Goal: Task Accomplishment & Management: Manage account settings

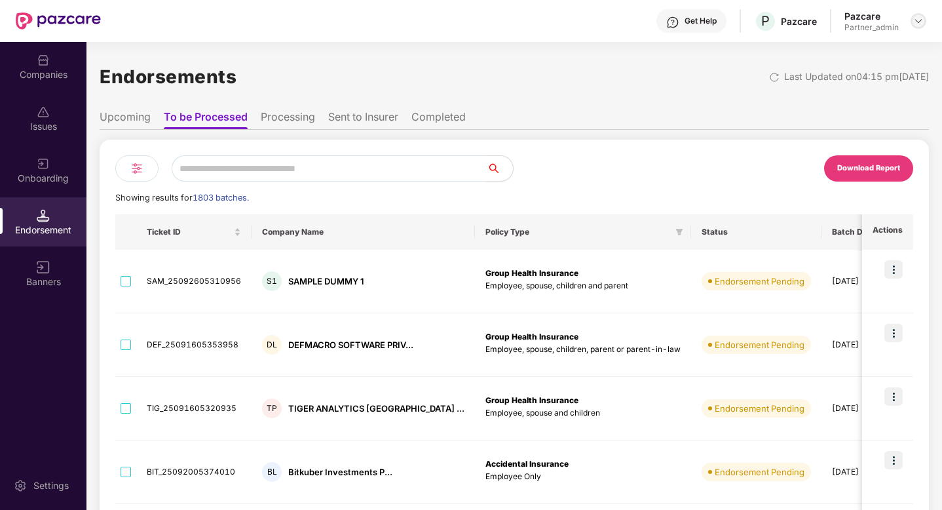
click at [921, 19] on img at bounding box center [918, 21] width 10 height 10
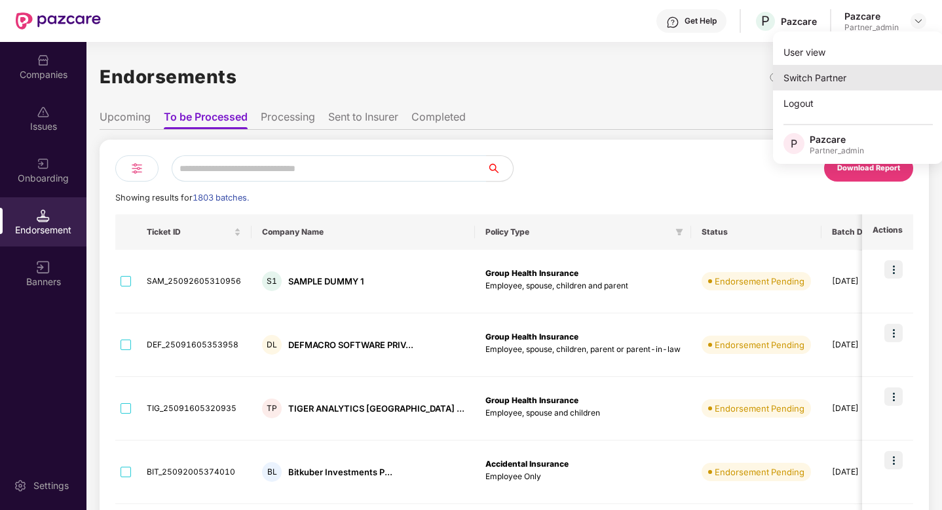
click at [830, 69] on div "Switch Partner" at bounding box center [858, 78] width 170 height 26
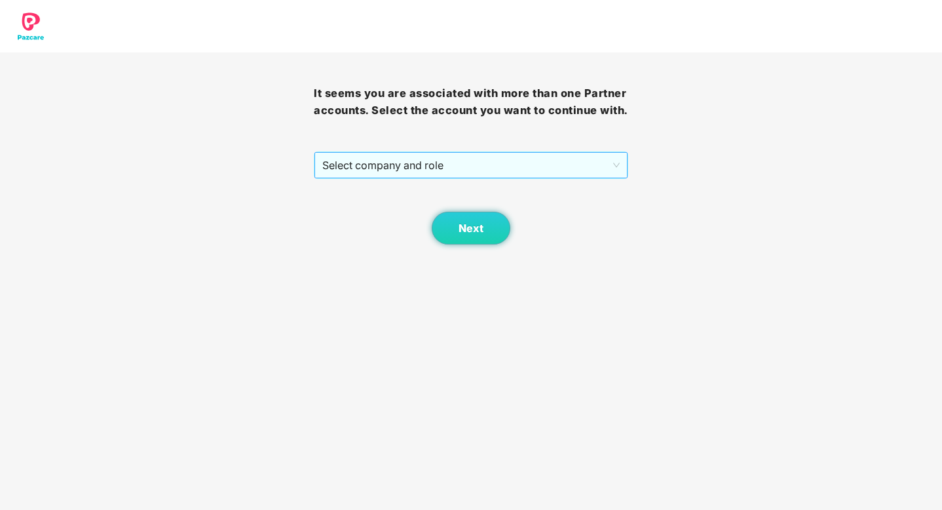
click at [561, 173] on span "Select company and role" at bounding box center [470, 165] width 297 height 25
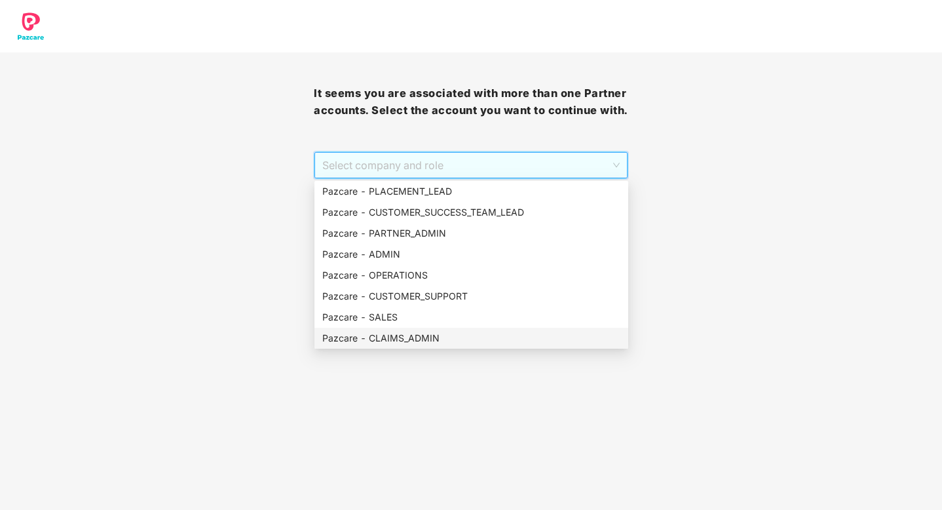
click at [412, 336] on div "Pazcare - CLAIMS_ADMIN" at bounding box center [471, 338] width 298 height 14
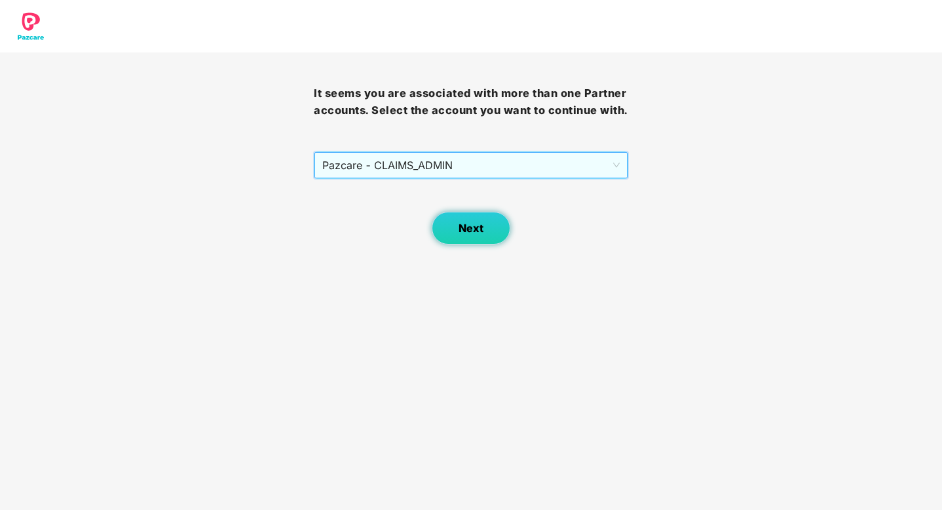
click at [483, 236] on button "Next" at bounding box center [471, 228] width 79 height 33
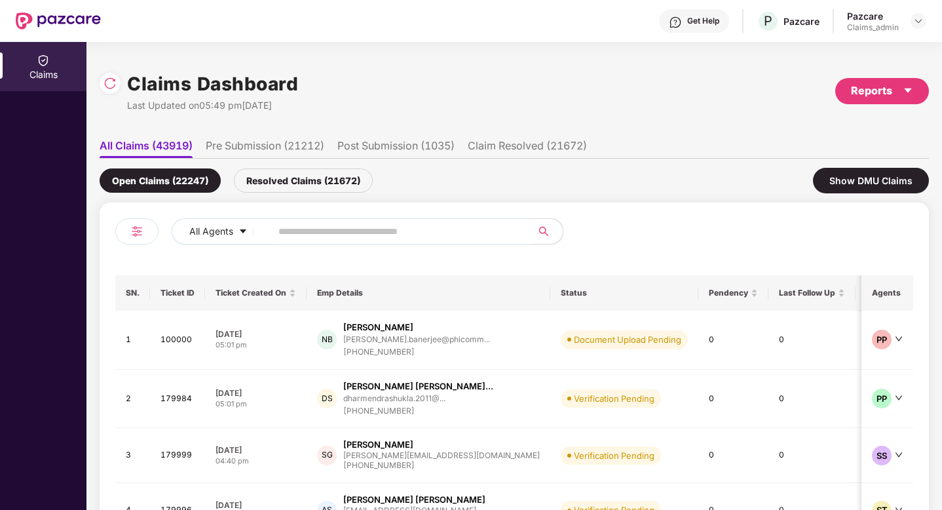
click at [523, 142] on li "Claim Resolved (21672)" at bounding box center [527, 148] width 119 height 19
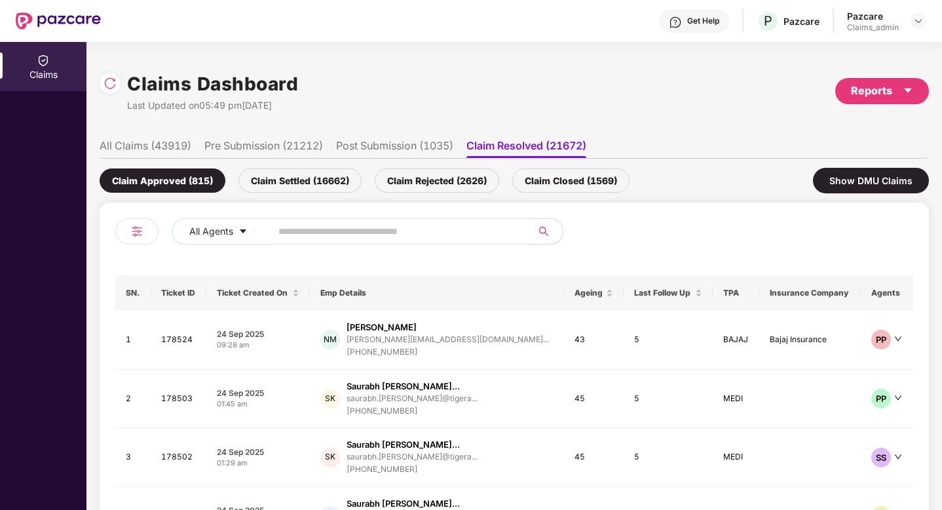
click at [455, 186] on div "Claim Rejected (2626)" at bounding box center [437, 180] width 125 height 24
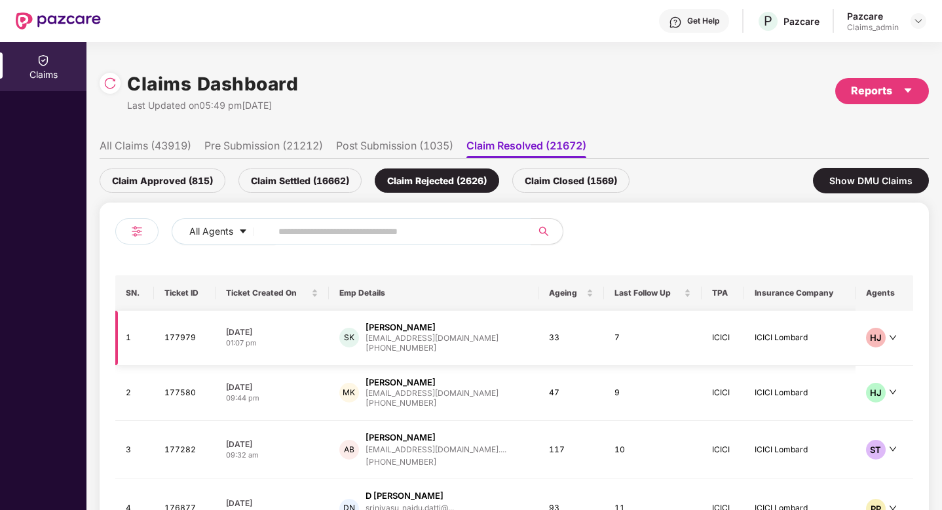
click at [279, 326] on div "22 Sep 2025" at bounding box center [272, 331] width 92 height 11
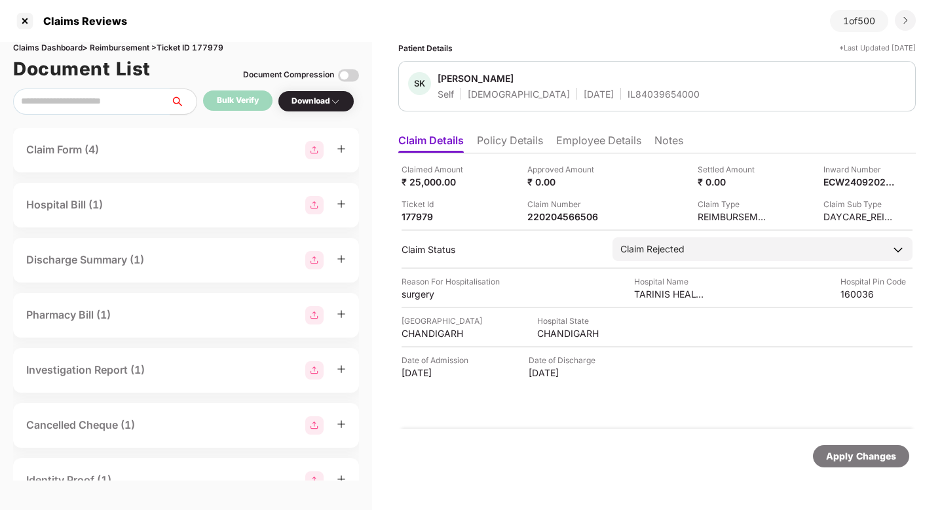
click at [663, 138] on li "Notes" at bounding box center [669, 143] width 29 height 19
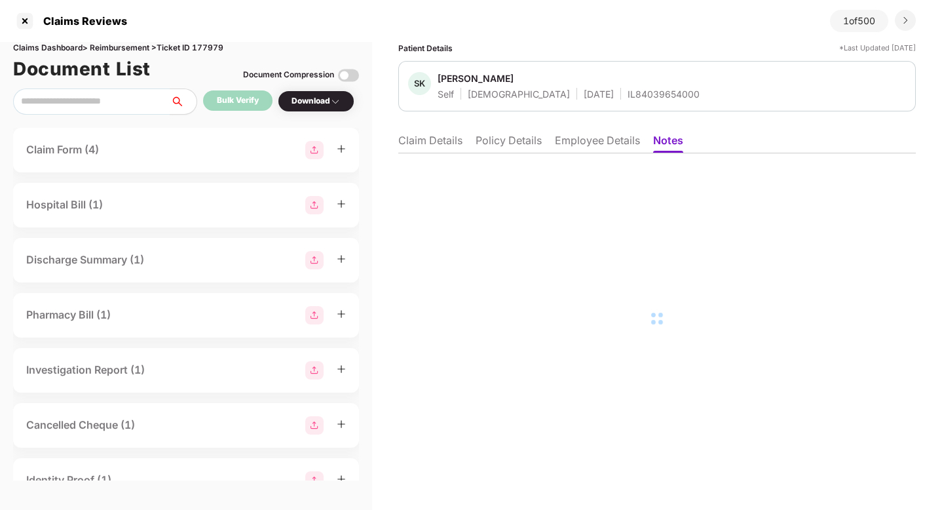
click at [613, 139] on li "Employee Details" at bounding box center [597, 143] width 85 height 19
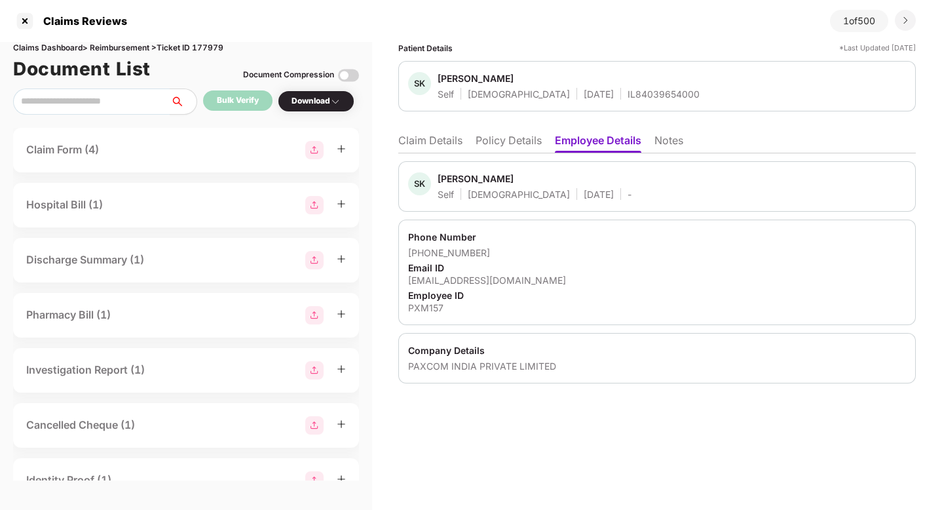
click at [438, 254] on div "+919501487922" at bounding box center [657, 252] width 498 height 12
click at [520, 254] on div "+919501487922" at bounding box center [657, 252] width 498 height 12
drag, startPoint x: 482, startPoint y: 254, endPoint x: 426, endPoint y: 256, distance: 56.4
click at [426, 256] on div "+919501487922" at bounding box center [657, 252] width 498 height 12
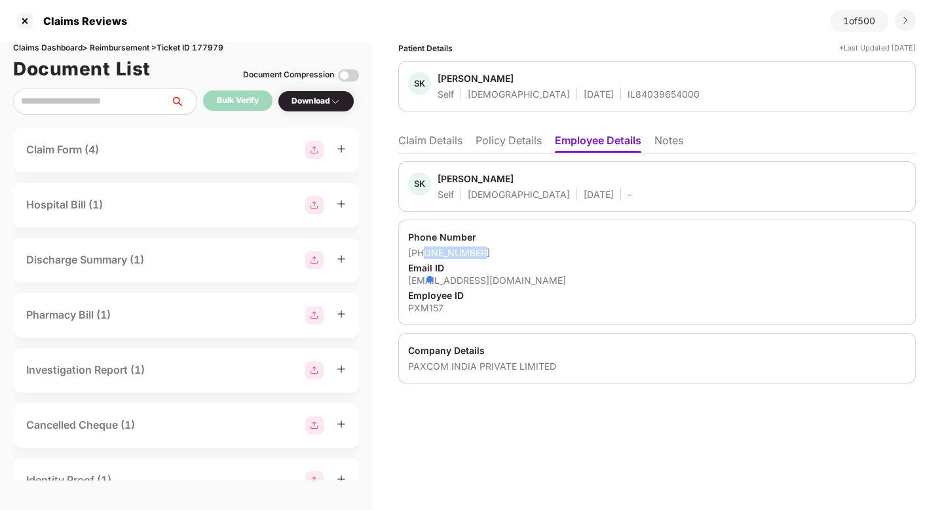
copy div "9501487922"
click at [27, 23] on div at bounding box center [24, 20] width 21 height 21
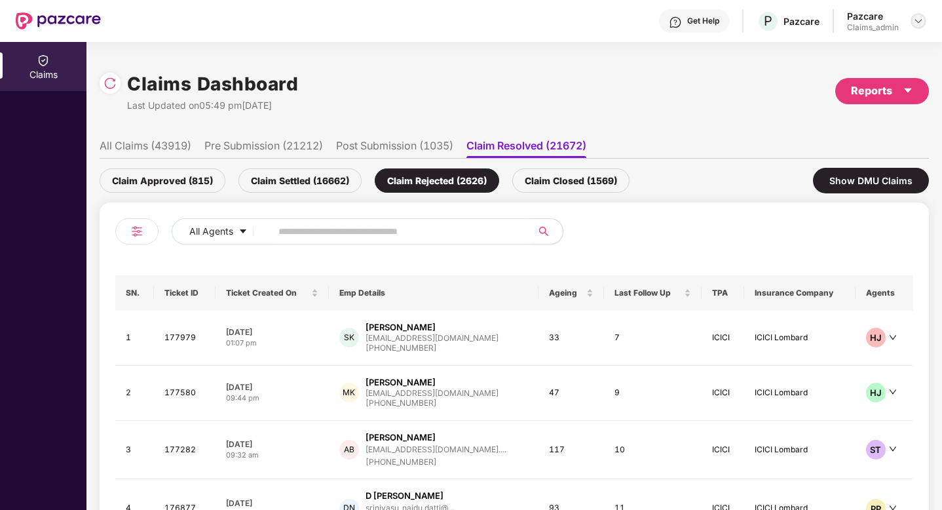
click at [917, 24] on img at bounding box center [918, 21] width 10 height 10
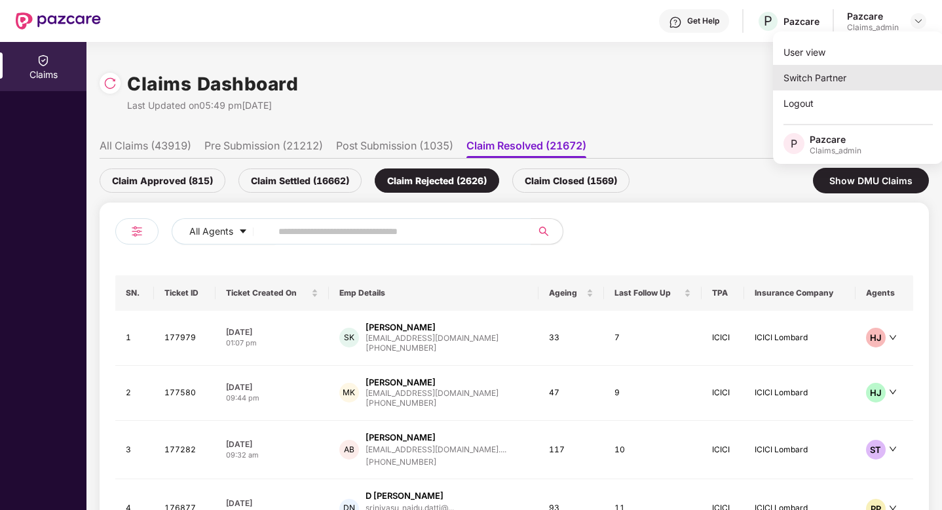
click at [829, 77] on div "Switch Partner" at bounding box center [858, 78] width 170 height 26
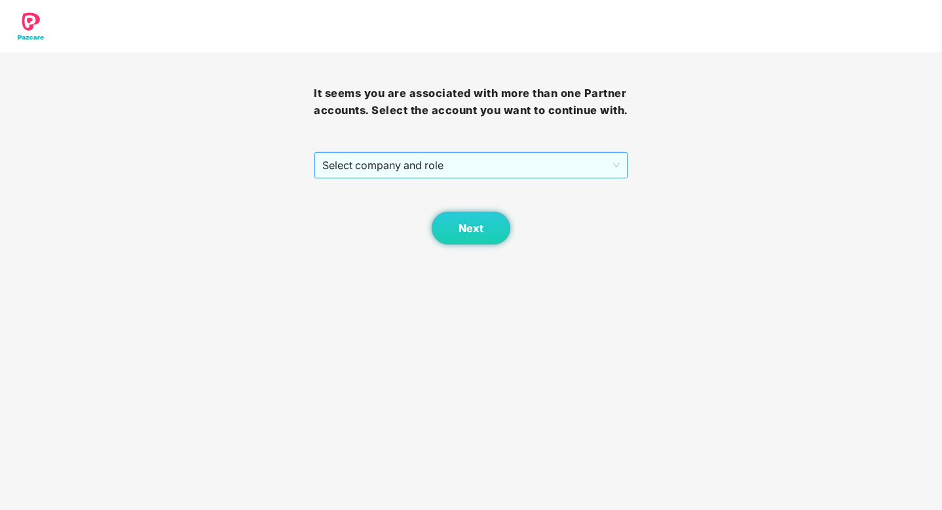
click at [552, 164] on span "Select company and role" at bounding box center [470, 165] width 297 height 25
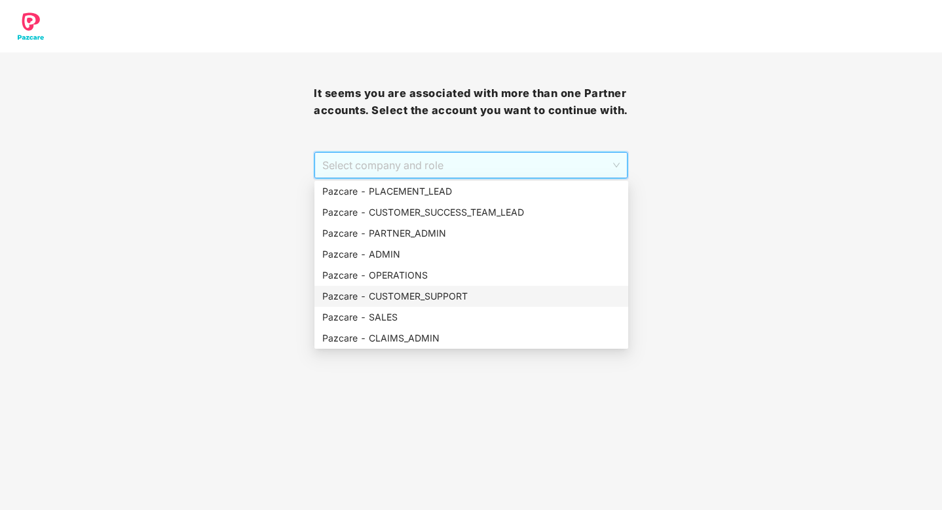
click at [431, 290] on div "Pazcare - CUSTOMER_SUPPORT" at bounding box center [471, 296] width 298 height 14
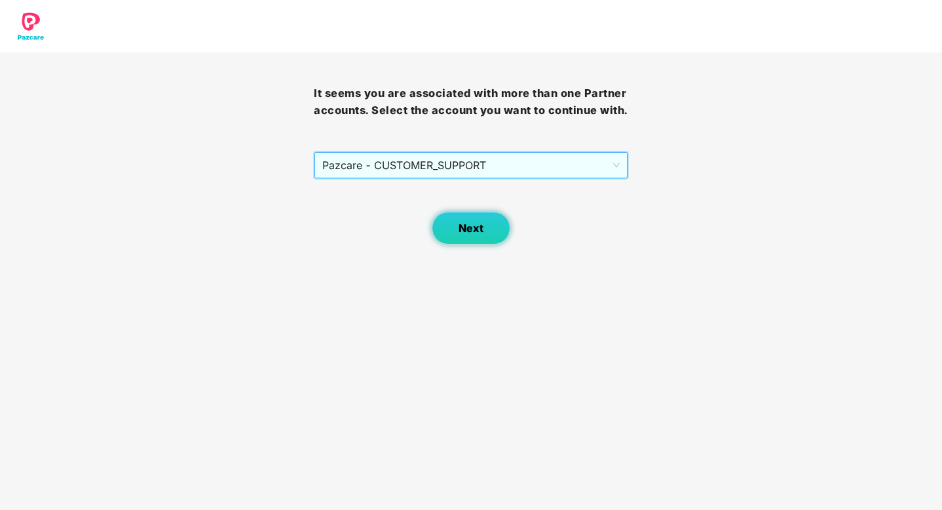
click at [483, 221] on button "Next" at bounding box center [471, 228] width 79 height 33
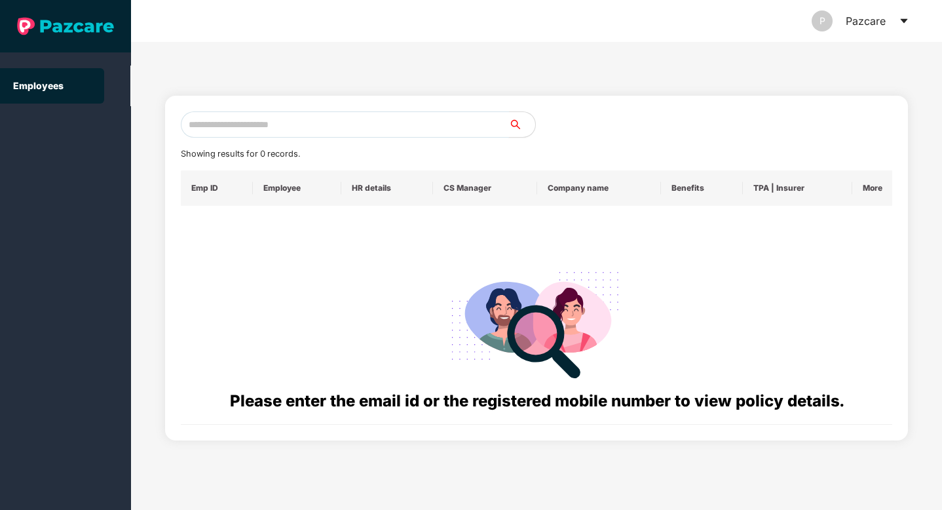
click at [302, 129] on input "text" at bounding box center [345, 124] width 328 height 26
paste input "**********"
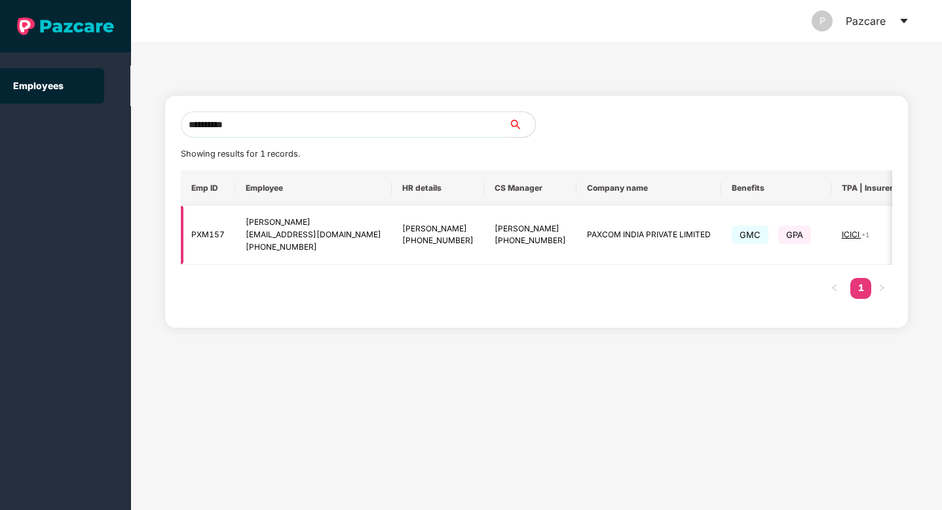
type input "**********"
click at [915, 233] on img at bounding box center [924, 234] width 18 height 18
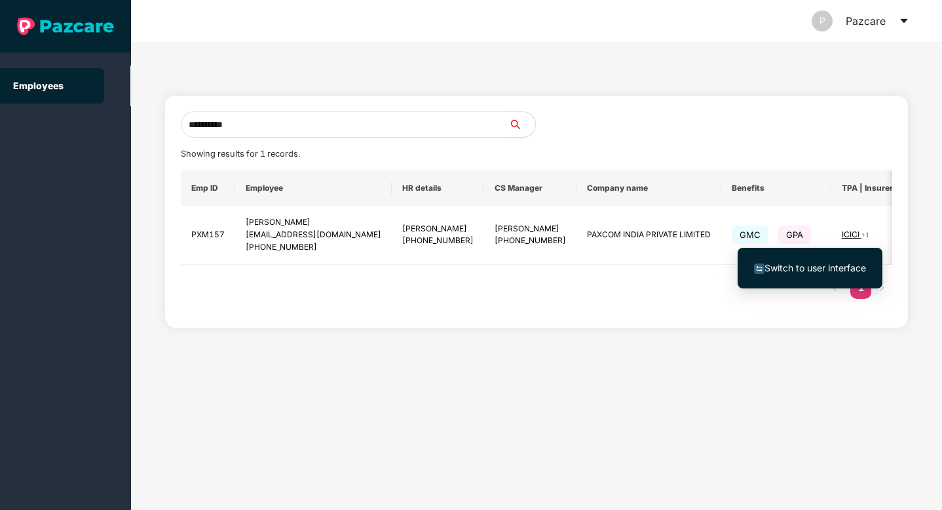
click at [829, 269] on span "Switch to user interface" at bounding box center [816, 267] width 102 height 11
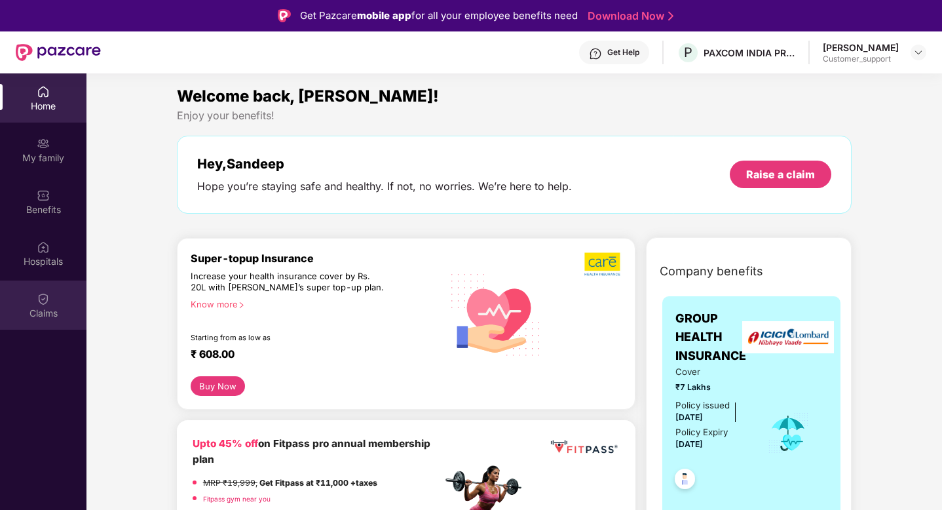
click at [43, 294] on img at bounding box center [43, 298] width 13 height 13
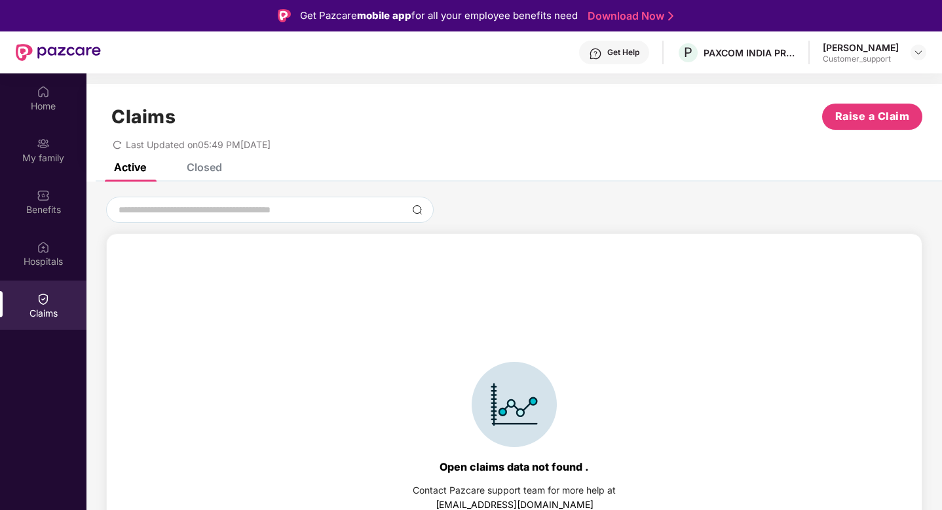
click at [201, 175] on div "Closed" at bounding box center [194, 167] width 55 height 29
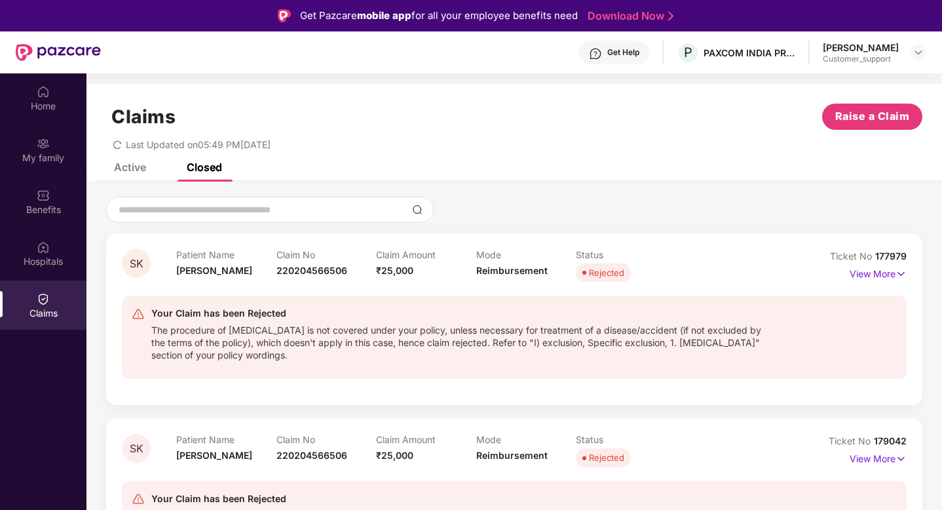
scroll to position [20, 0]
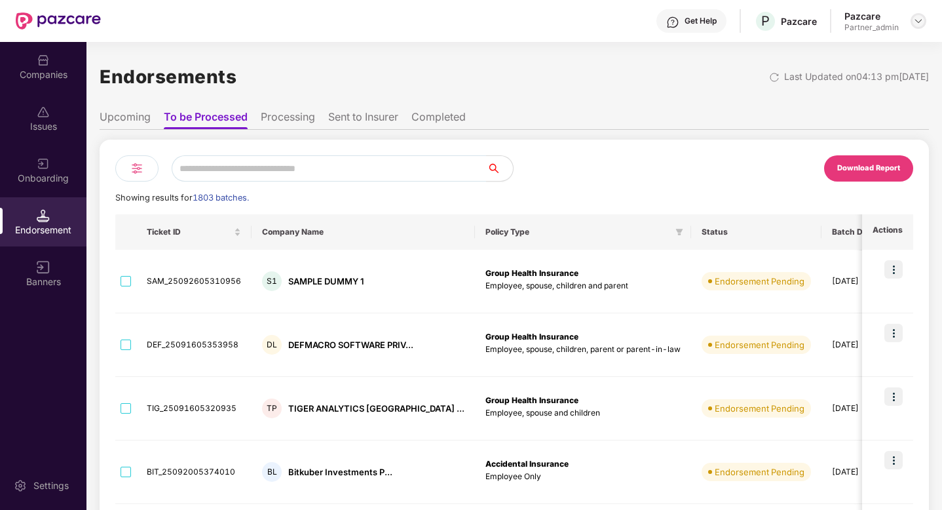
click at [919, 26] on img at bounding box center [918, 21] width 10 height 10
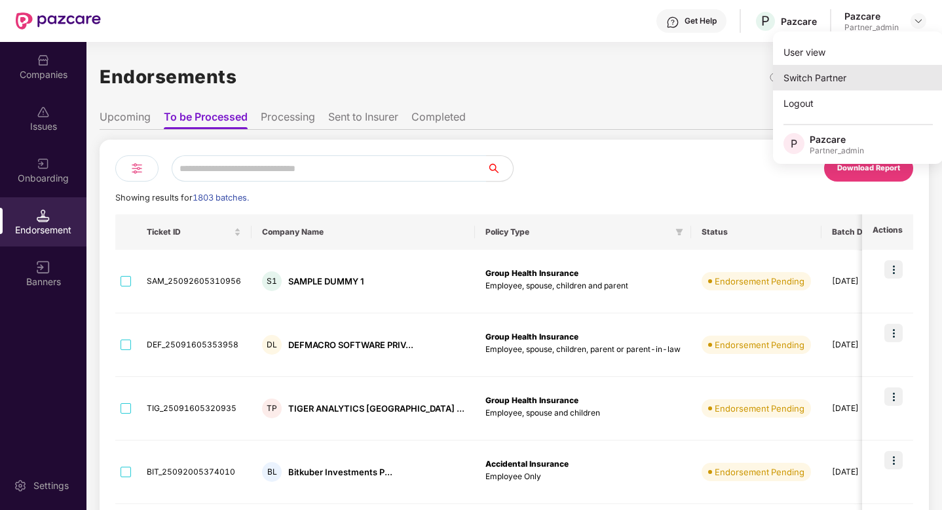
click at [853, 78] on div "Switch Partner" at bounding box center [858, 78] width 170 height 26
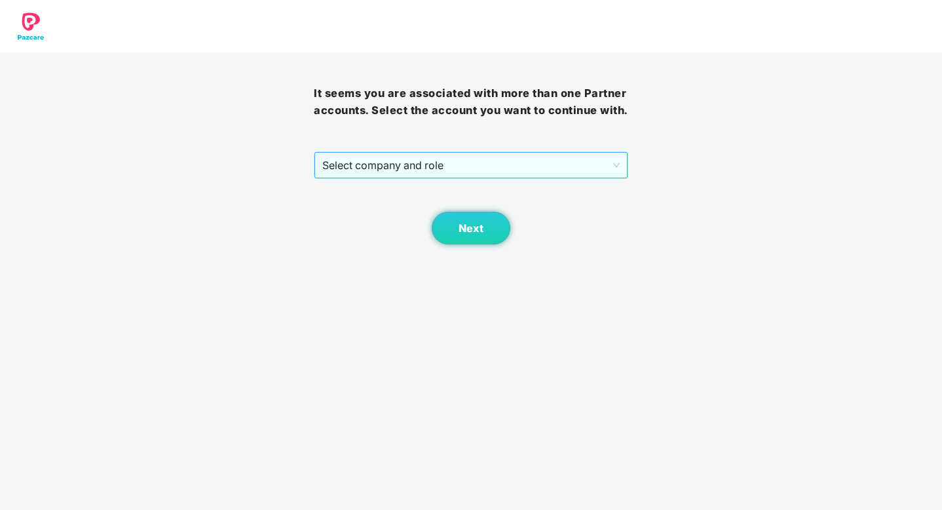
click at [571, 168] on span "Select company and role" at bounding box center [470, 165] width 297 height 25
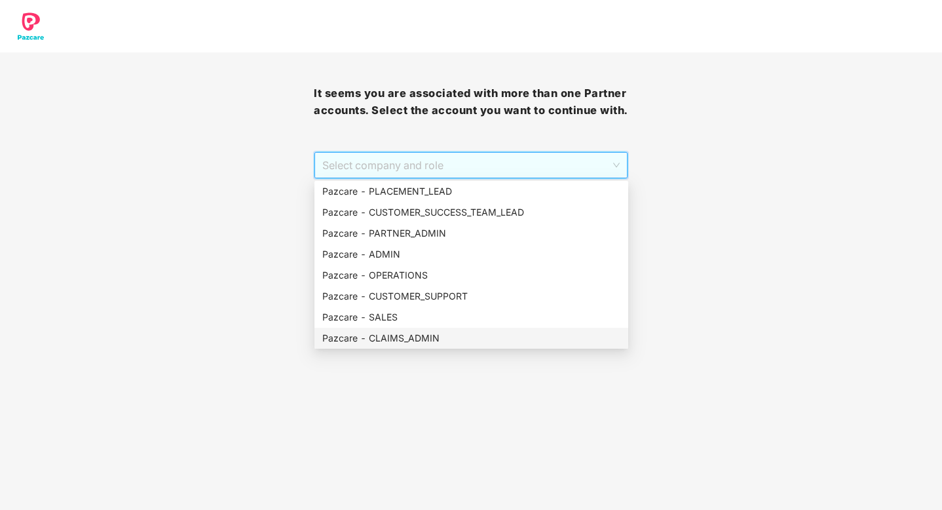
click at [410, 334] on div "Pazcare - CLAIMS_ADMIN" at bounding box center [471, 338] width 298 height 14
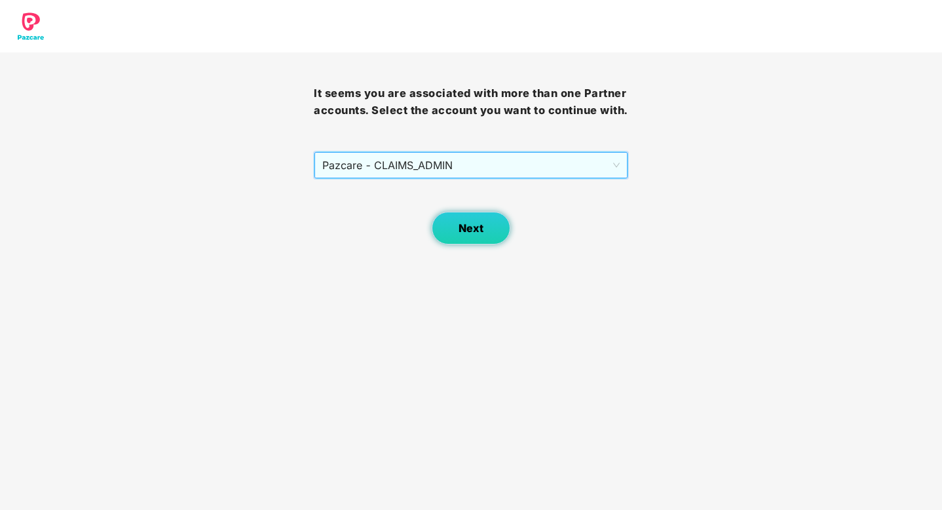
click at [476, 238] on button "Next" at bounding box center [471, 228] width 79 height 33
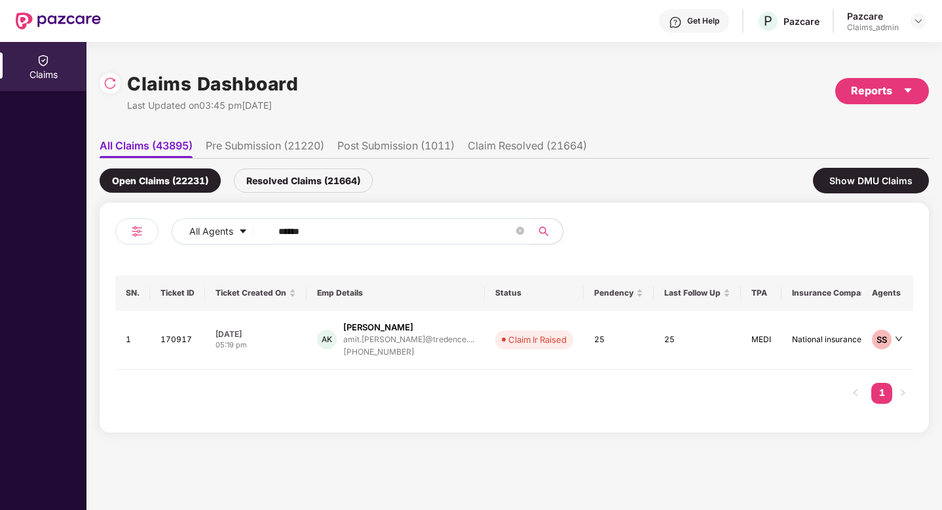
click at [294, 141] on li "Pre Submission (21220)" at bounding box center [265, 148] width 119 height 19
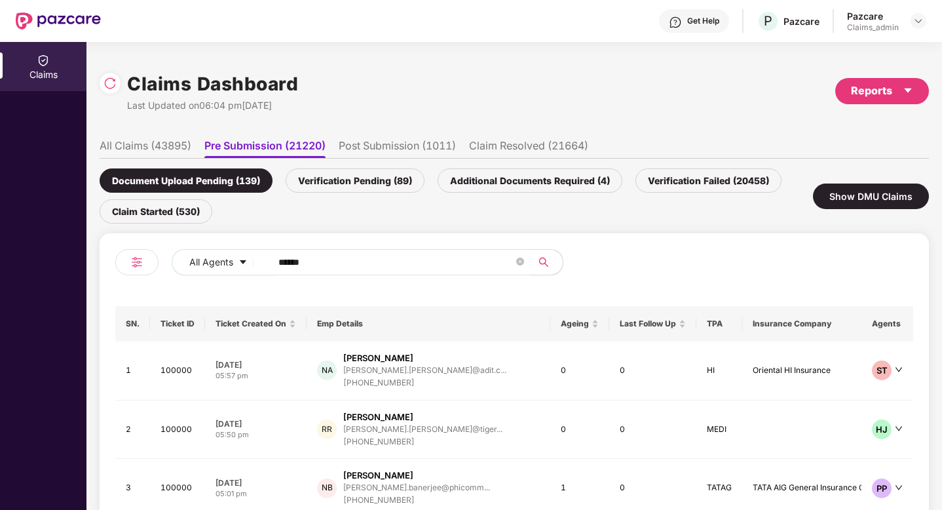
click at [176, 210] on div "Claim Started (530)" at bounding box center [156, 211] width 113 height 24
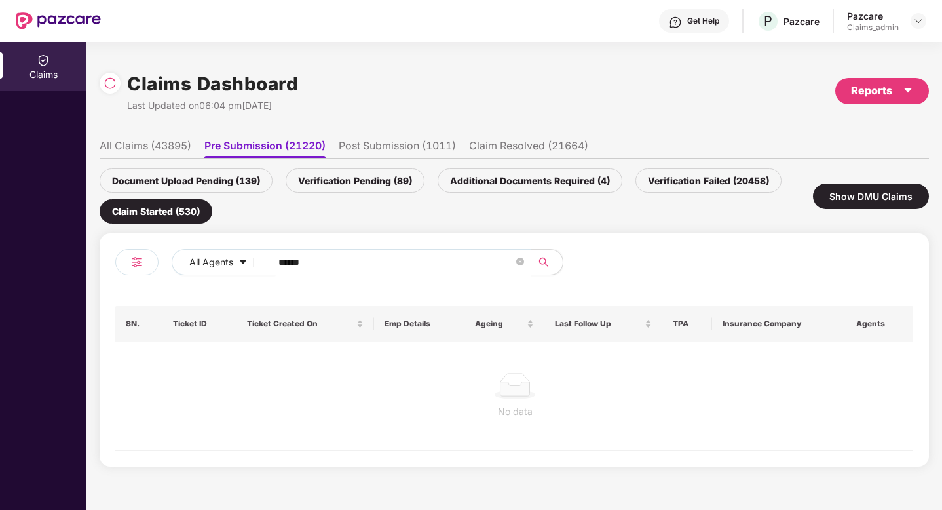
click at [326, 264] on input "******" at bounding box center [396, 262] width 235 height 20
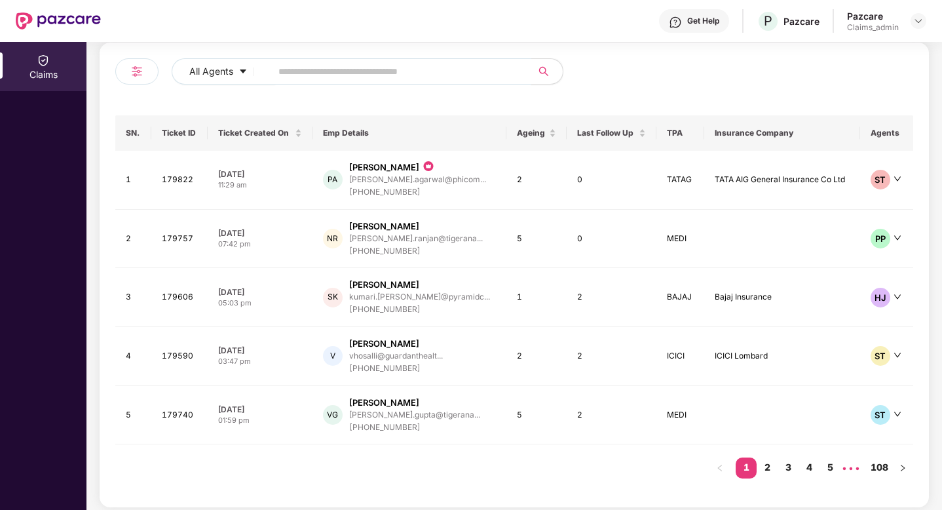
scroll to position [197, 0]
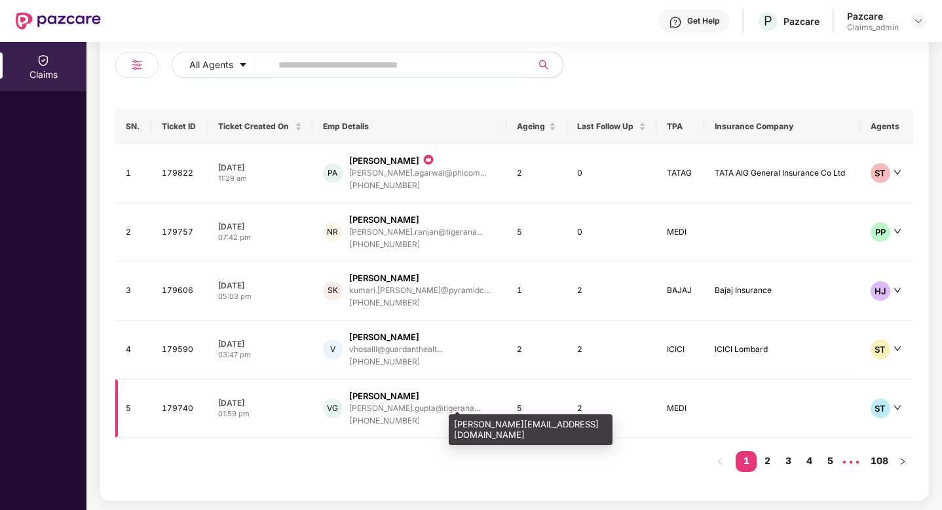
click at [390, 406] on div "[PERSON_NAME].gupta@tigerana..." at bounding box center [414, 408] width 131 height 9
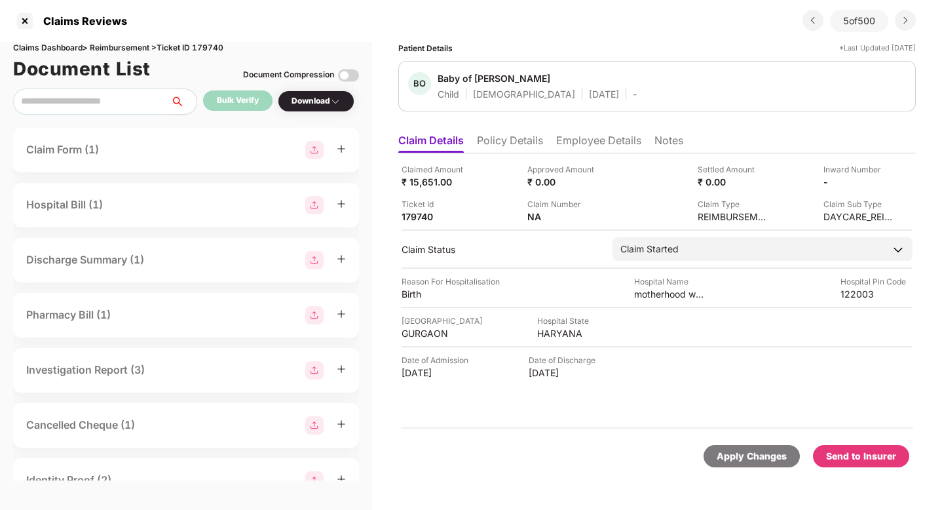
click at [623, 143] on li "Employee Details" at bounding box center [598, 143] width 85 height 19
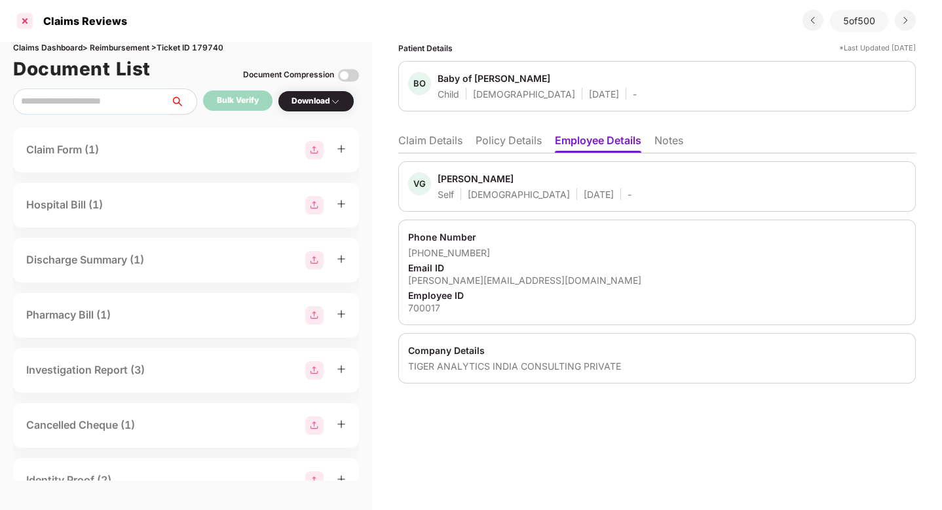
click at [24, 24] on div at bounding box center [24, 20] width 21 height 21
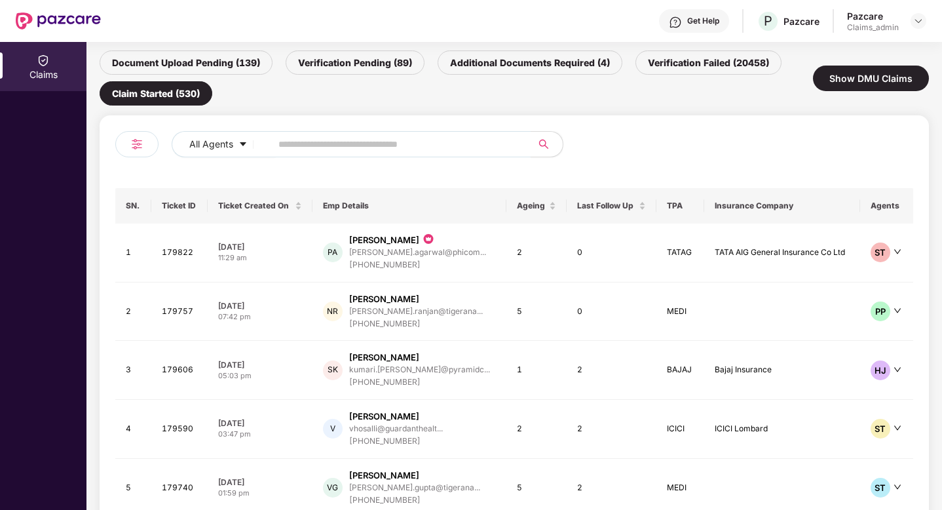
scroll to position [197, 0]
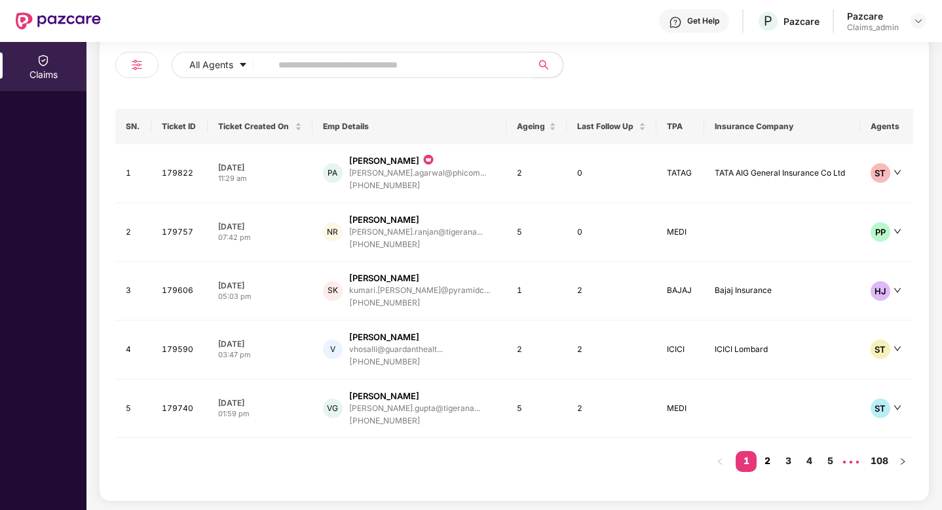
click at [767, 459] on link "2" at bounding box center [767, 461] width 21 height 20
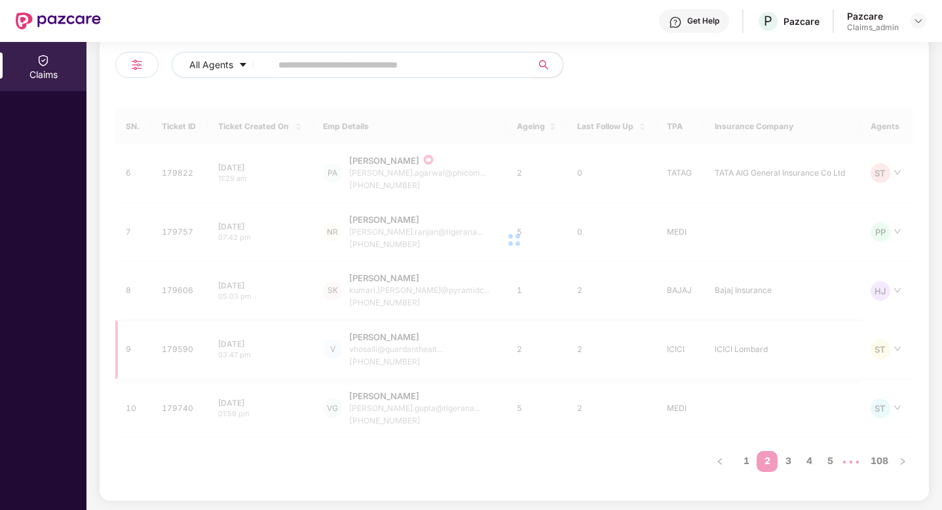
scroll to position [193, 0]
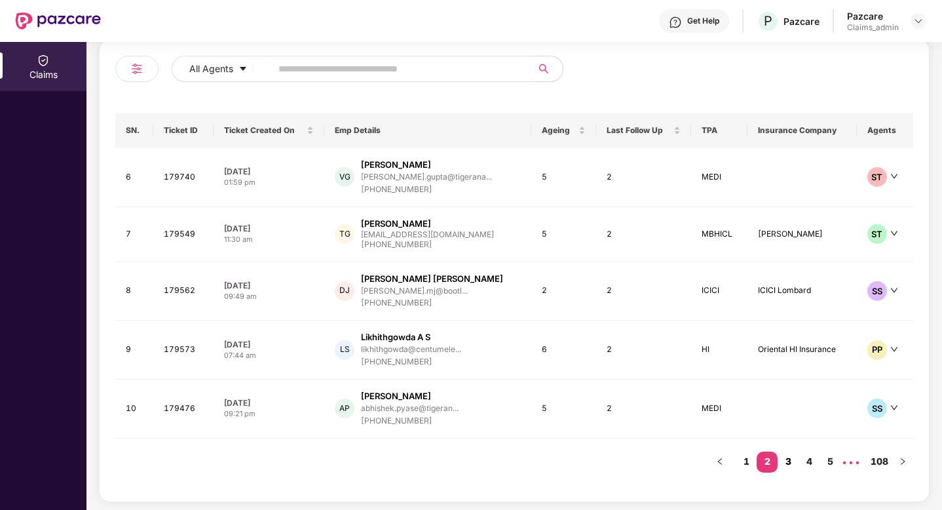
click at [783, 456] on link "3" at bounding box center [788, 461] width 21 height 20
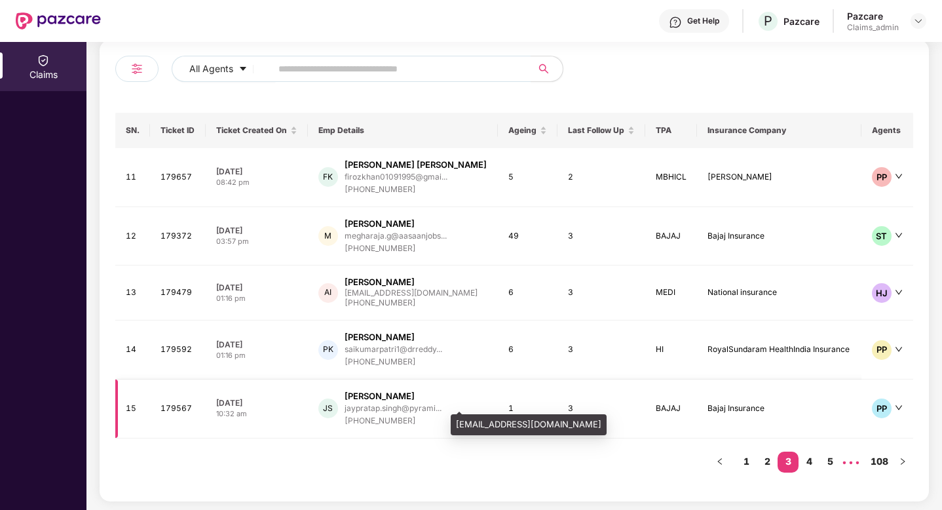
click at [385, 404] on div "jaypratap.singh@pyrami..." at bounding box center [393, 408] width 97 height 9
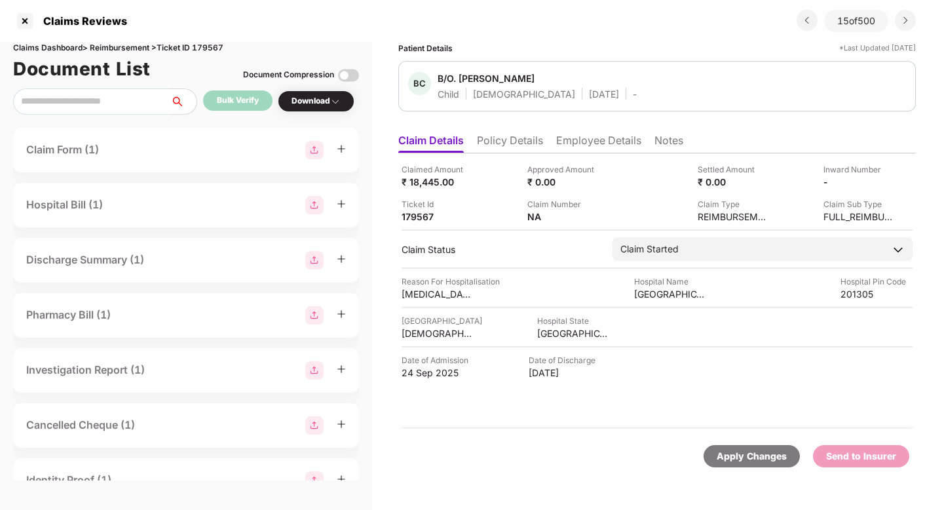
click at [600, 141] on li "Employee Details" at bounding box center [598, 143] width 85 height 19
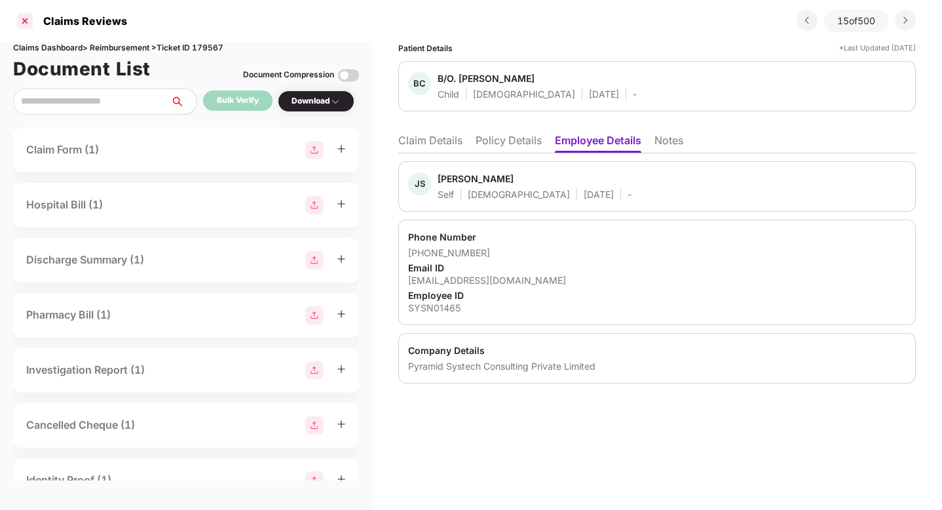
click at [24, 23] on div at bounding box center [24, 20] width 21 height 21
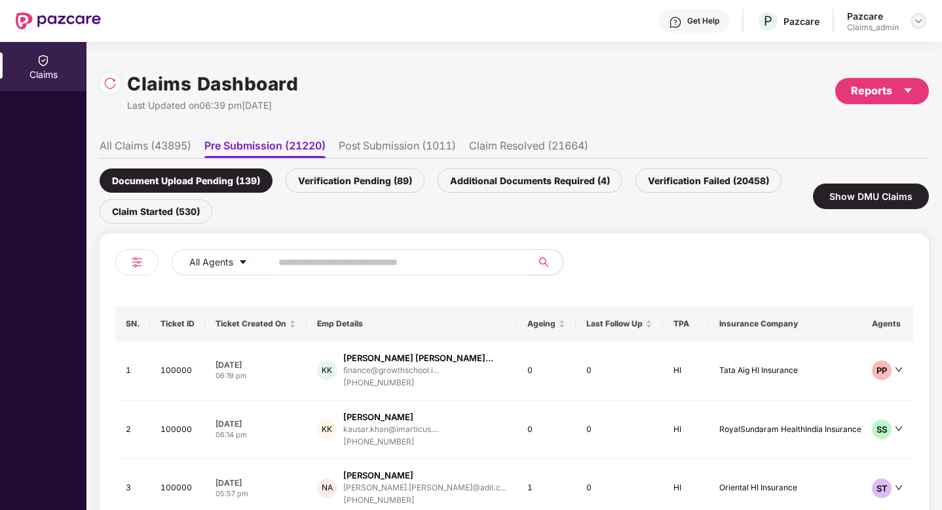
click at [920, 17] on img at bounding box center [918, 21] width 10 height 10
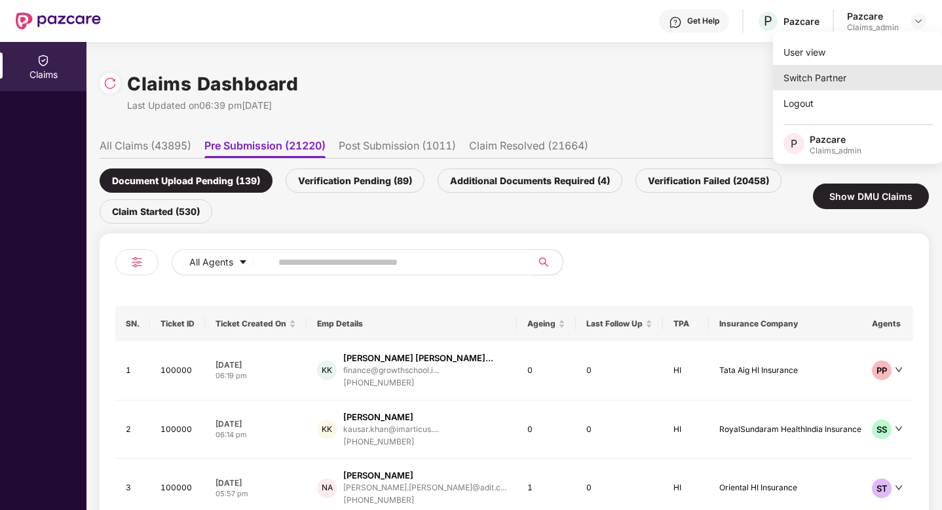
click at [862, 70] on div "Switch Partner" at bounding box center [858, 78] width 170 height 26
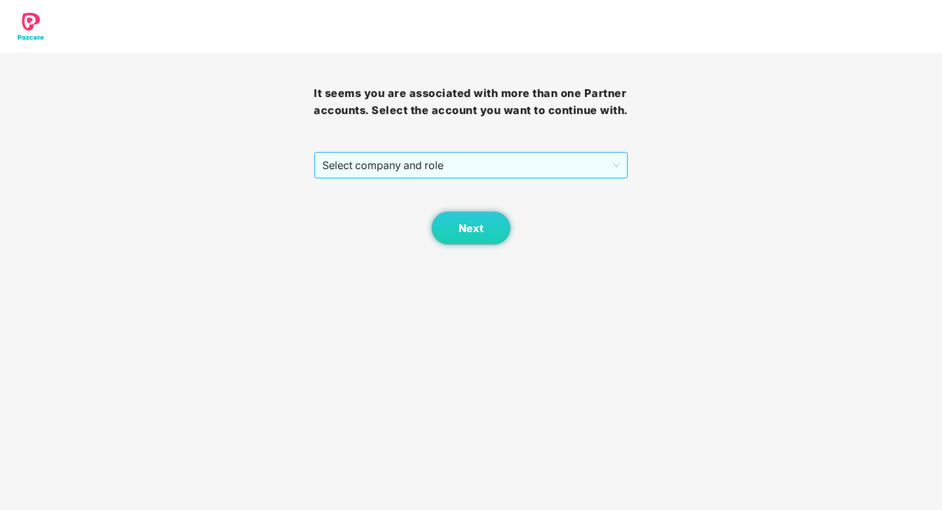
click at [523, 165] on span "Select company and role" at bounding box center [470, 165] width 297 height 25
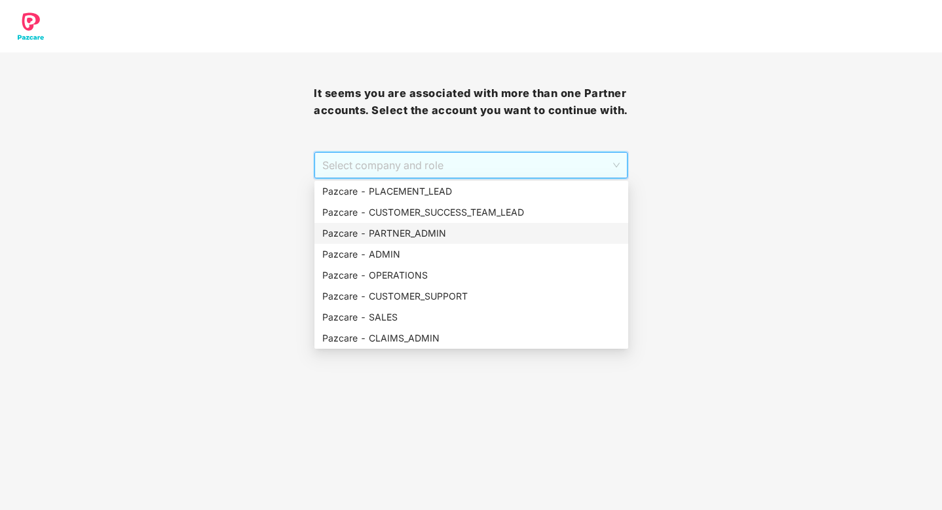
click at [431, 234] on div "Pazcare - PARTNER_ADMIN" at bounding box center [471, 233] width 298 height 14
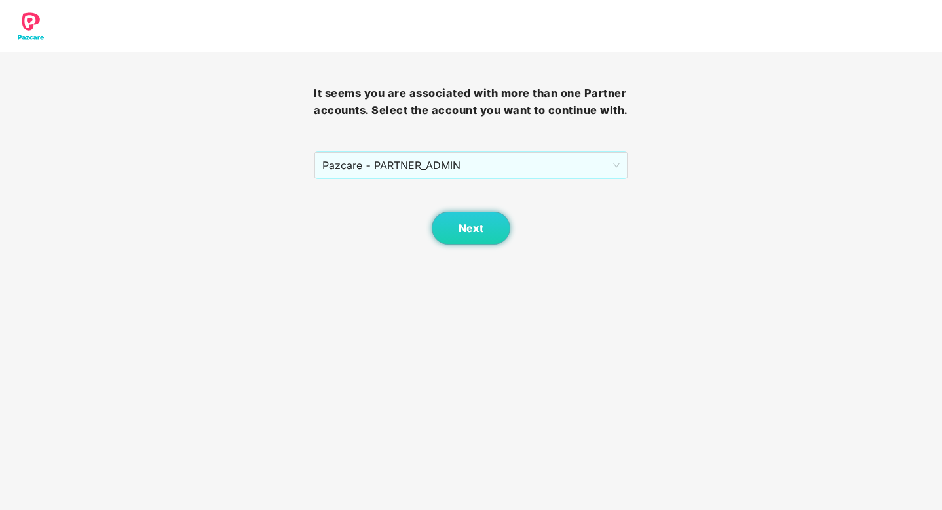
click at [467, 244] on body "It seems you are associated with more than one Partner accounts. Select the acc…" at bounding box center [471, 255] width 942 height 510
click at [462, 220] on button "Next" at bounding box center [471, 228] width 79 height 33
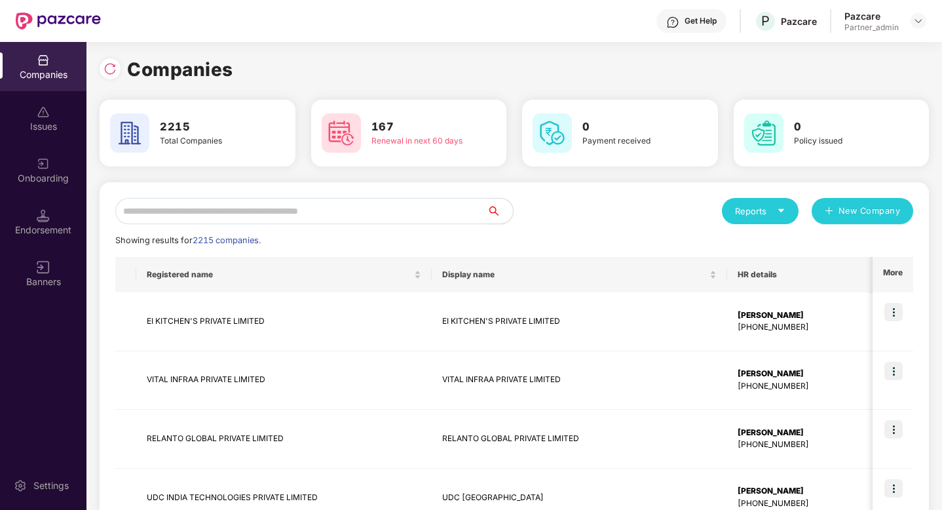
click at [367, 210] on input "text" at bounding box center [301, 211] width 372 height 26
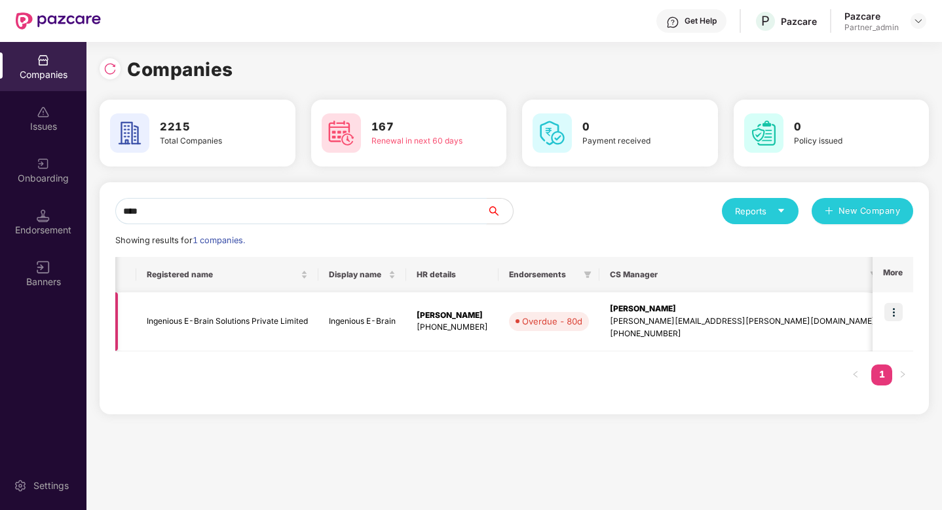
scroll to position [0, 346]
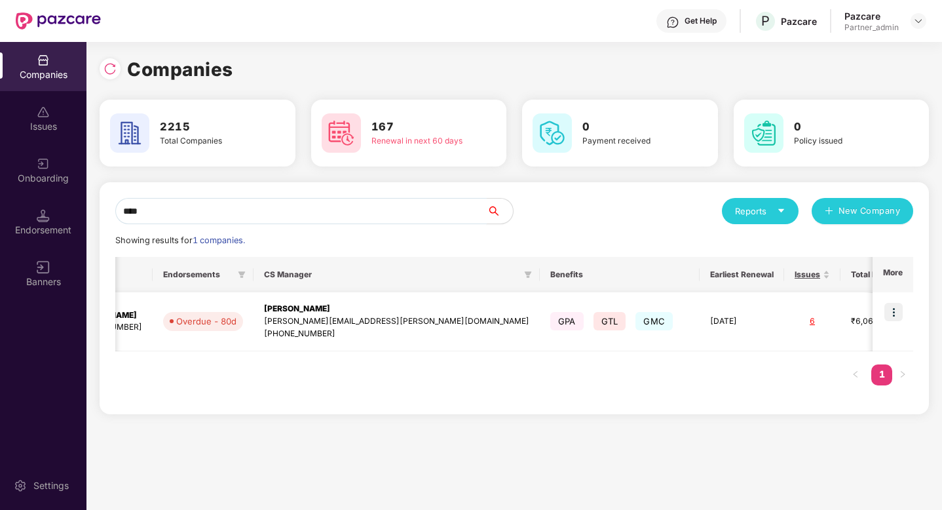
type input "****"
click at [896, 314] on img at bounding box center [894, 312] width 18 height 18
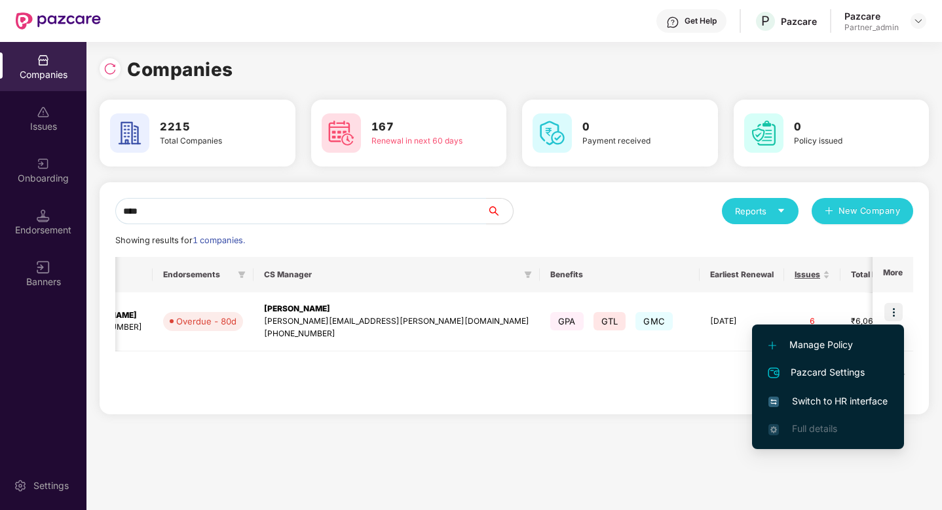
click at [823, 399] on span "Switch to HR interface" at bounding box center [828, 401] width 119 height 14
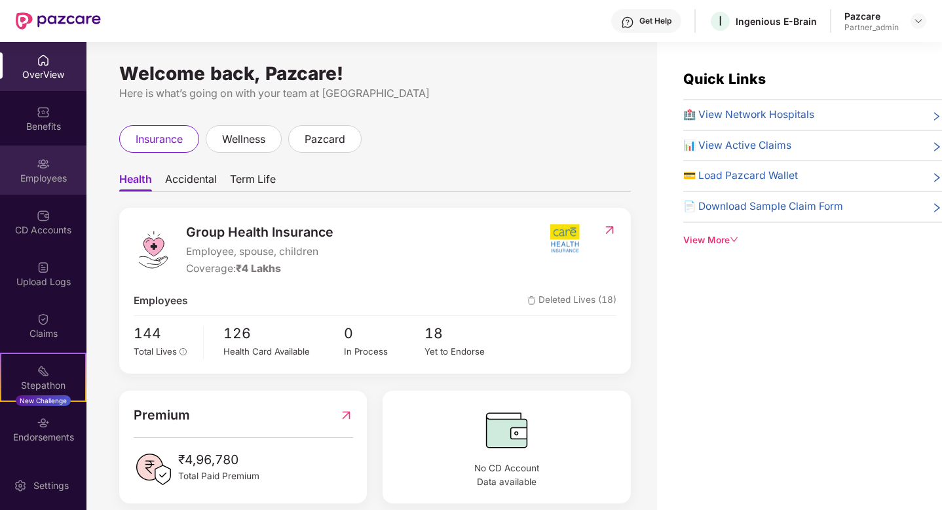
click at [40, 172] on div "Employees" at bounding box center [43, 178] width 86 height 13
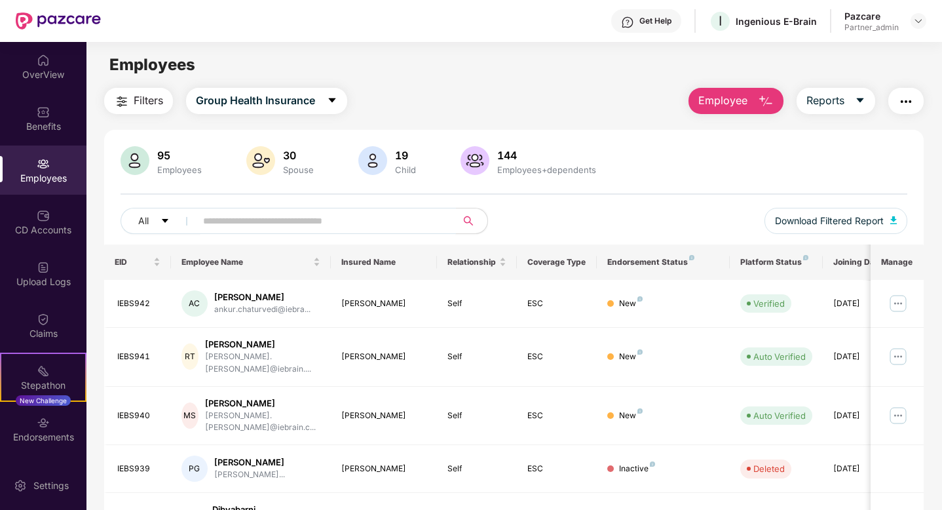
click at [261, 220] on input "text" at bounding box center [320, 221] width 235 height 20
type input "*"
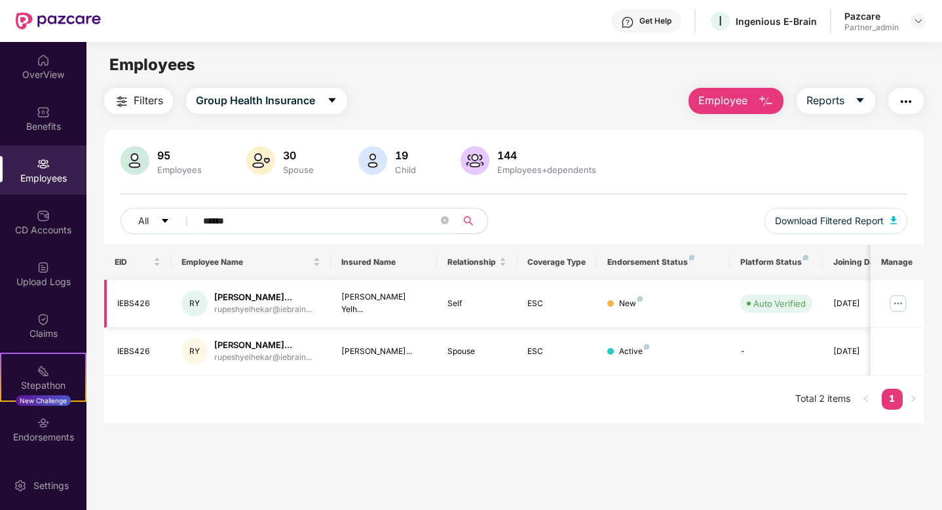
type input "******"
click at [894, 303] on img at bounding box center [898, 303] width 21 height 21
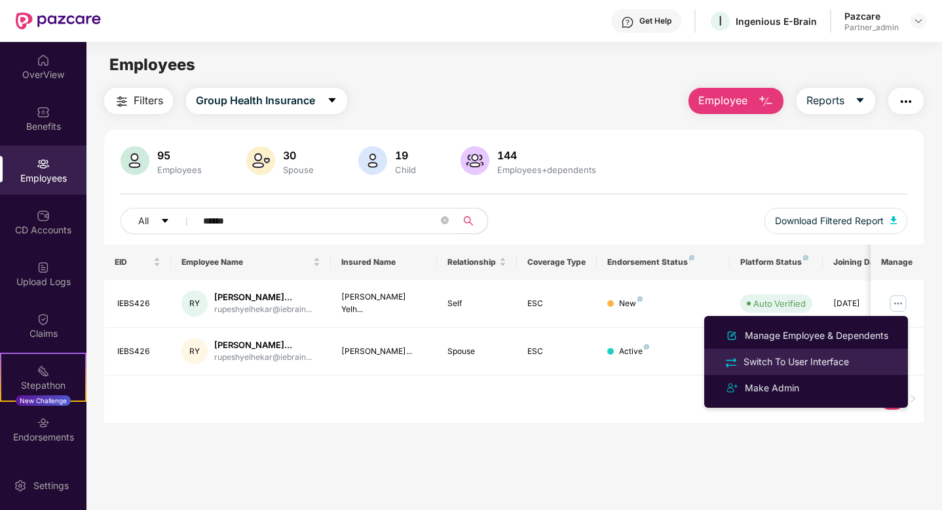
click at [818, 364] on div "Switch To User Interface" at bounding box center [796, 362] width 111 height 14
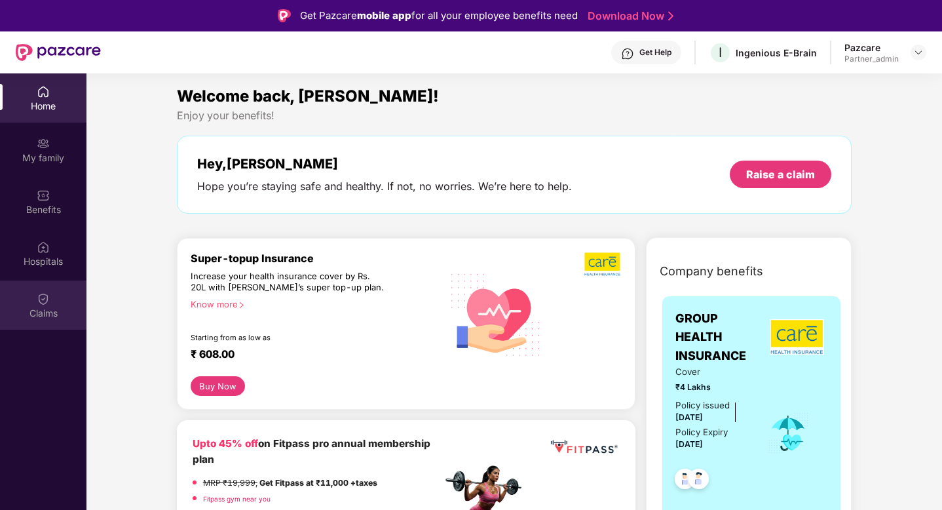
click at [50, 286] on div "Claims" at bounding box center [43, 304] width 86 height 49
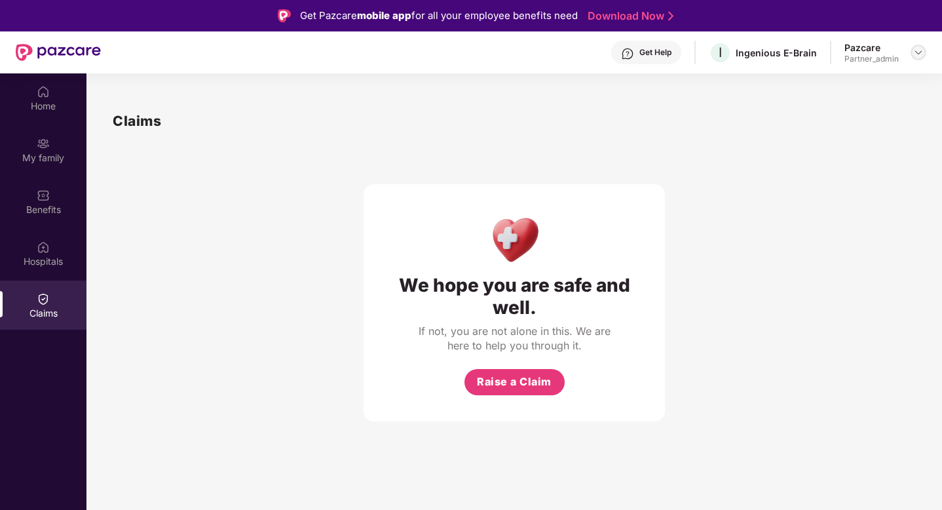
click at [925, 48] on div at bounding box center [919, 53] width 16 height 16
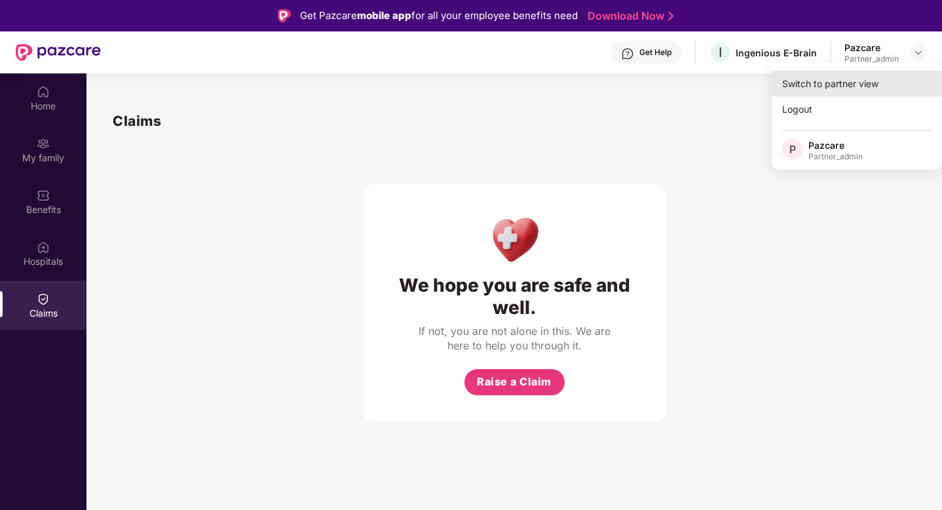
click at [889, 77] on div "Switch to partner view" at bounding box center [857, 84] width 170 height 26
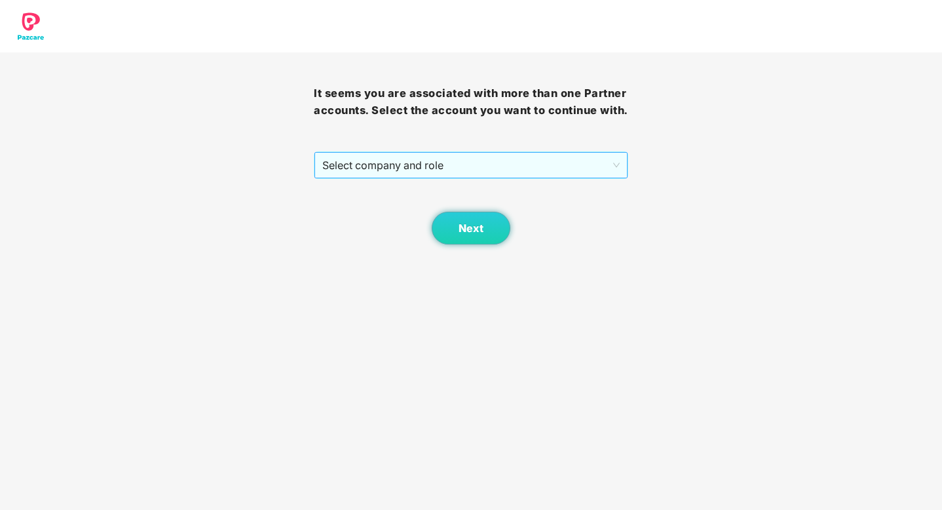
click at [574, 174] on span "Select company and role" at bounding box center [470, 165] width 297 height 25
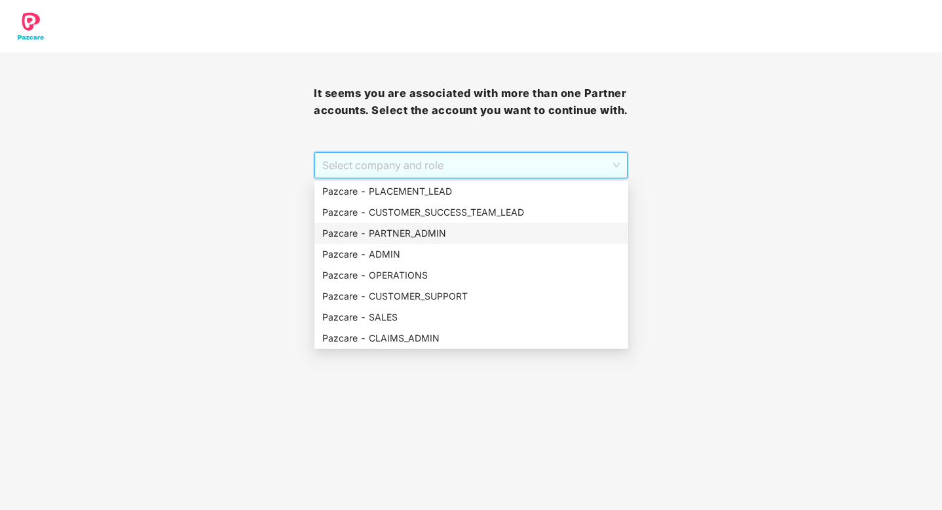
click at [425, 237] on div "Pazcare - PARTNER_ADMIN" at bounding box center [471, 233] width 298 height 14
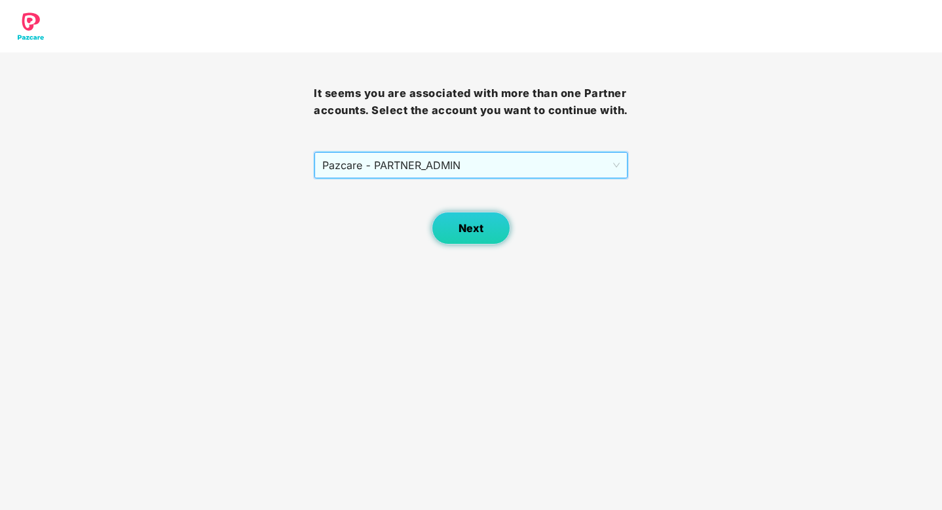
click at [455, 234] on button "Next" at bounding box center [471, 228] width 79 height 33
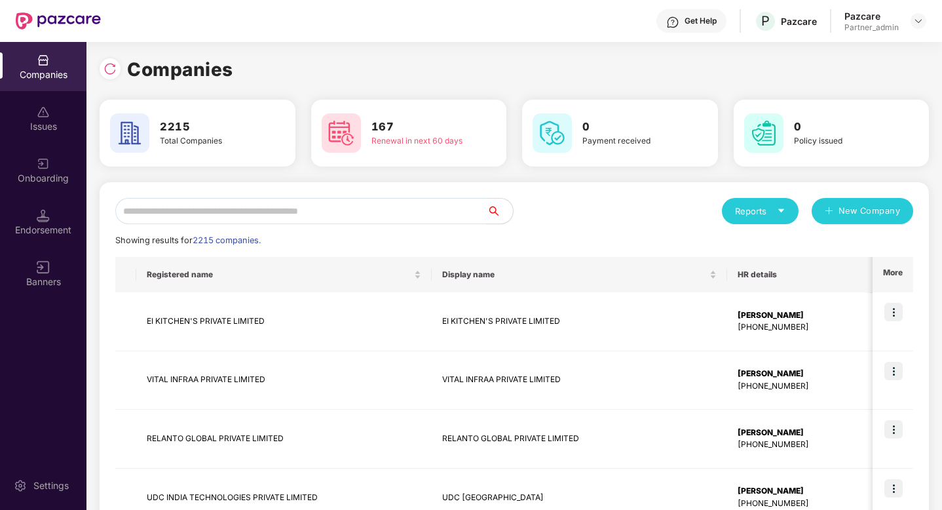
click at [324, 220] on input "text" at bounding box center [301, 211] width 372 height 26
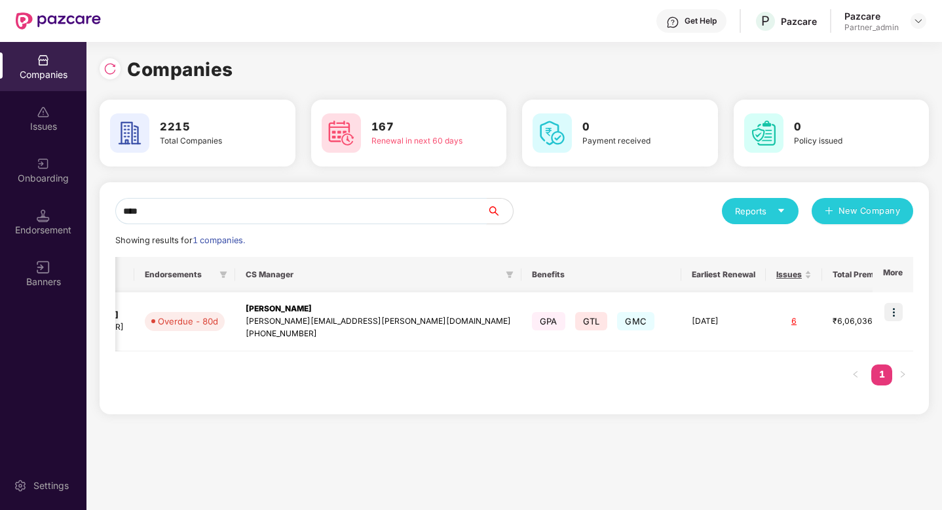
scroll to position [0, 366]
type input "****"
click at [897, 313] on img at bounding box center [894, 312] width 18 height 18
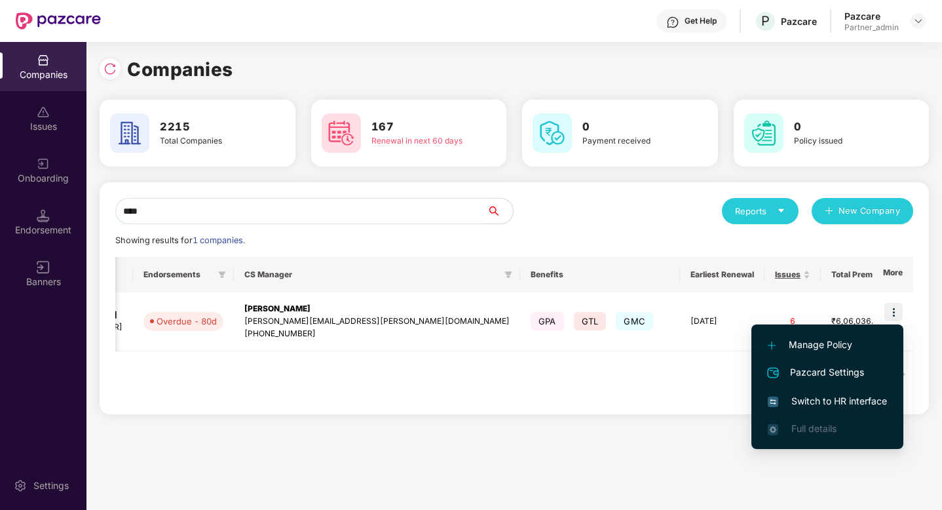
click at [826, 398] on span "Switch to HR interface" at bounding box center [827, 401] width 119 height 14
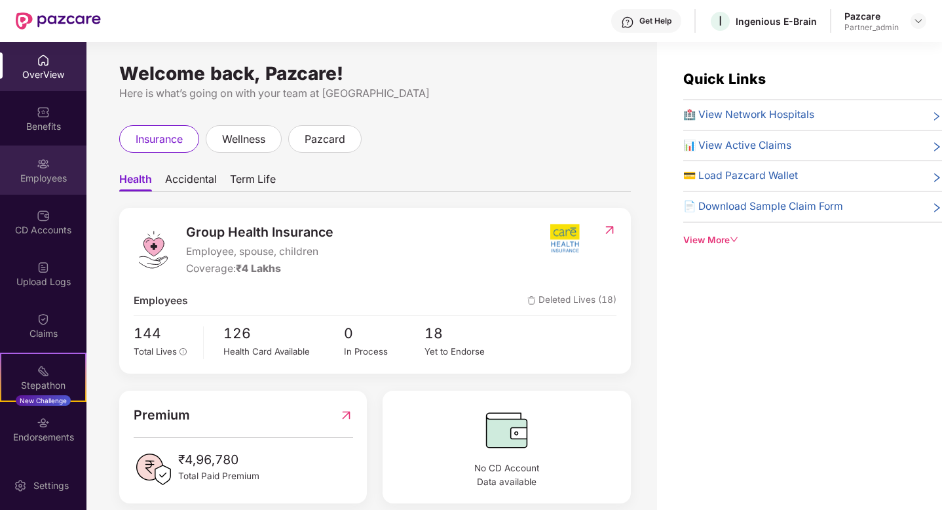
click at [37, 170] on div "Employees" at bounding box center [43, 169] width 86 height 49
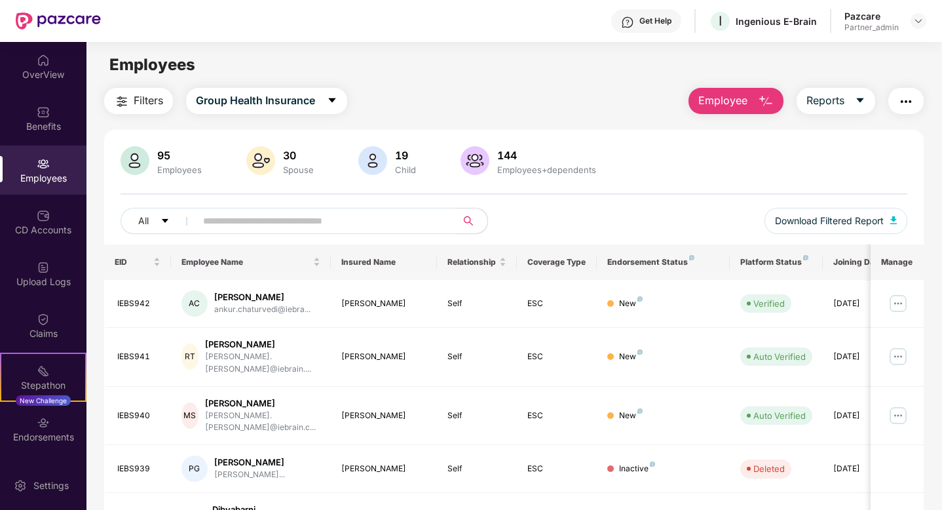
click at [279, 220] on input "text" at bounding box center [320, 221] width 235 height 20
paste input "**********"
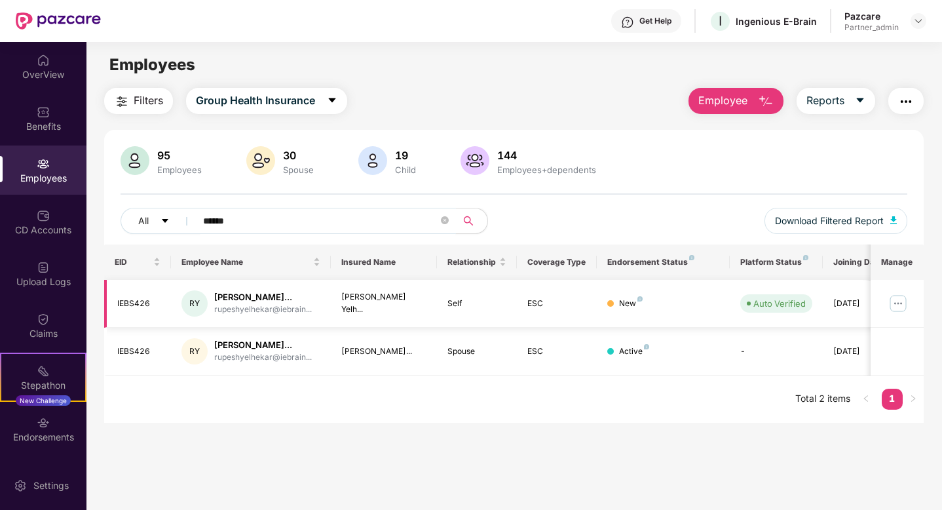
type input "******"
click at [898, 305] on img at bounding box center [898, 303] width 21 height 21
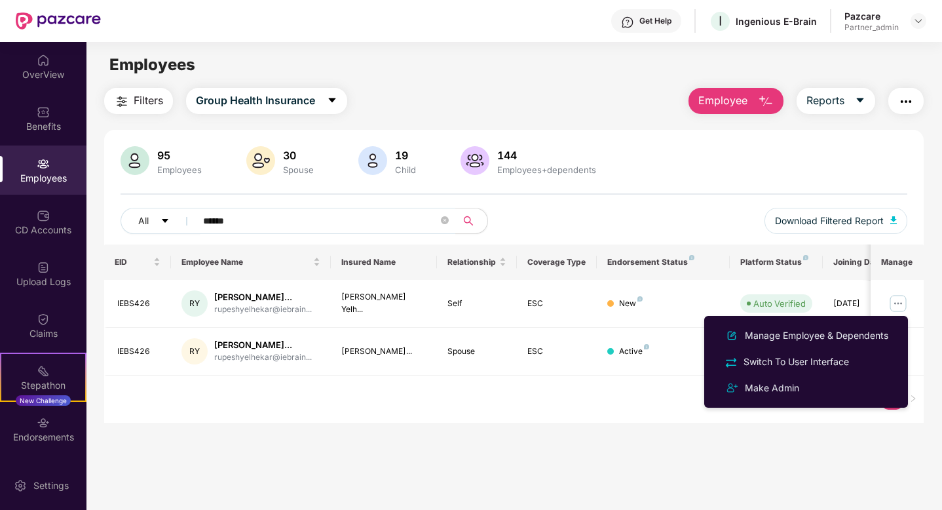
click at [581, 426] on main "Employees Filters Group Health Insurance Employee Reports 95 Employees 30 Spous…" at bounding box center [513, 297] width 855 height 510
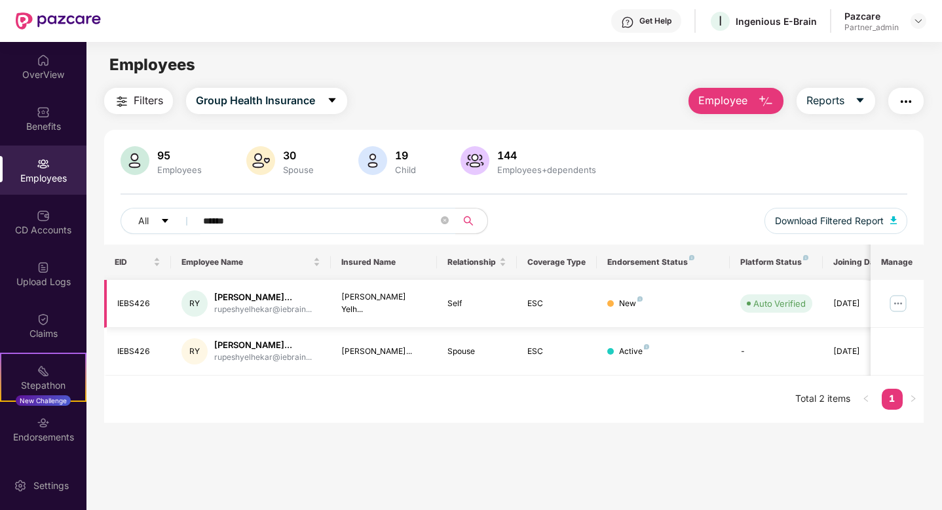
click at [900, 302] on img at bounding box center [898, 303] width 21 height 21
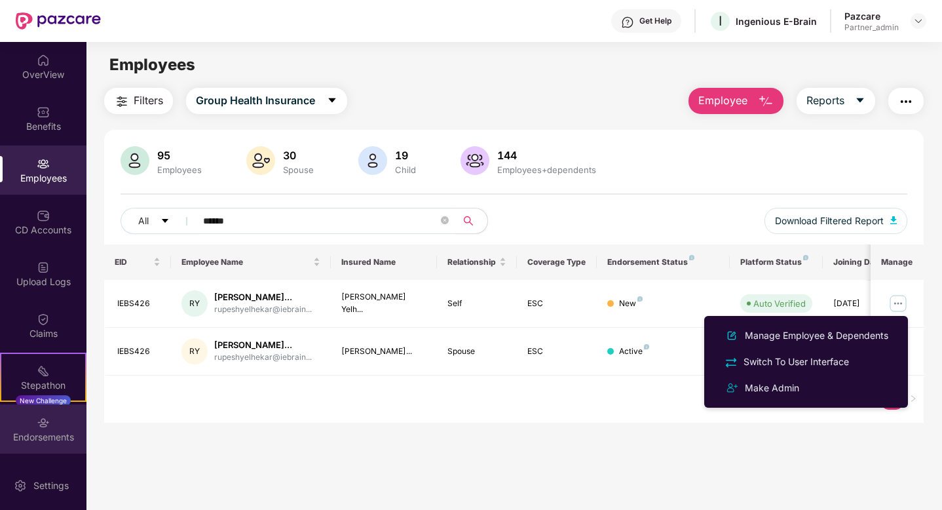
scroll to position [81, 0]
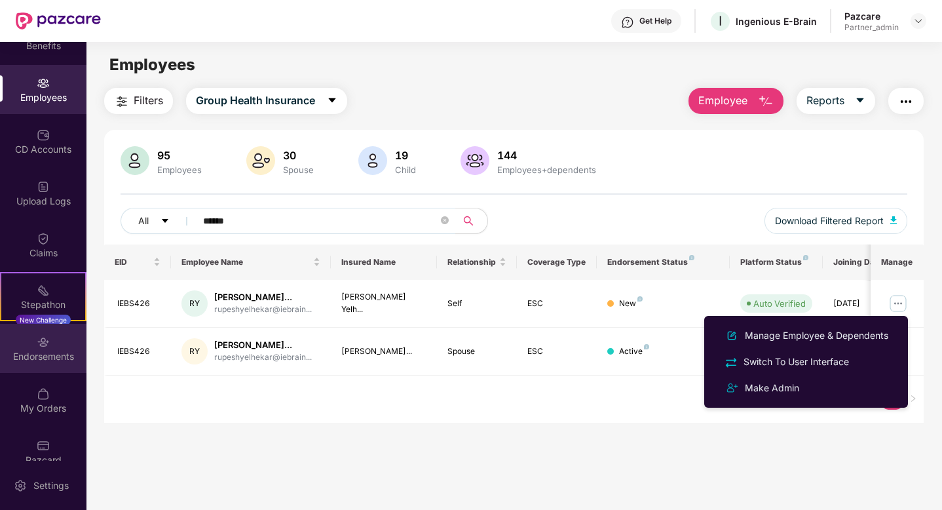
click at [38, 354] on div "Endorsements" at bounding box center [43, 356] width 86 height 13
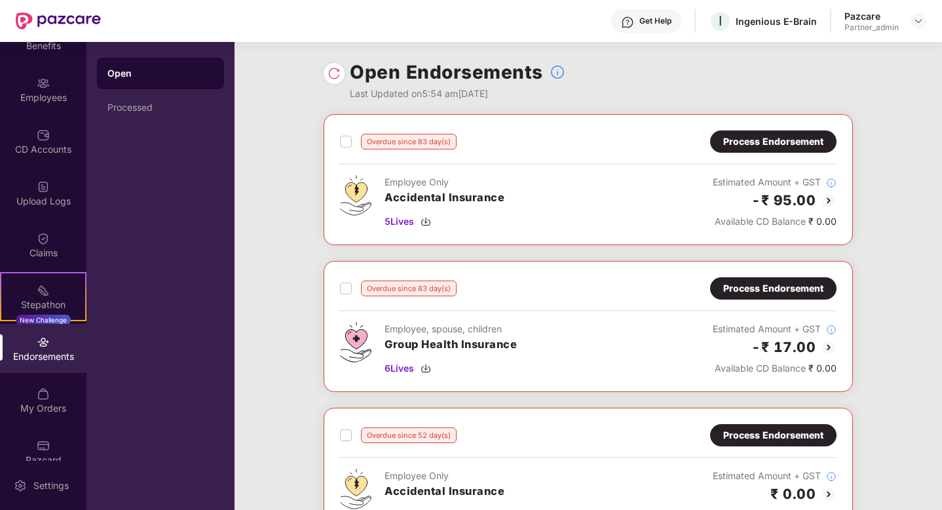
click at [766, 145] on div "Process Endorsement" at bounding box center [773, 141] width 100 height 14
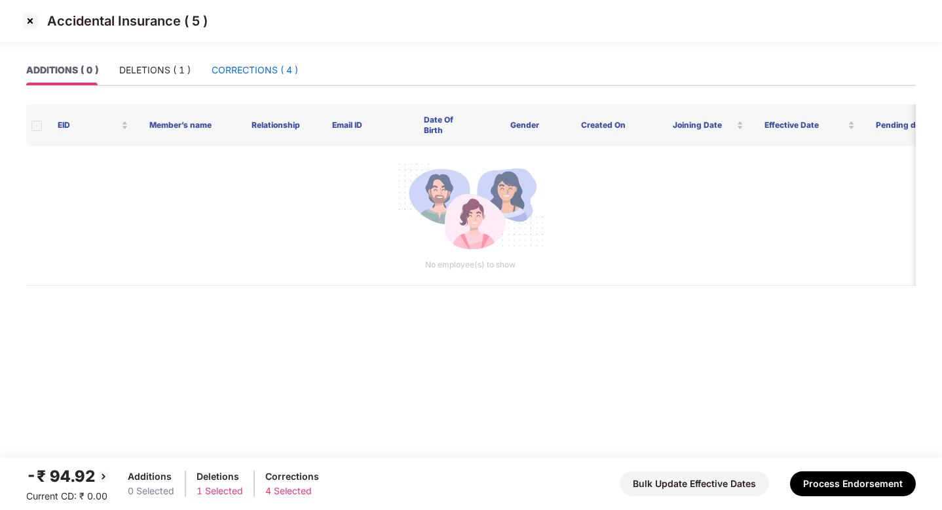
click at [269, 72] on div "CORRECTIONS ( 4 )" at bounding box center [255, 70] width 86 height 14
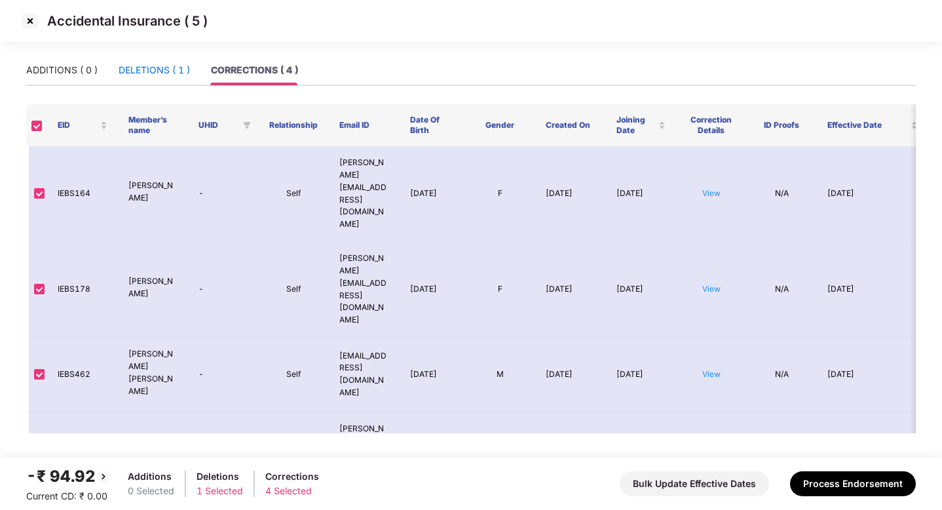
click at [130, 77] on div "DELETIONS ( 1 )" at bounding box center [154, 70] width 71 height 14
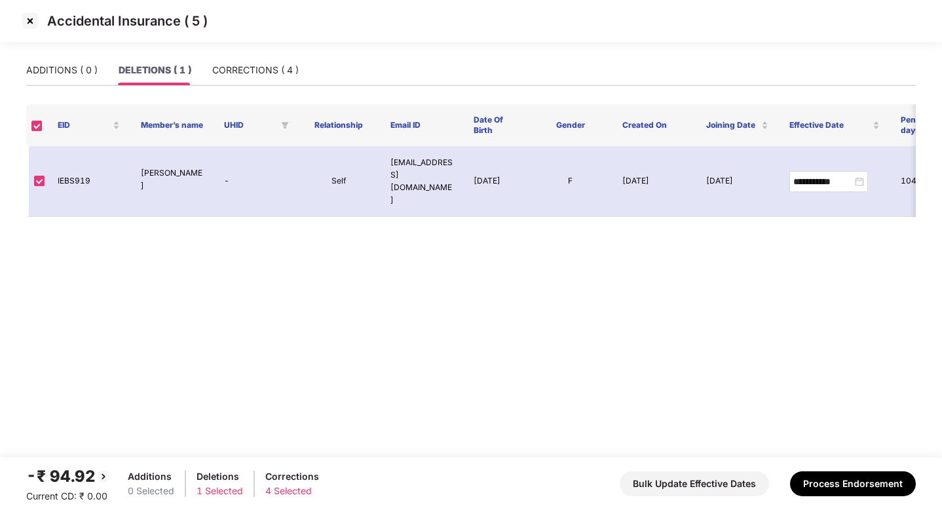
click at [28, 18] on img at bounding box center [30, 20] width 21 height 21
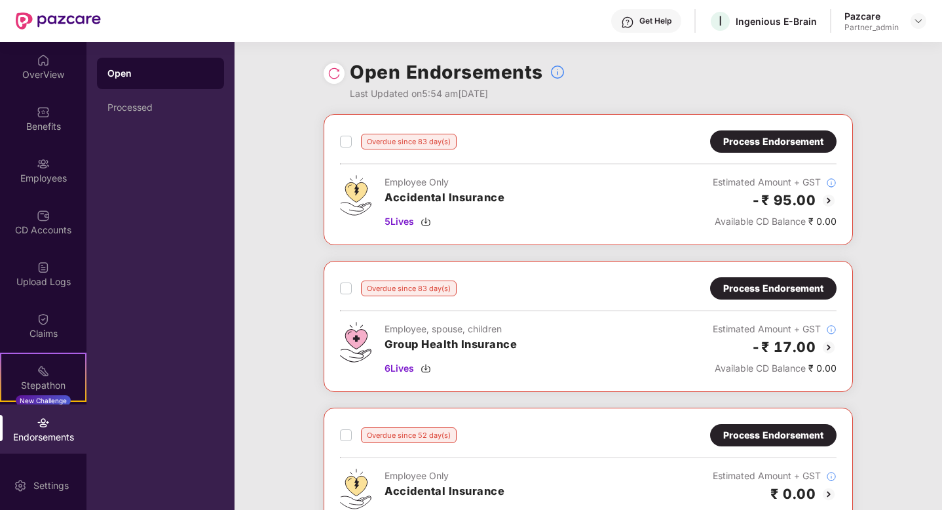
click at [754, 284] on div "Process Endorsement" at bounding box center [773, 288] width 100 height 14
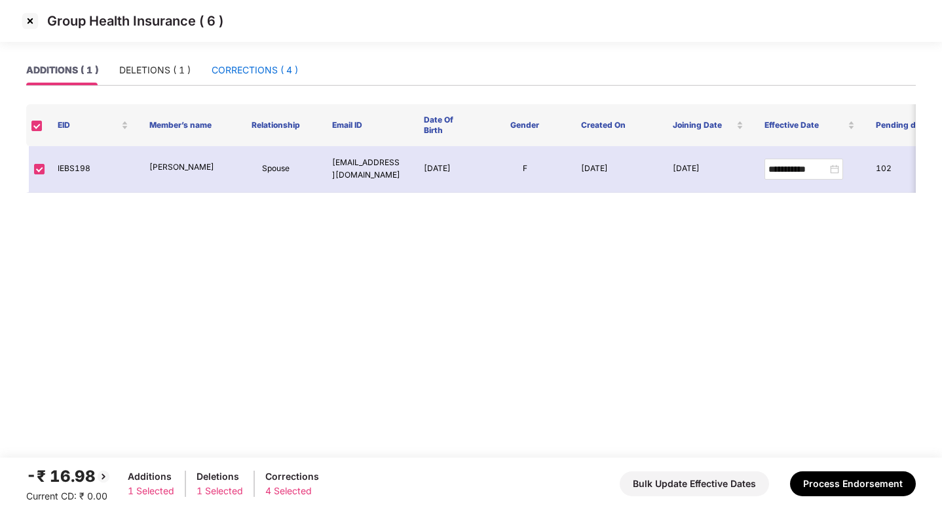
click at [272, 72] on div "CORRECTIONS ( 4 )" at bounding box center [255, 70] width 86 height 14
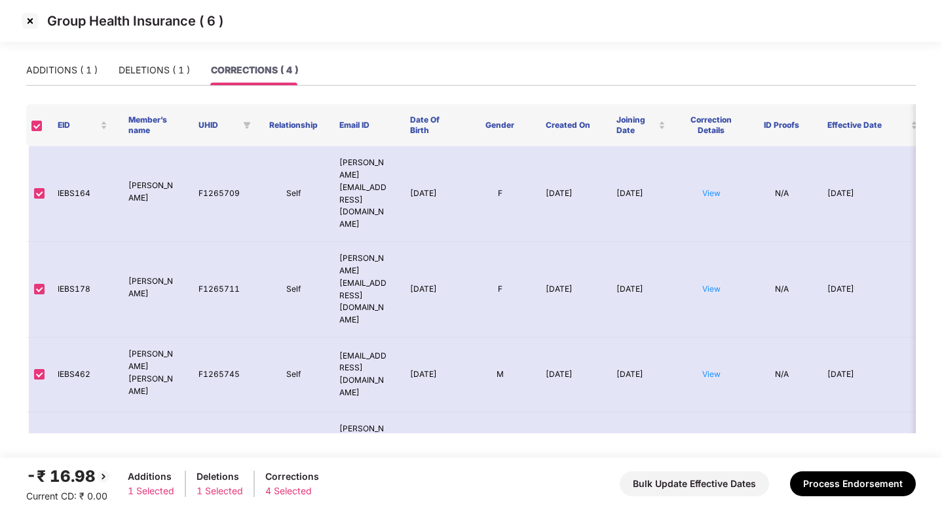
click at [31, 20] on img at bounding box center [30, 20] width 21 height 21
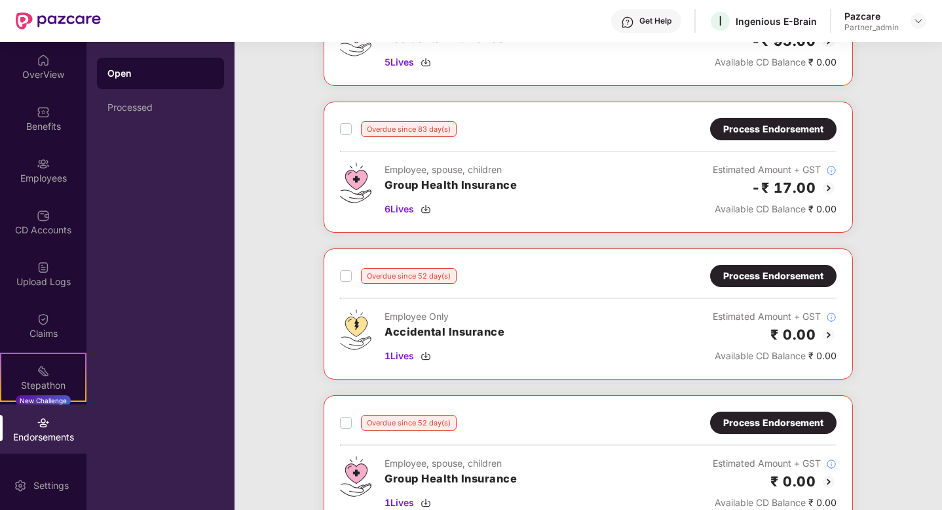
scroll to position [269, 0]
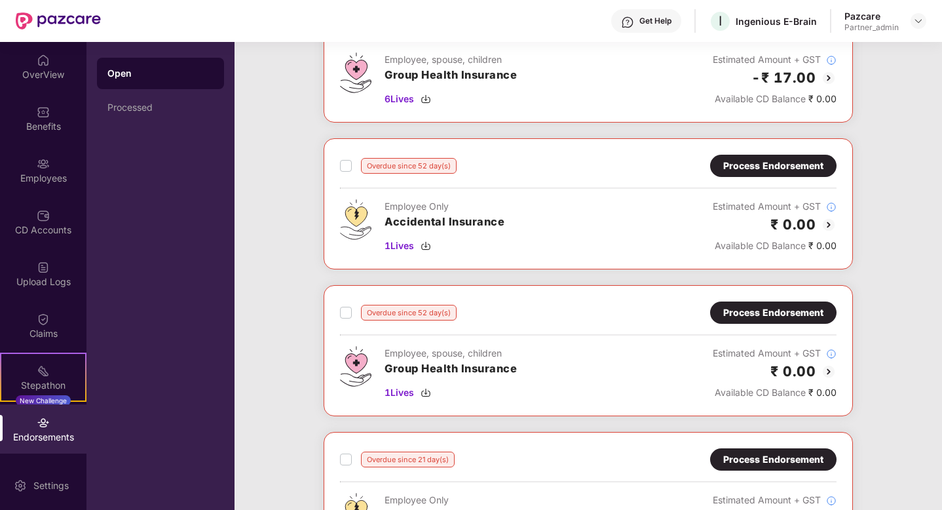
click at [774, 322] on div "Process Endorsement" at bounding box center [773, 312] width 126 height 22
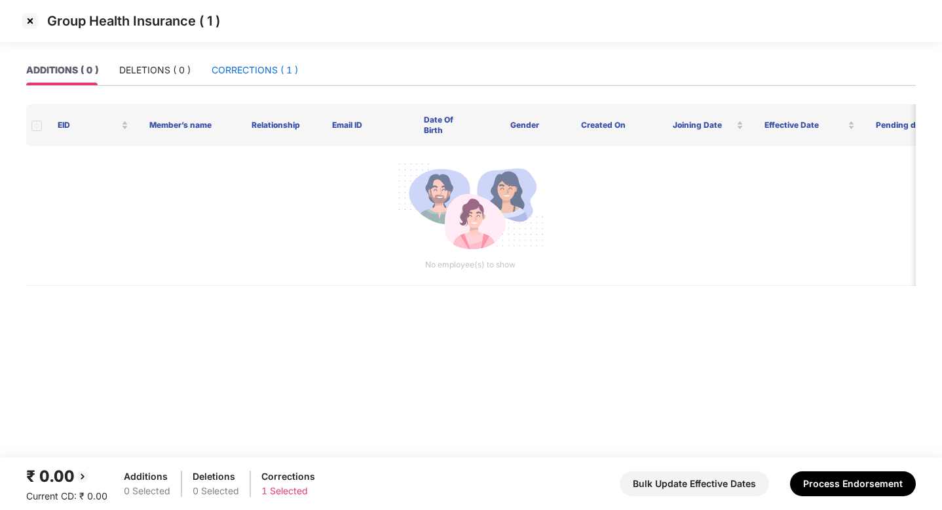
click at [268, 66] on div "CORRECTIONS ( 1 )" at bounding box center [255, 70] width 86 height 14
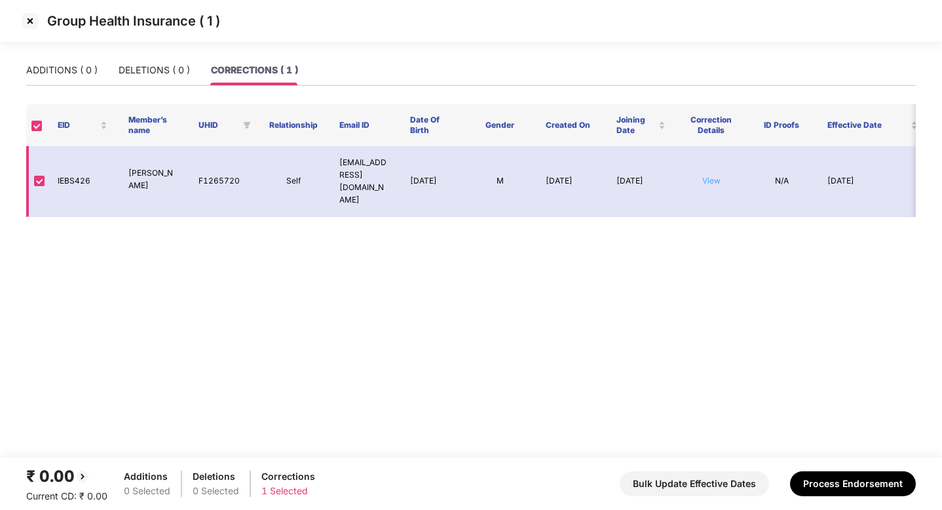
click at [718, 176] on link "View" at bounding box center [711, 181] width 18 height 10
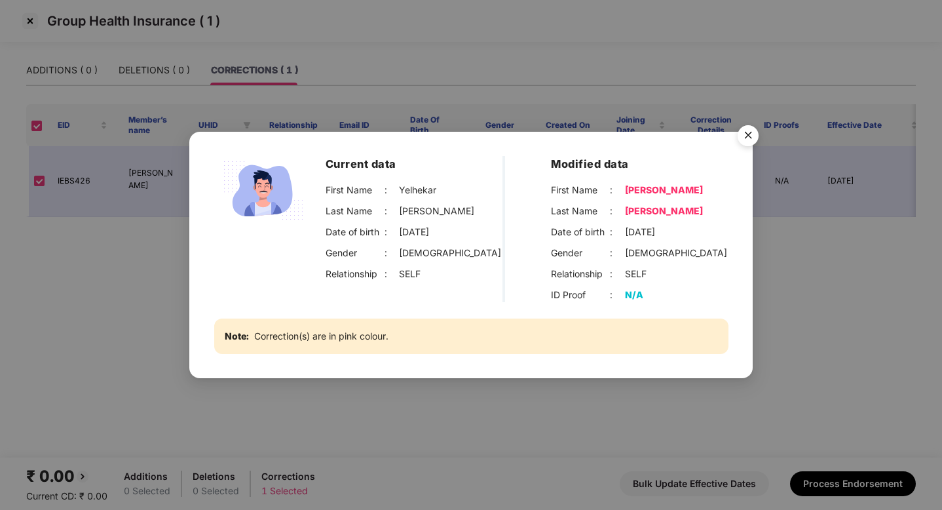
click at [745, 140] on img "Close" at bounding box center [748, 137] width 37 height 37
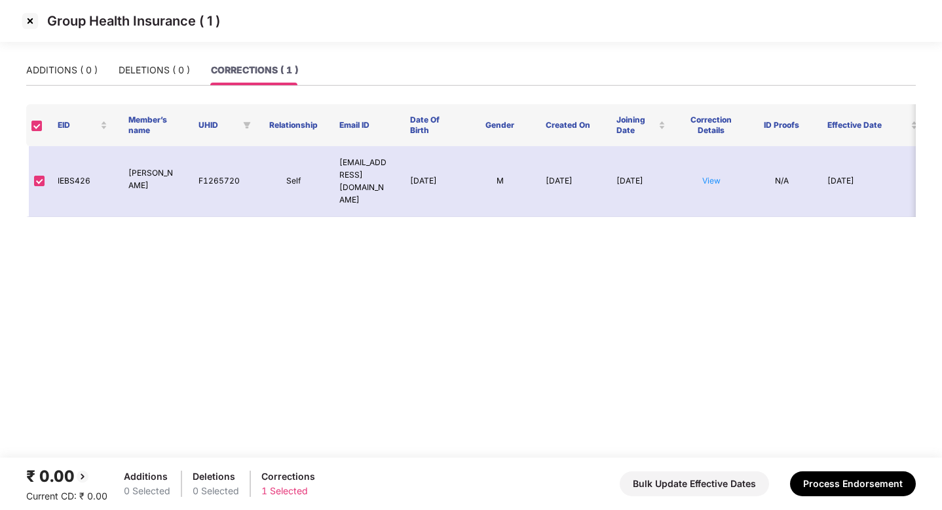
click at [28, 18] on img at bounding box center [30, 20] width 21 height 21
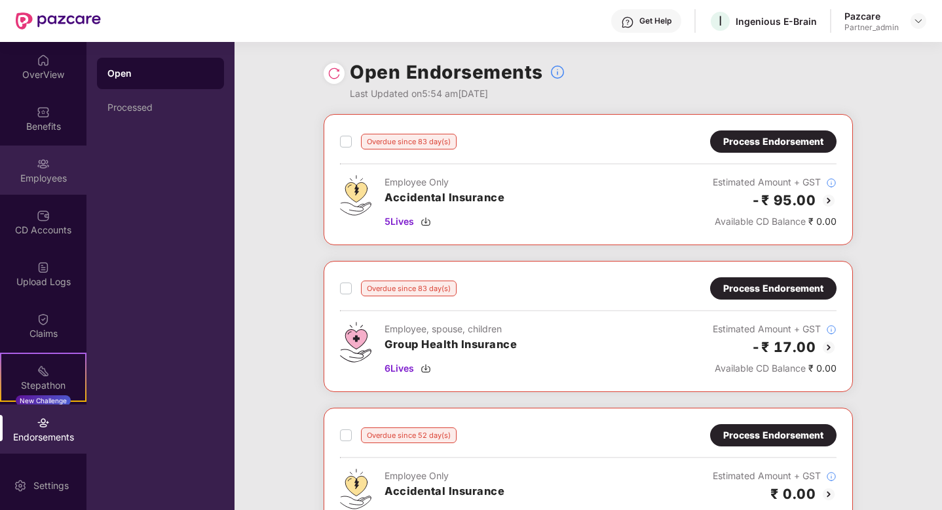
click at [37, 172] on div "Employees" at bounding box center [43, 178] width 86 height 13
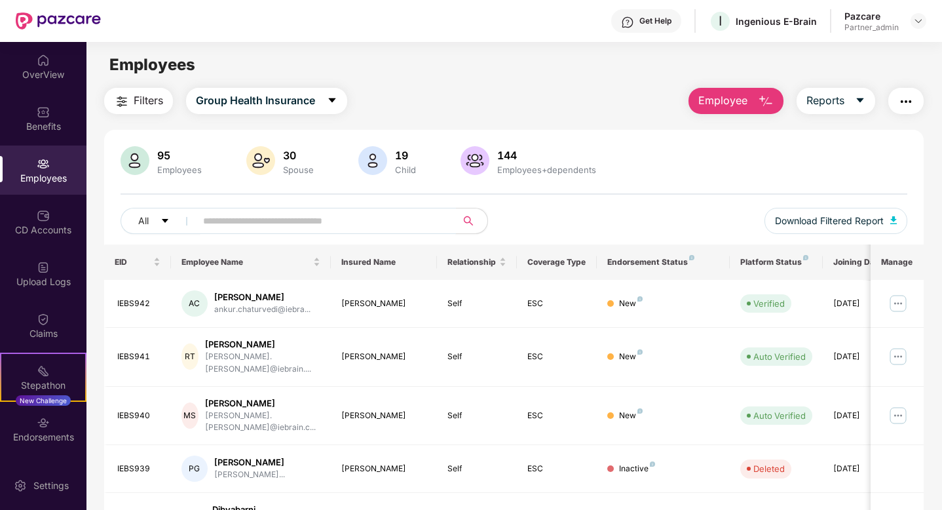
click at [324, 220] on input "text" at bounding box center [320, 221] width 235 height 20
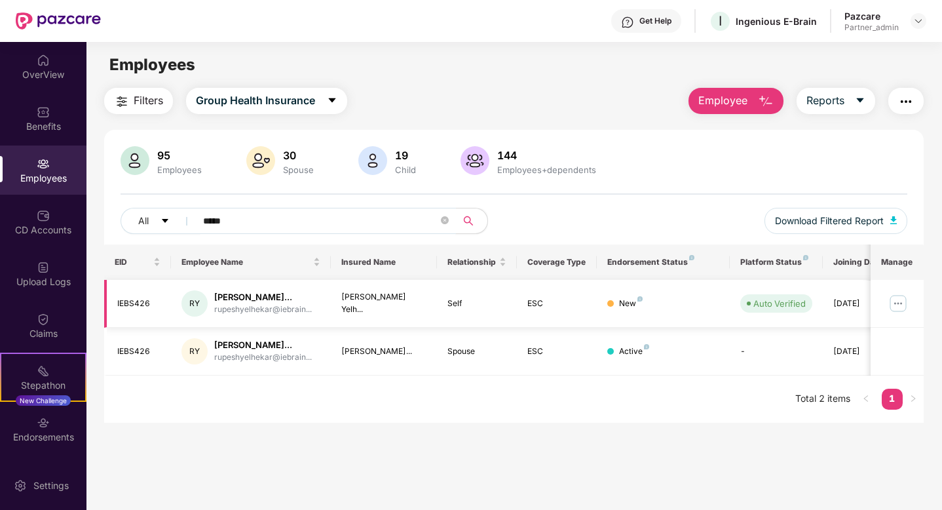
type input "*****"
click at [897, 302] on img at bounding box center [898, 303] width 21 height 21
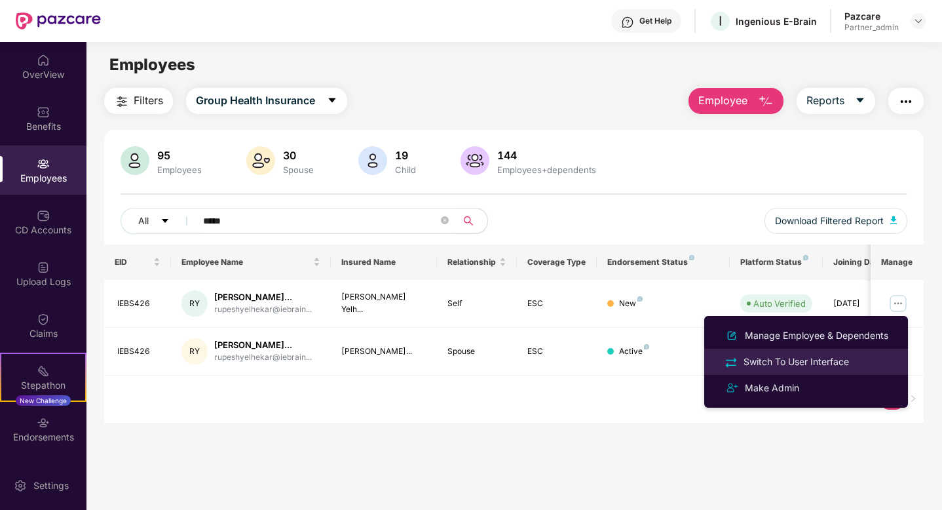
click at [808, 366] on div "Switch To User Interface" at bounding box center [796, 362] width 111 height 14
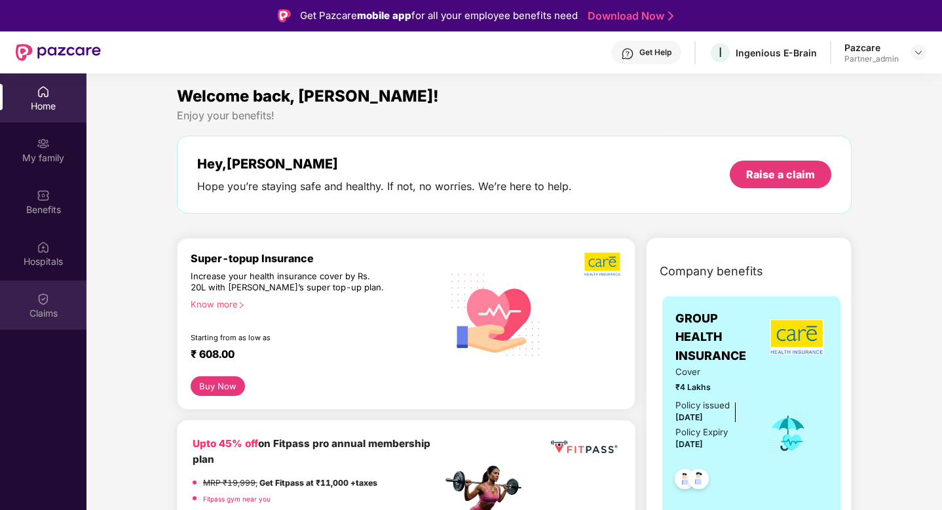
click at [52, 303] on div "Claims" at bounding box center [43, 304] width 86 height 49
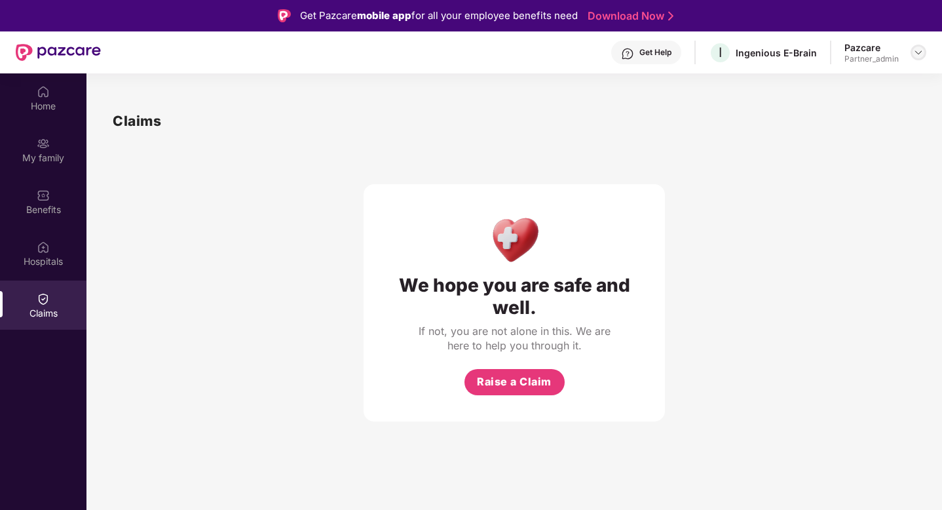
click at [917, 55] on img at bounding box center [918, 52] width 10 height 10
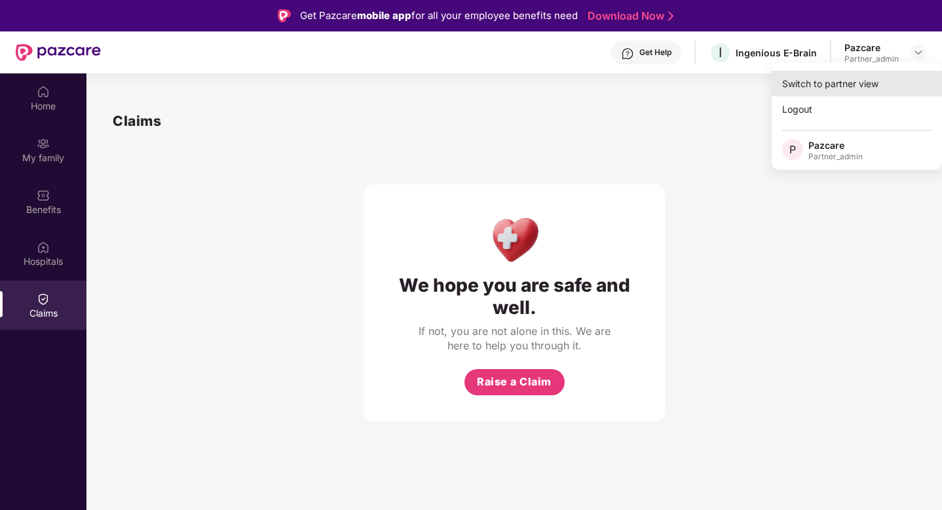
click at [858, 86] on div "Switch to partner view" at bounding box center [857, 84] width 170 height 26
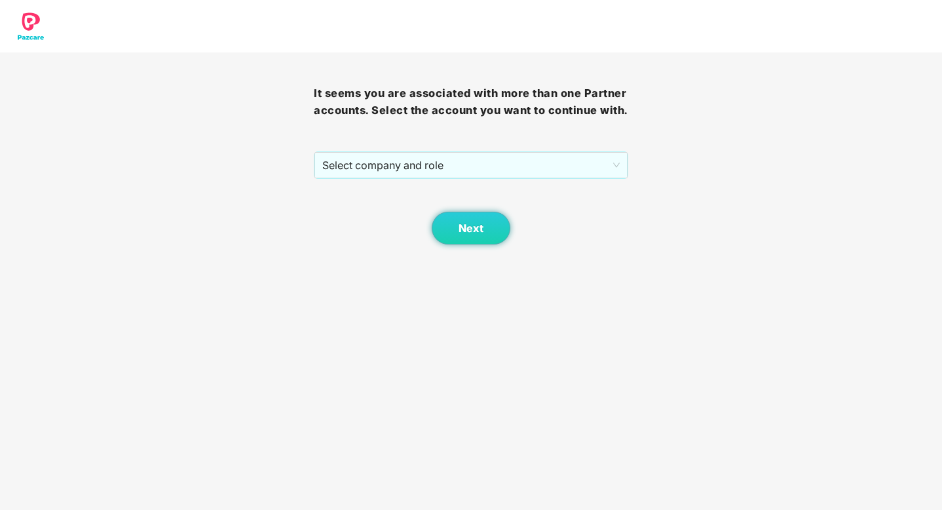
click at [570, 183] on div "Next" at bounding box center [471, 212] width 314 height 66
click at [581, 166] on span "Select company and role" at bounding box center [470, 165] width 297 height 25
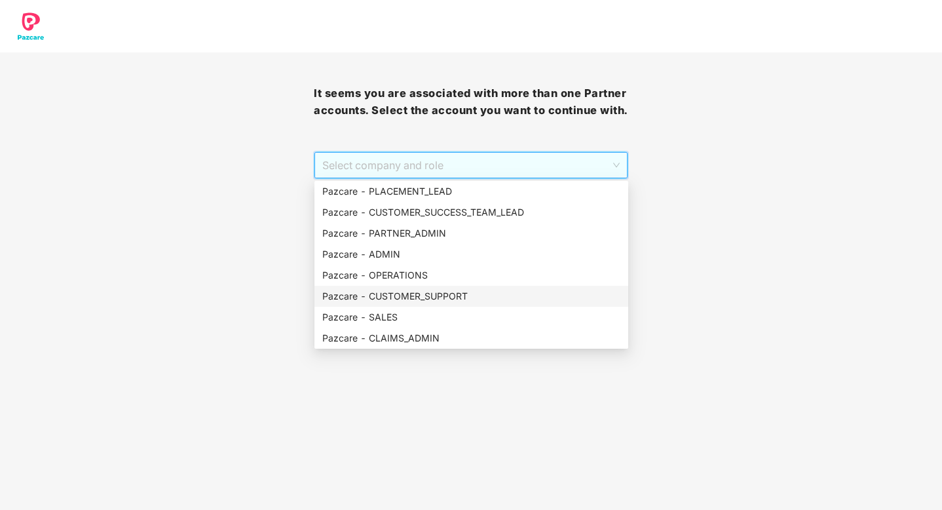
click at [409, 290] on div "Pazcare - CUSTOMER_SUPPORT" at bounding box center [471, 296] width 298 height 14
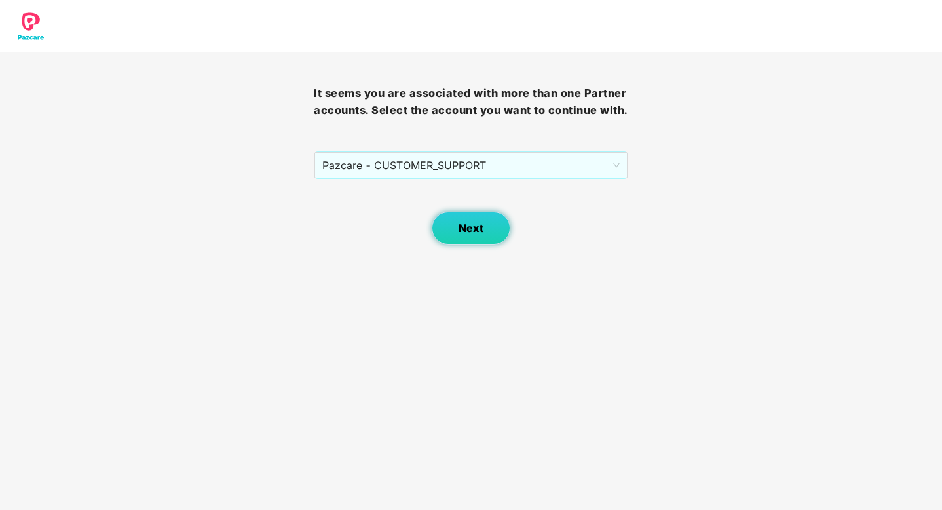
click at [475, 231] on span "Next" at bounding box center [471, 228] width 25 height 12
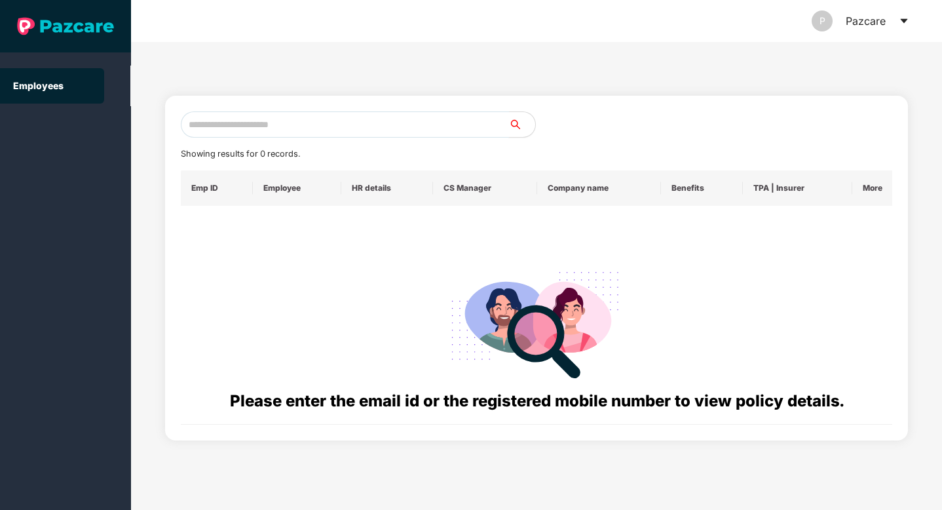
click at [281, 121] on input "text" at bounding box center [345, 124] width 328 height 26
paste input "**********"
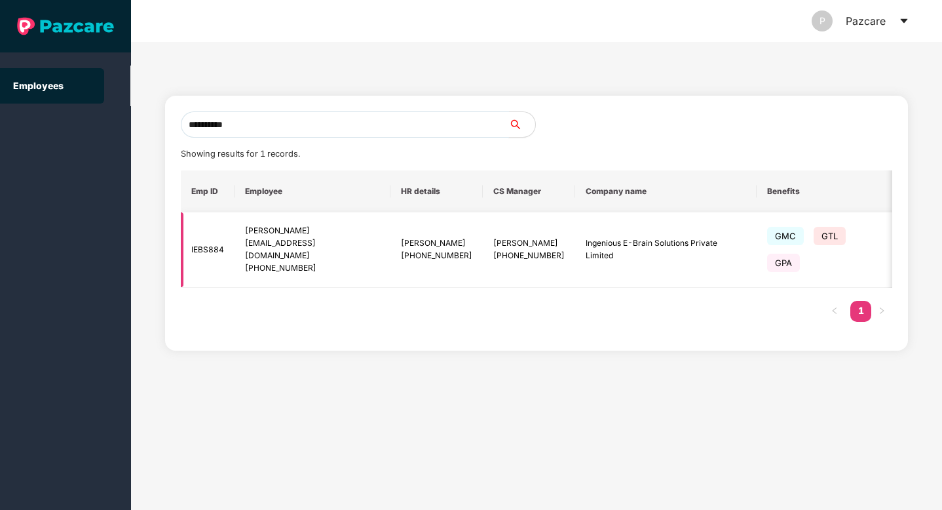
scroll to position [0, 80]
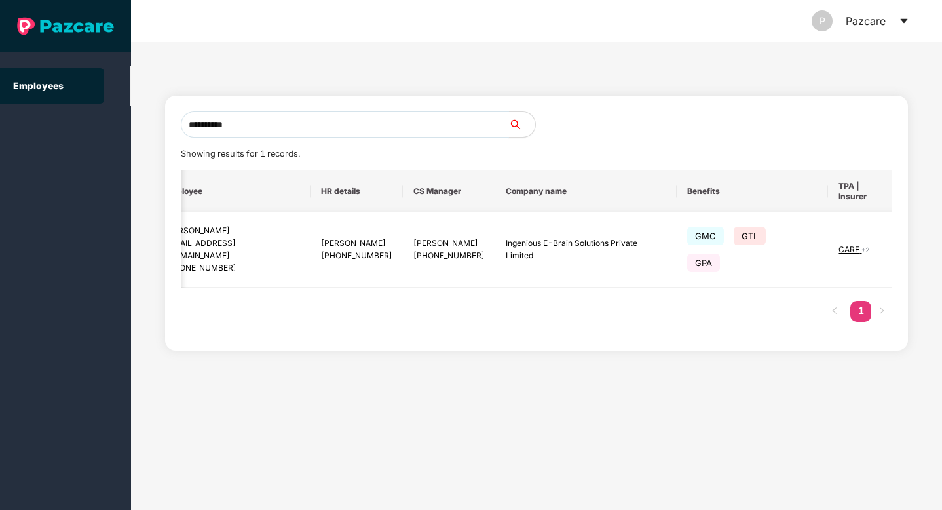
type input "**********"
click at [914, 240] on img at bounding box center [923, 249] width 18 height 18
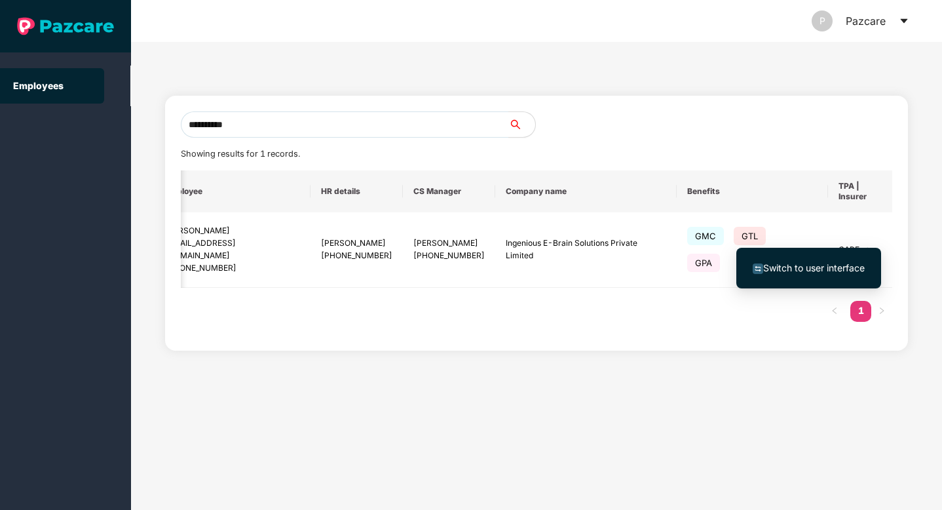
click at [816, 274] on span "Switch to user interface" at bounding box center [809, 268] width 112 height 14
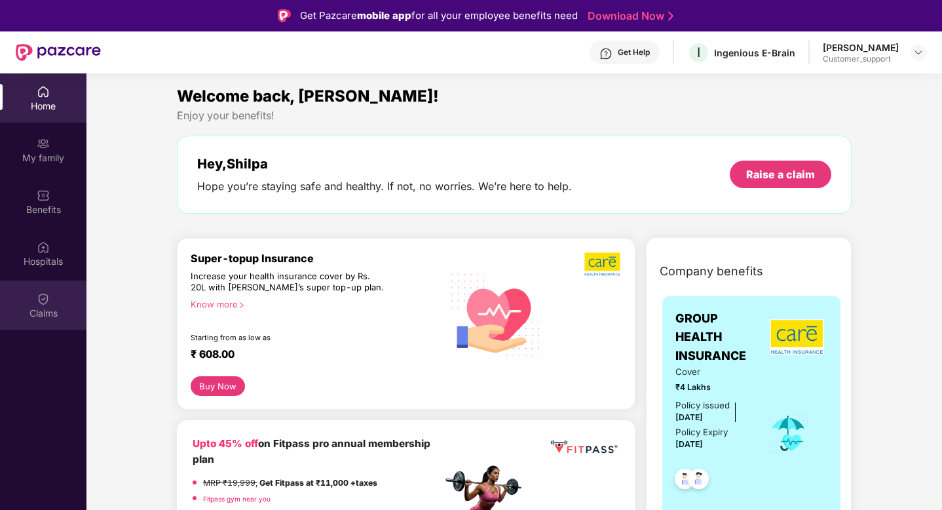
click at [32, 294] on div "Claims" at bounding box center [43, 304] width 86 height 49
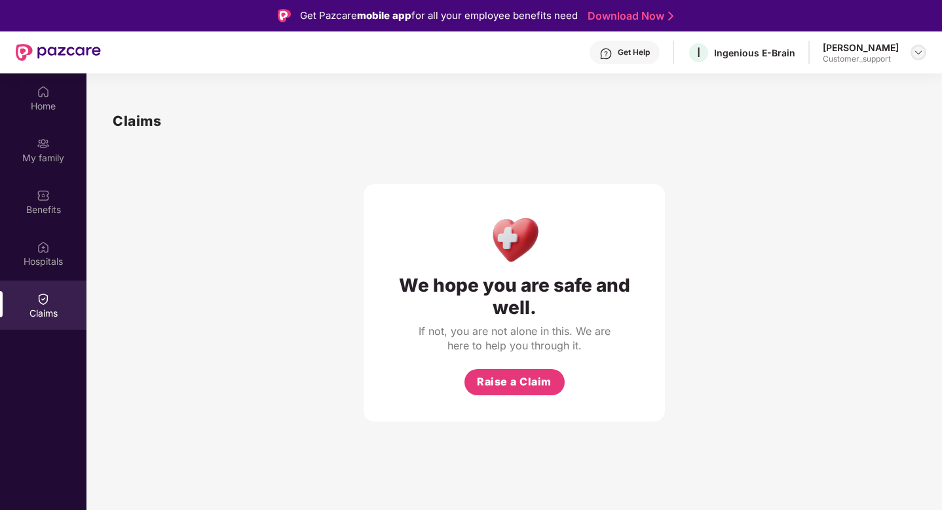
click at [920, 47] on img at bounding box center [918, 52] width 10 height 10
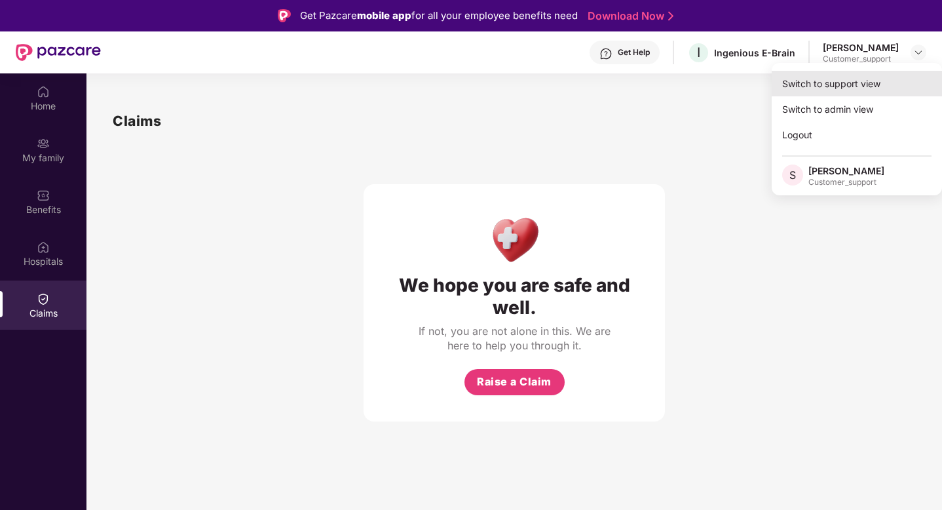
click at [875, 71] on div "Switch to support view" at bounding box center [857, 84] width 170 height 26
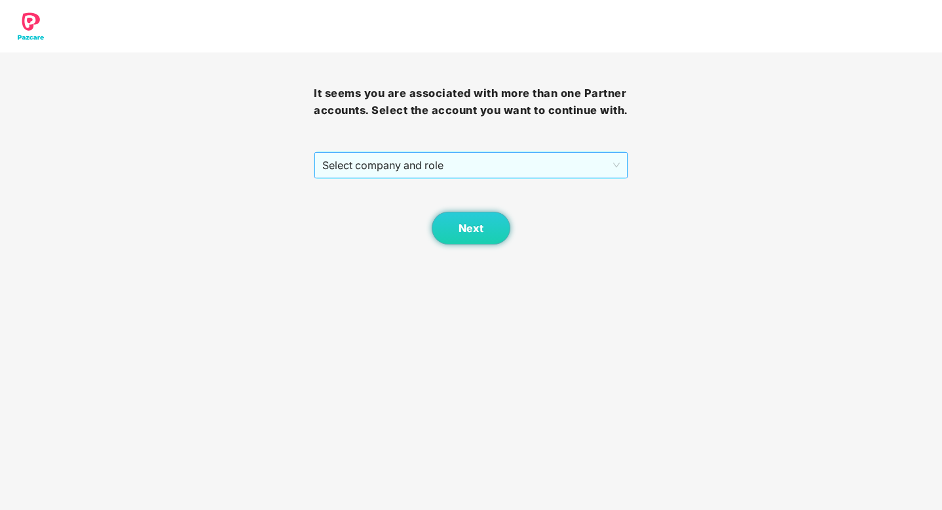
click at [554, 151] on div "Select company and role" at bounding box center [471, 165] width 314 height 28
click at [473, 172] on span "Select company and role" at bounding box center [470, 165] width 297 height 25
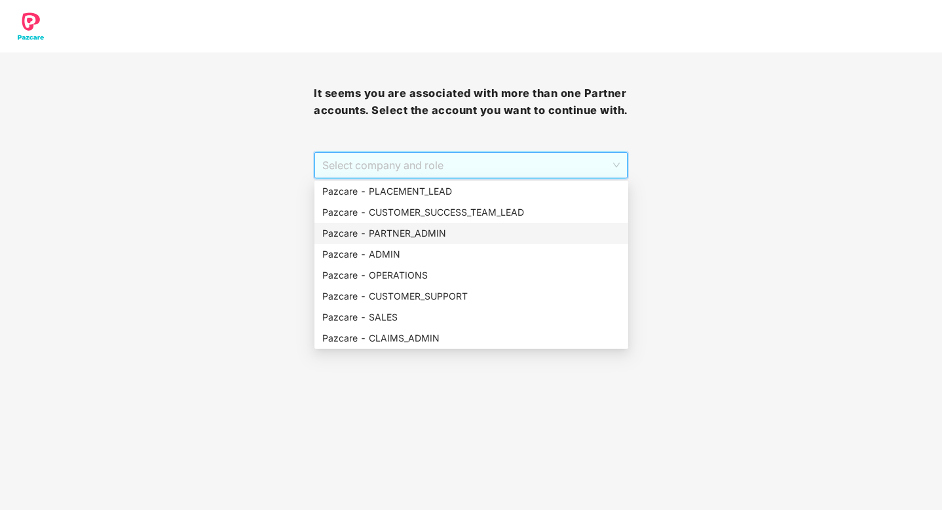
click at [419, 237] on div "Pazcare - PARTNER_ADMIN" at bounding box center [471, 233] width 298 height 14
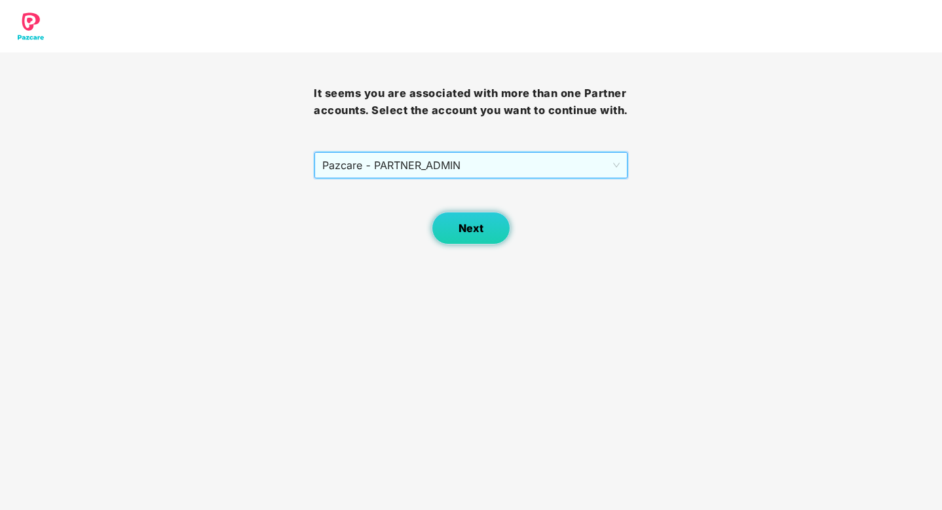
click at [474, 244] on button "Next" at bounding box center [471, 228] width 79 height 33
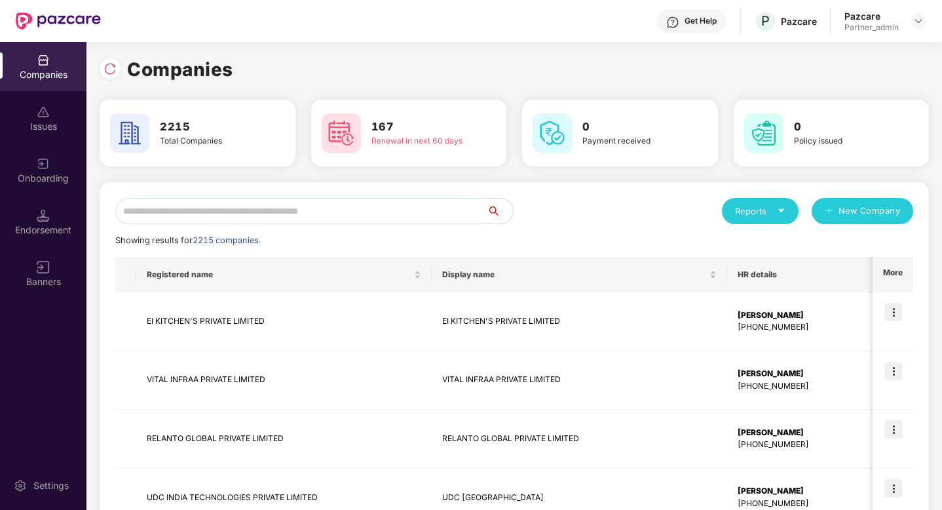
click at [319, 217] on input "text" at bounding box center [301, 211] width 372 height 26
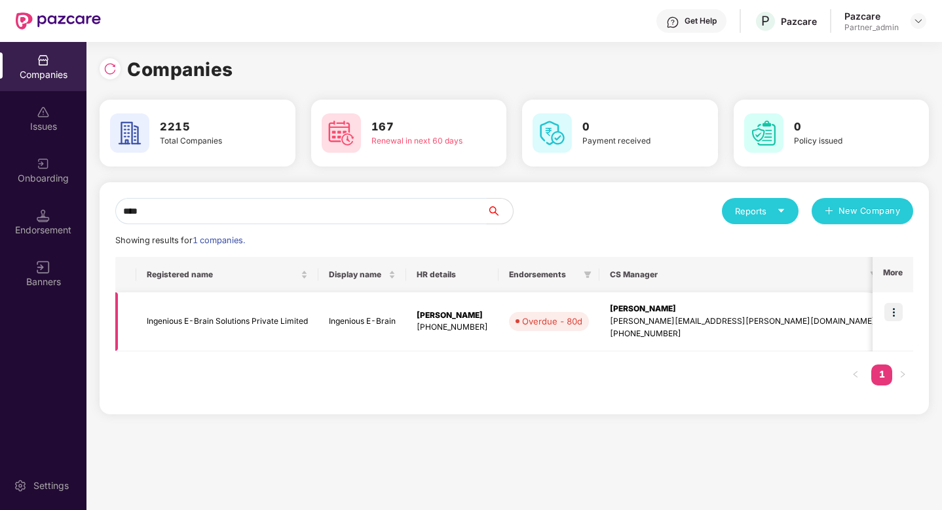
type input "****"
click at [897, 313] on img at bounding box center [894, 312] width 18 height 18
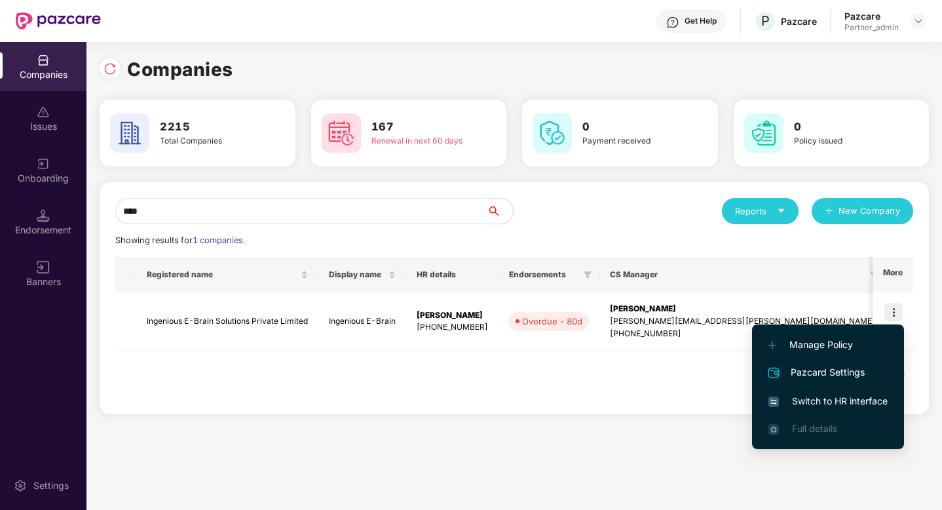
click at [835, 396] on span "Switch to HR interface" at bounding box center [828, 401] width 119 height 14
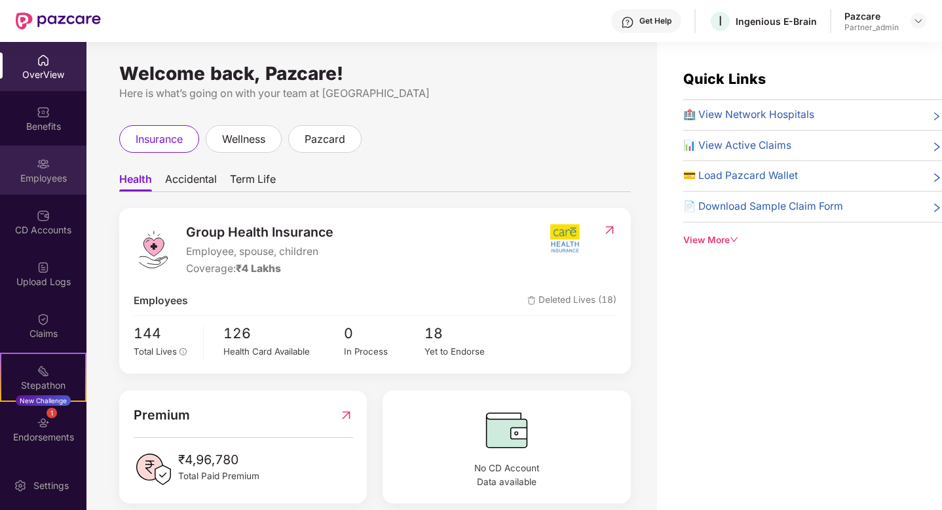
click at [47, 174] on div "Employees" at bounding box center [43, 178] width 86 height 13
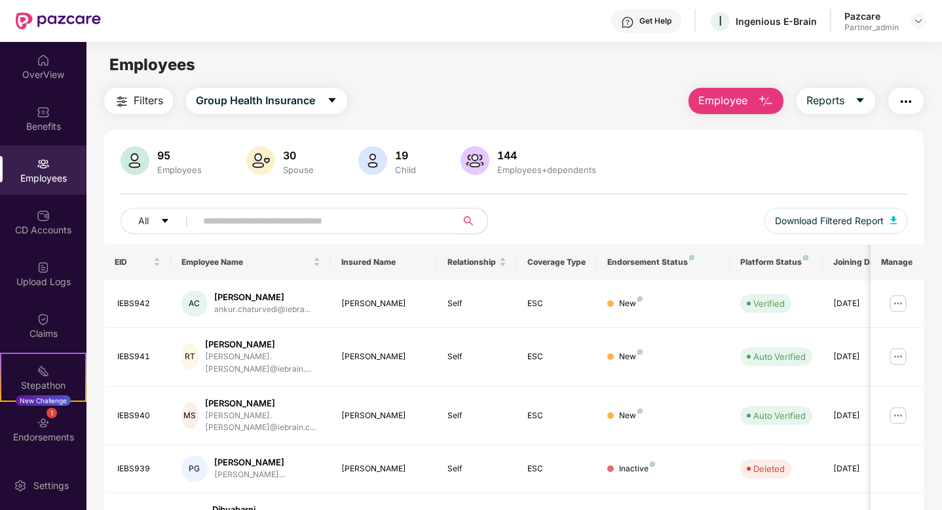
click at [257, 218] on input "text" at bounding box center [320, 221] width 235 height 20
paste input "**********"
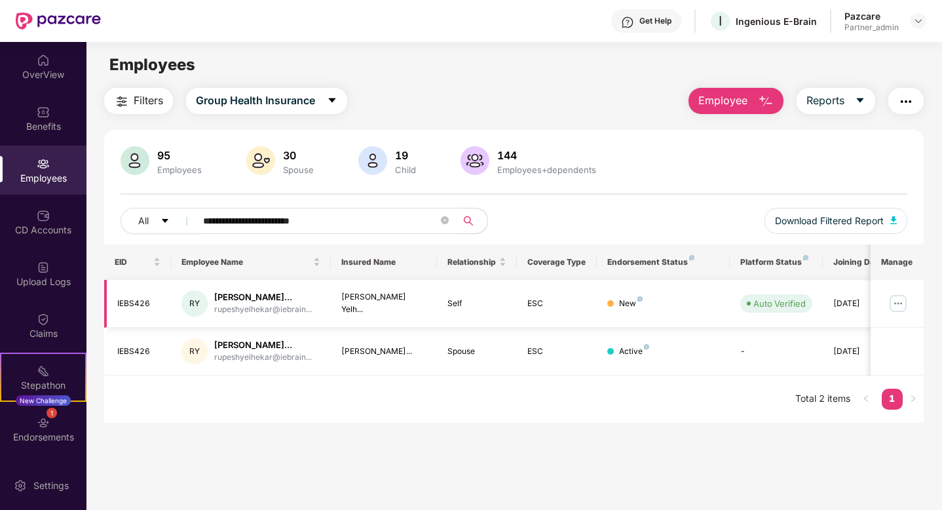
type input "**********"
click at [898, 304] on img at bounding box center [898, 303] width 21 height 21
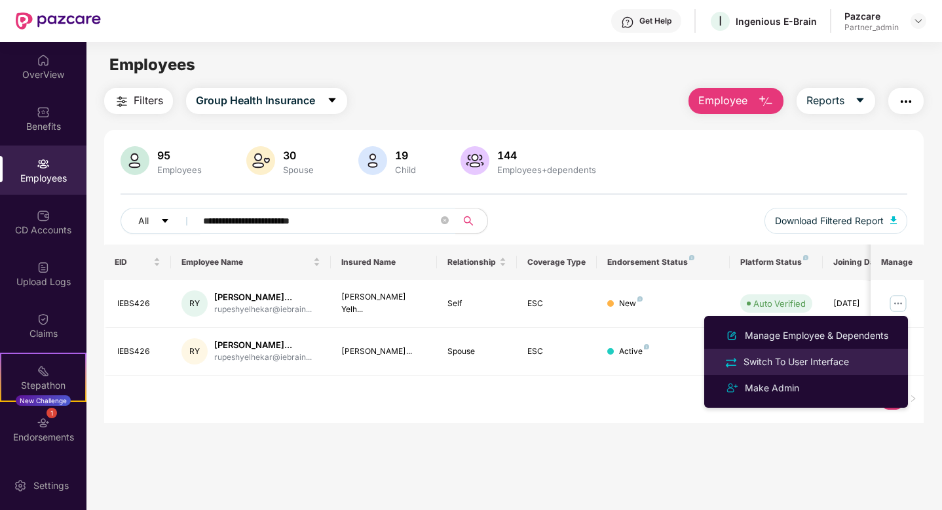
click at [813, 360] on div "Switch To User Interface" at bounding box center [796, 362] width 111 height 14
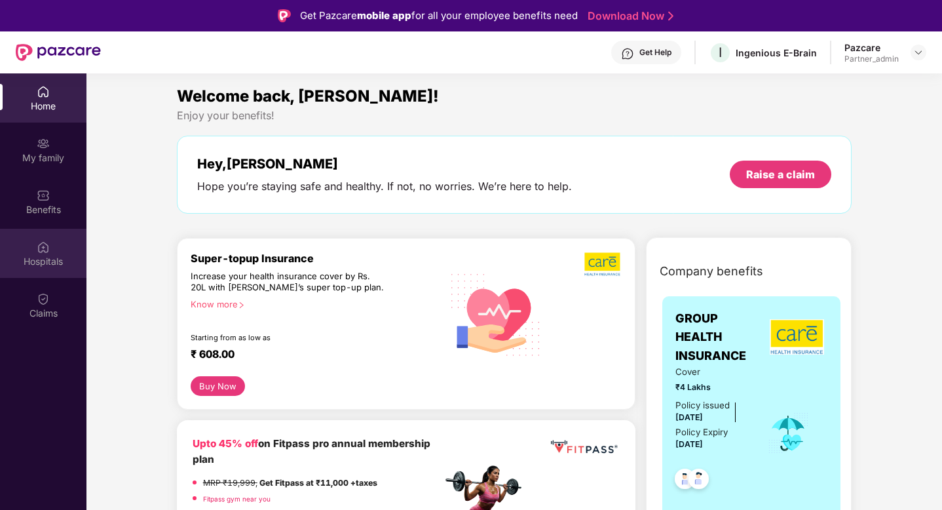
click at [33, 266] on div "Hospitals" at bounding box center [43, 261] width 86 height 13
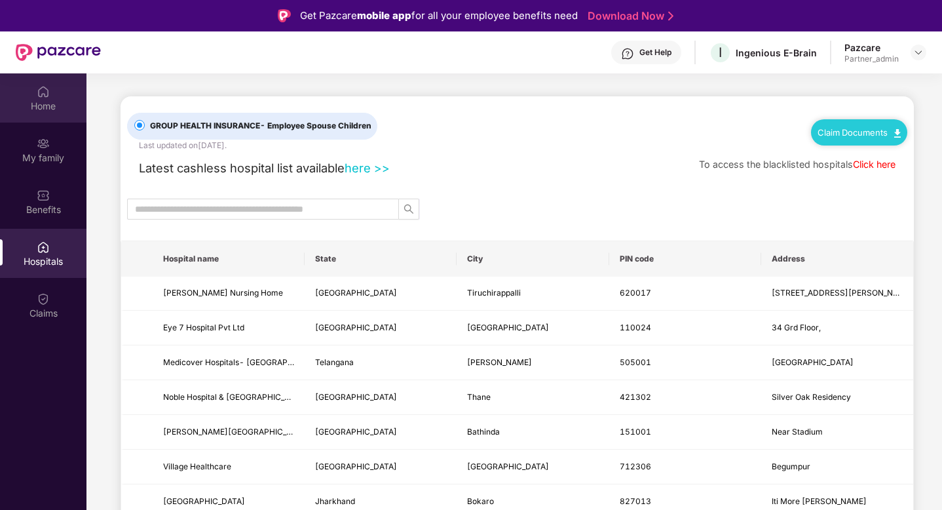
click at [42, 104] on div "Home" at bounding box center [43, 106] width 86 height 13
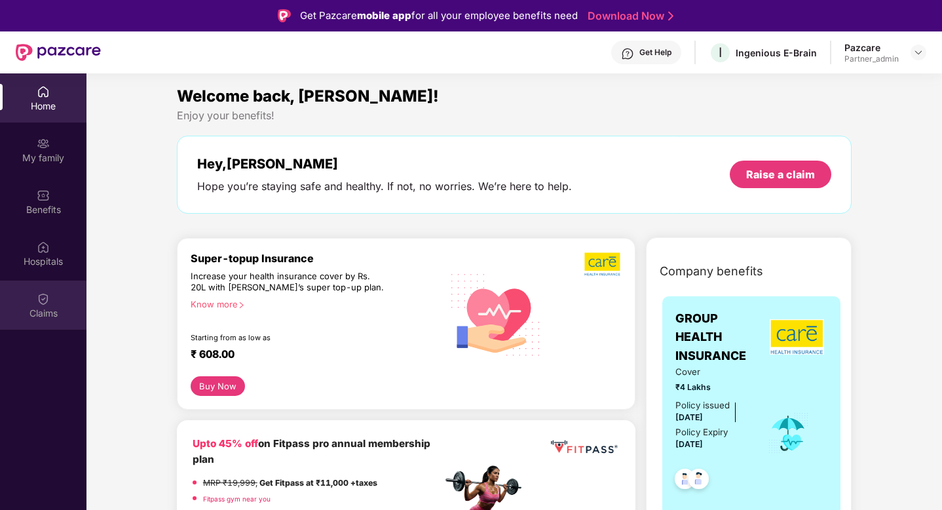
click at [47, 298] on img at bounding box center [43, 298] width 13 height 13
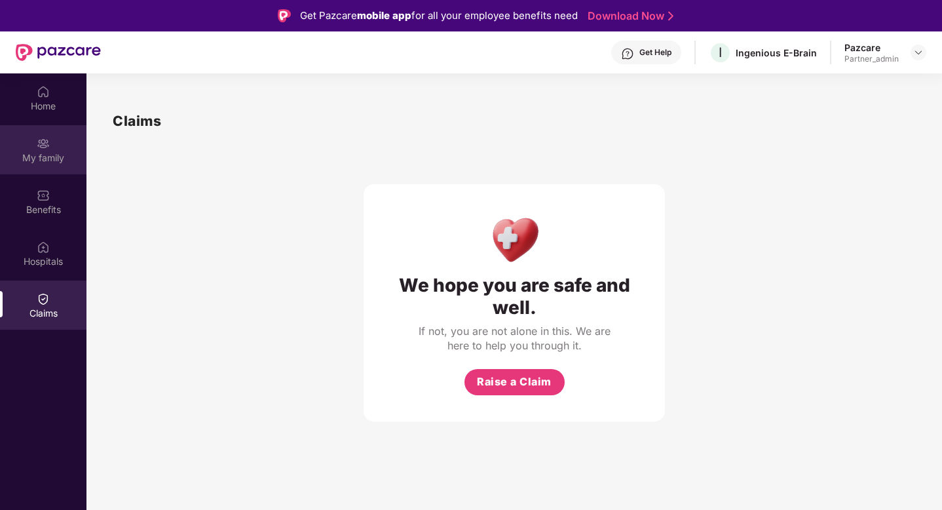
click at [44, 145] on img at bounding box center [43, 143] width 13 height 13
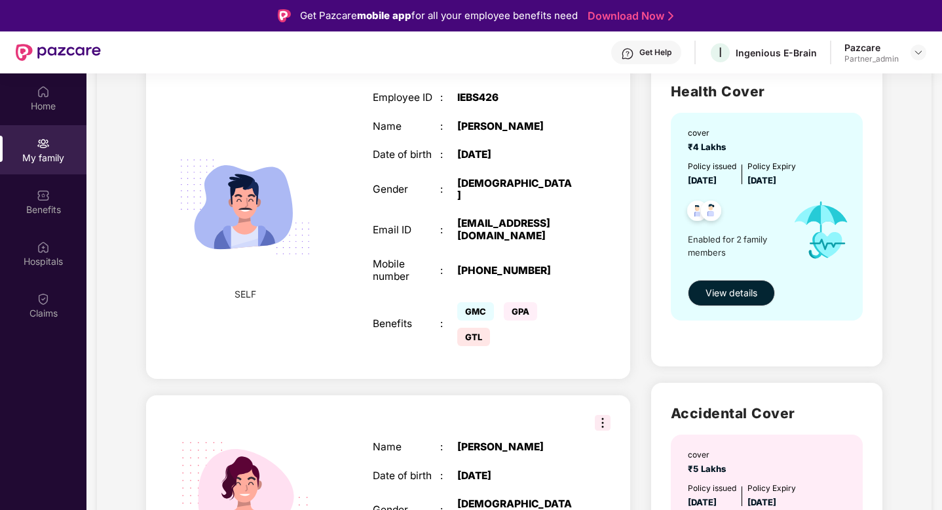
scroll to position [108, 0]
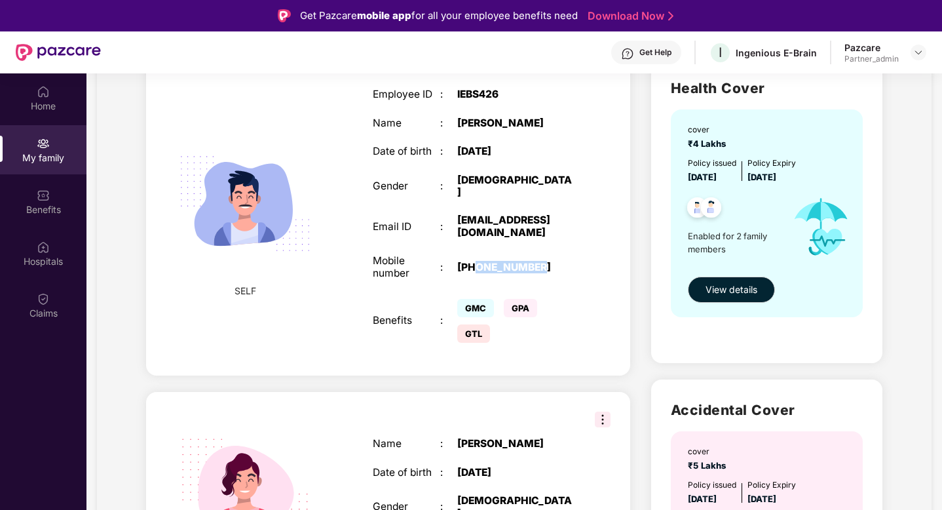
drag, startPoint x: 558, startPoint y: 263, endPoint x: 478, endPoint y: 267, distance: 80.0
click at [478, 267] on div "[PHONE_NUMBER]" at bounding box center [516, 267] width 118 height 12
copy div "9420038344"
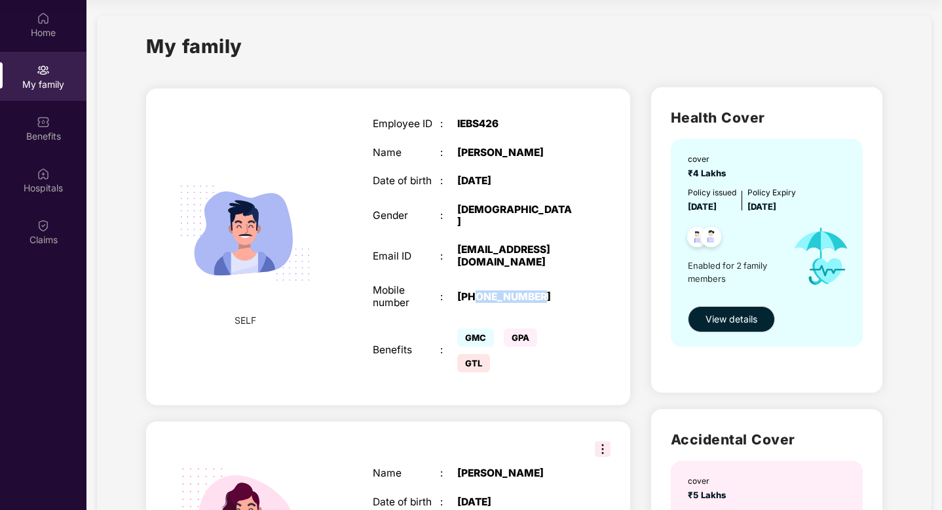
scroll to position [0, 0]
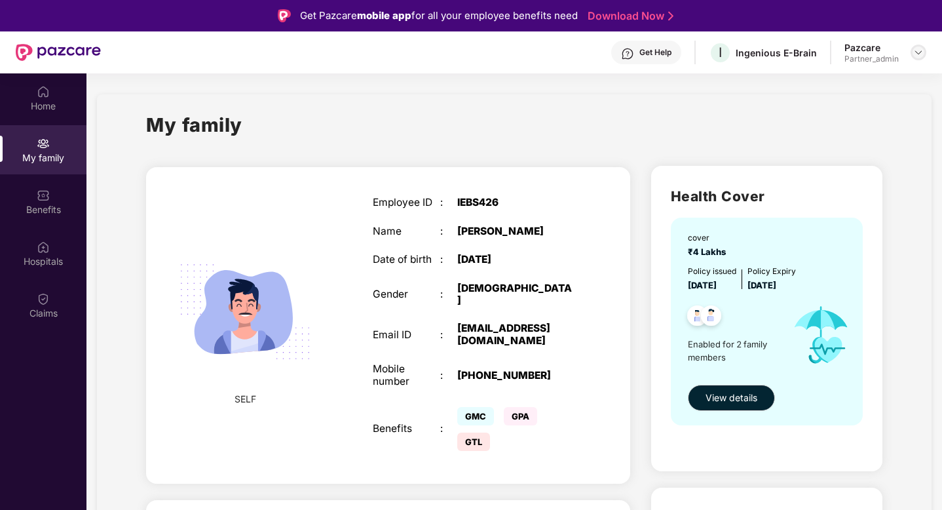
click at [925, 52] on div at bounding box center [919, 53] width 16 height 16
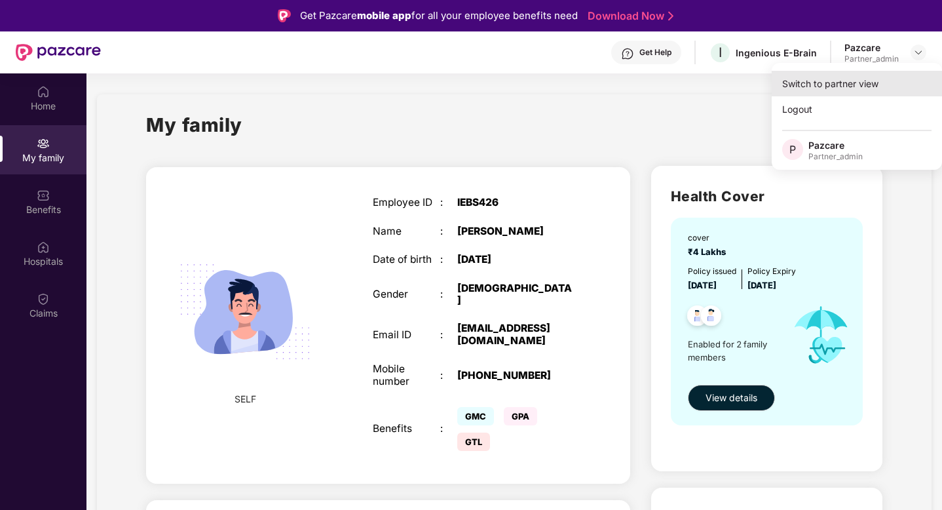
click at [863, 79] on div "Switch to partner view" at bounding box center [857, 84] width 170 height 26
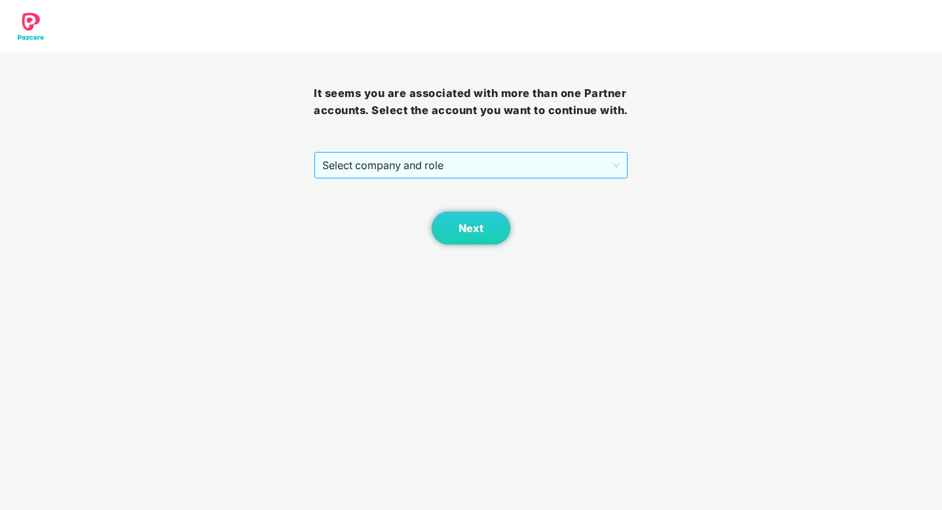
click at [581, 176] on span "Select company and role" at bounding box center [470, 165] width 297 height 25
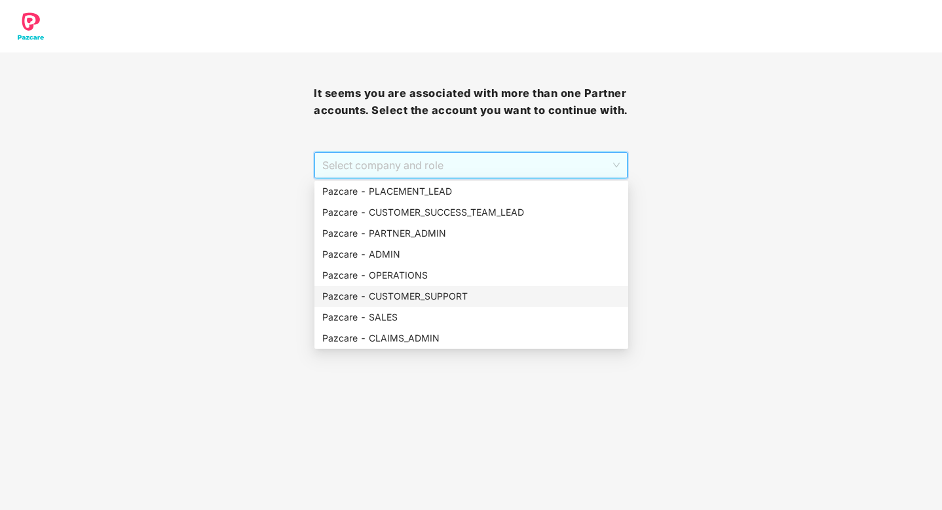
click at [404, 286] on div "Pazcare - CUSTOMER_SUPPORT" at bounding box center [472, 296] width 314 height 21
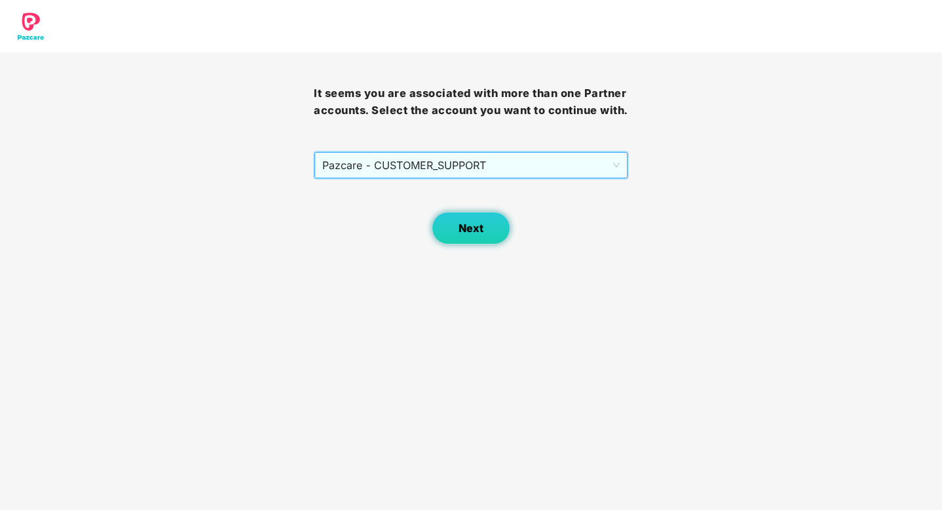
click at [450, 218] on button "Next" at bounding box center [471, 228] width 79 height 33
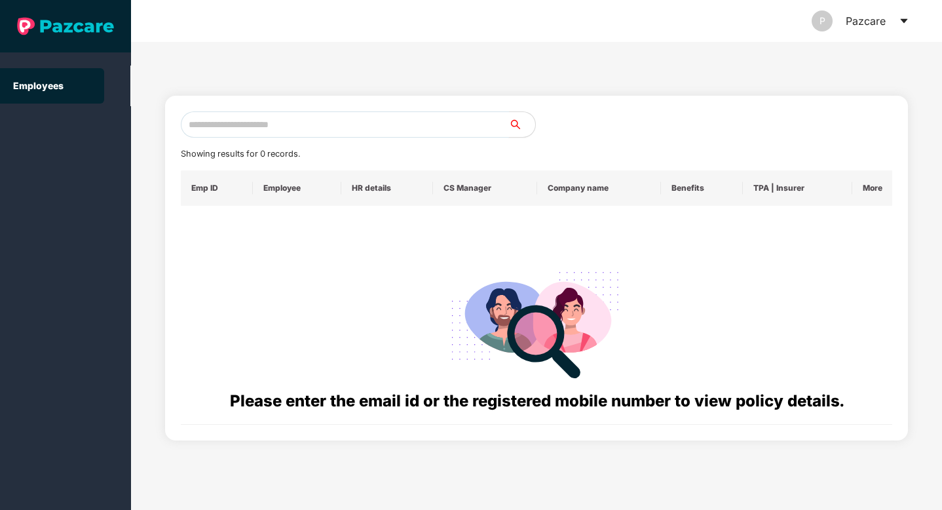
click at [344, 122] on input "text" at bounding box center [345, 124] width 328 height 26
paste input "**********"
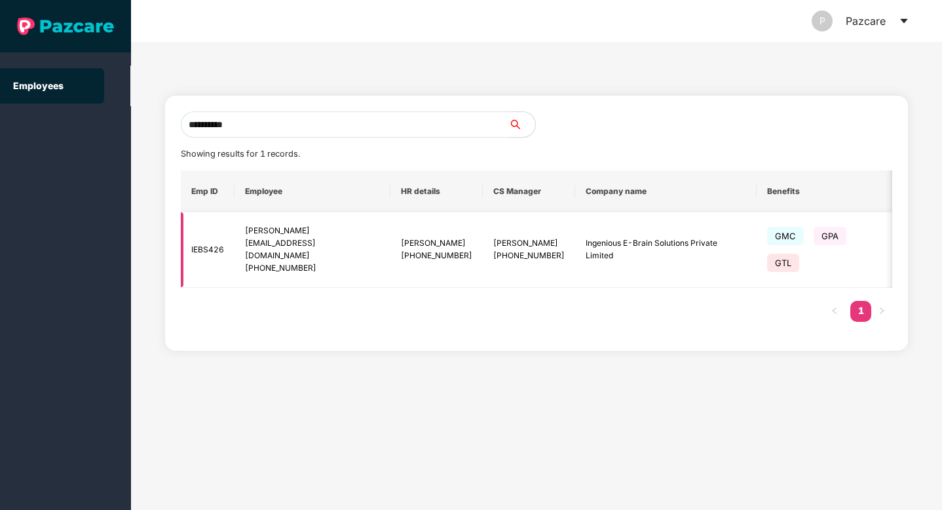
scroll to position [0, 89]
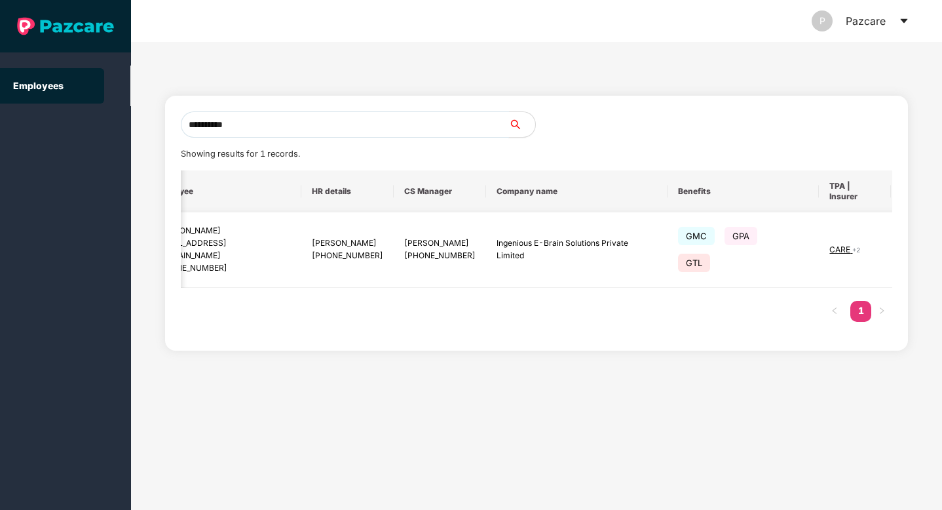
type input "**********"
click at [905, 240] on img at bounding box center [914, 249] width 18 height 18
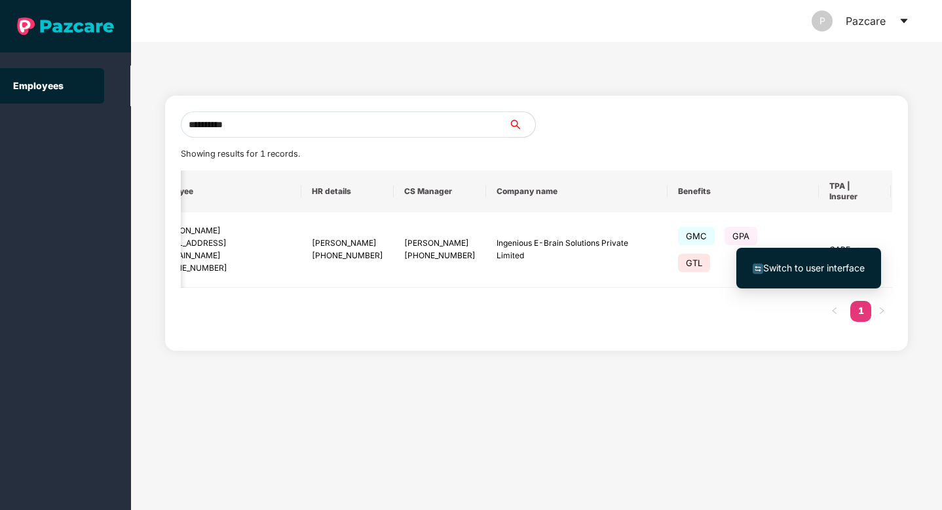
click at [850, 264] on span "Switch to user interface" at bounding box center [814, 267] width 102 height 11
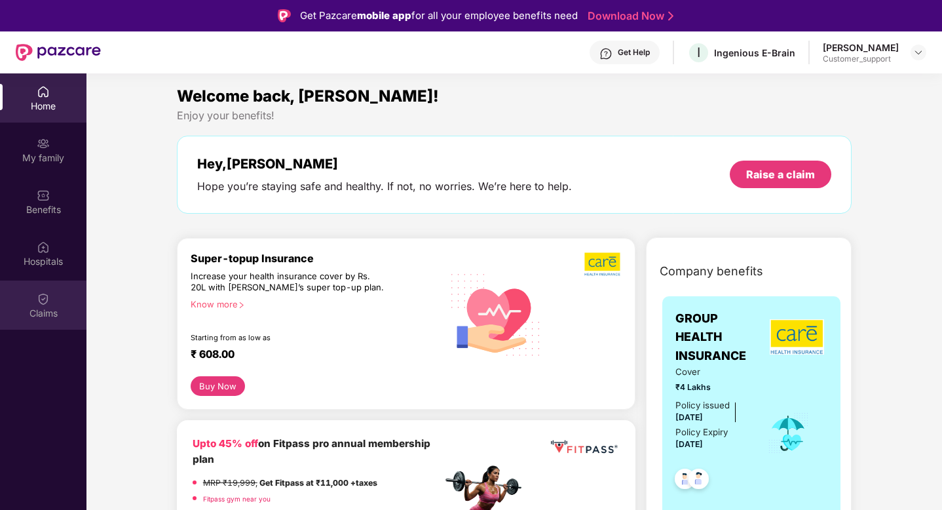
click at [41, 311] on div "Claims" at bounding box center [43, 313] width 86 height 13
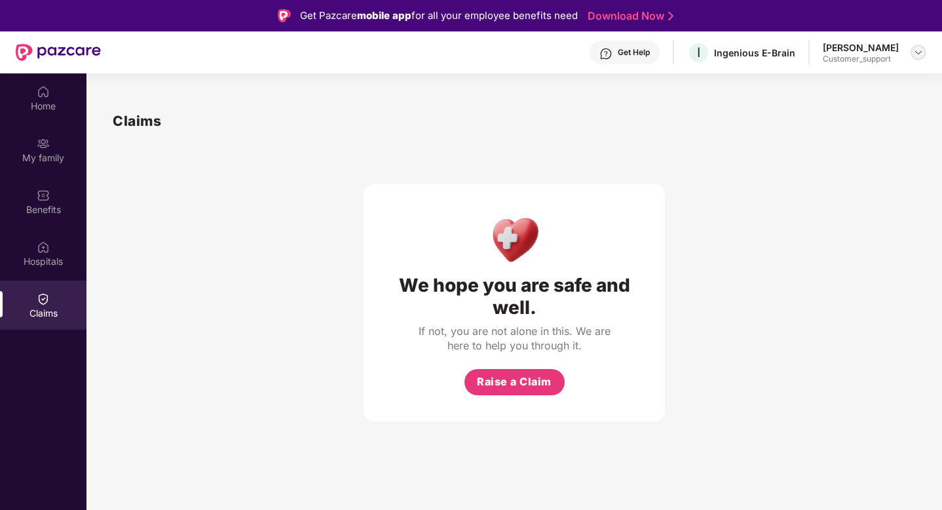
click at [917, 53] on img at bounding box center [918, 52] width 10 height 10
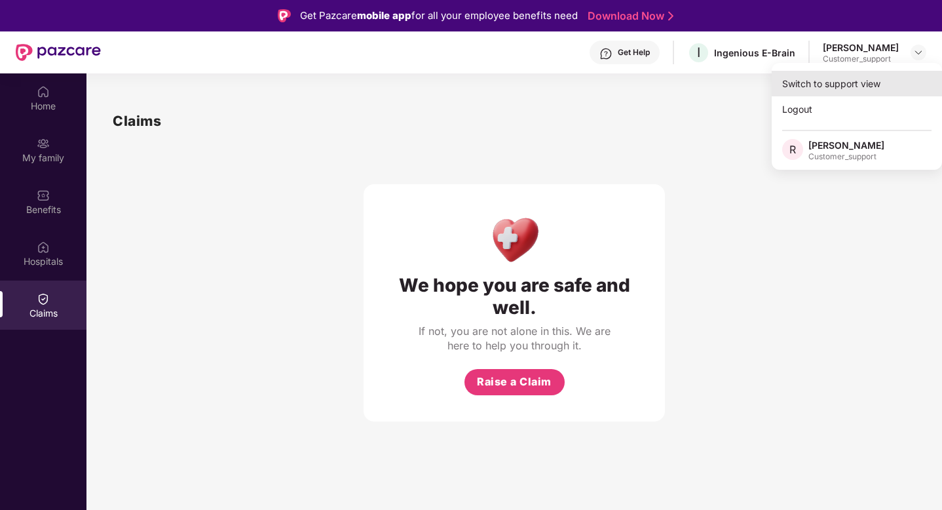
click at [863, 84] on div "Switch to support view" at bounding box center [857, 84] width 170 height 26
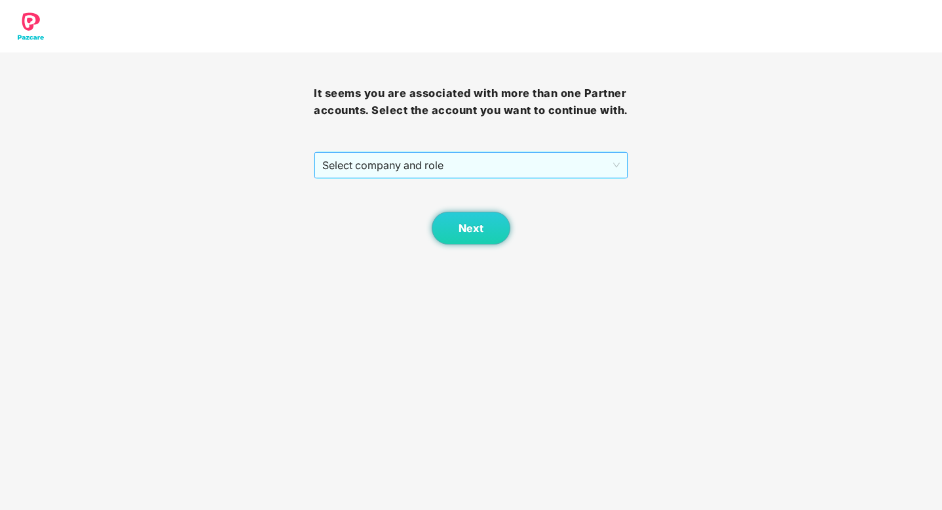
click at [587, 162] on span "Select company and role" at bounding box center [470, 165] width 297 height 25
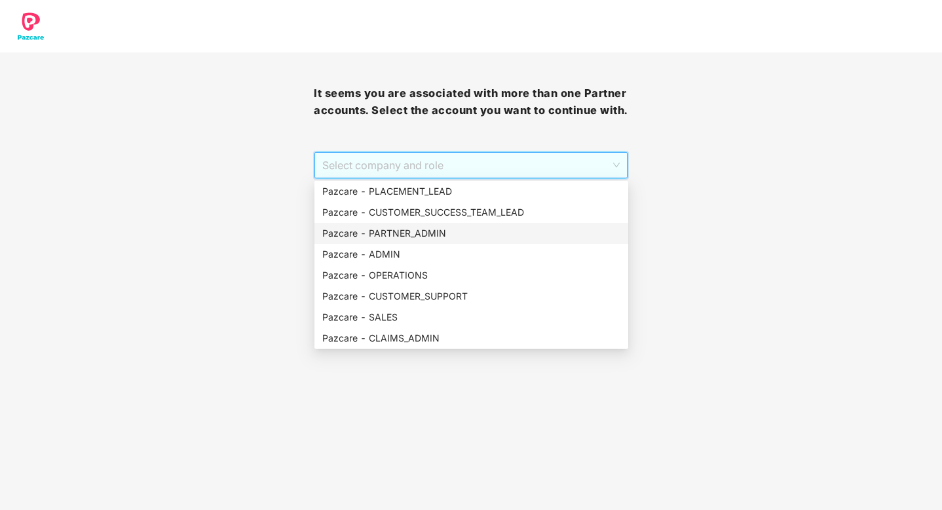
click at [425, 232] on div "Pazcare - PARTNER_ADMIN" at bounding box center [471, 233] width 298 height 14
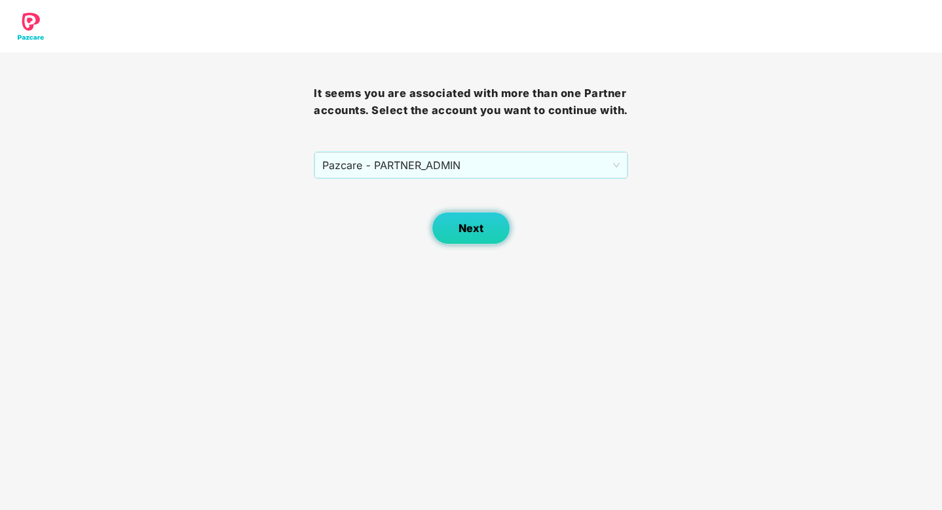
click at [472, 229] on span "Next" at bounding box center [471, 228] width 25 height 12
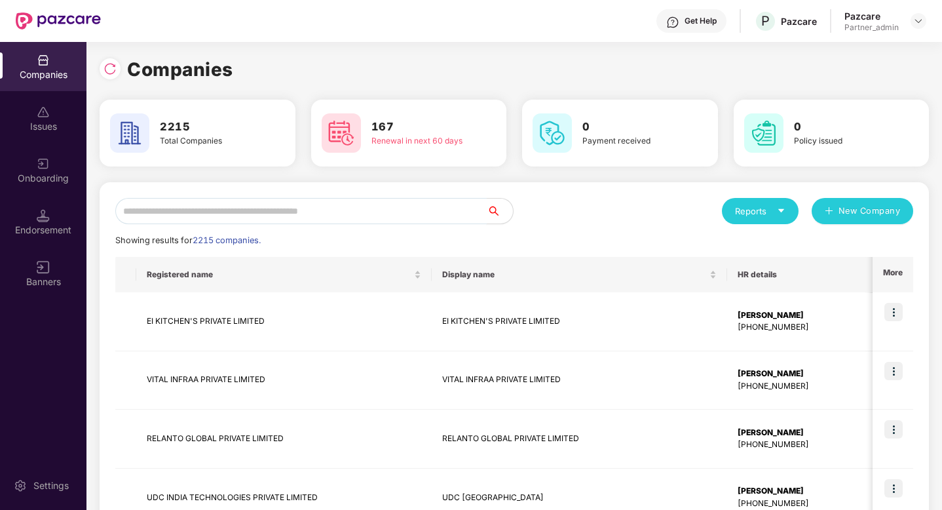
click at [429, 222] on input "text" at bounding box center [301, 211] width 372 height 26
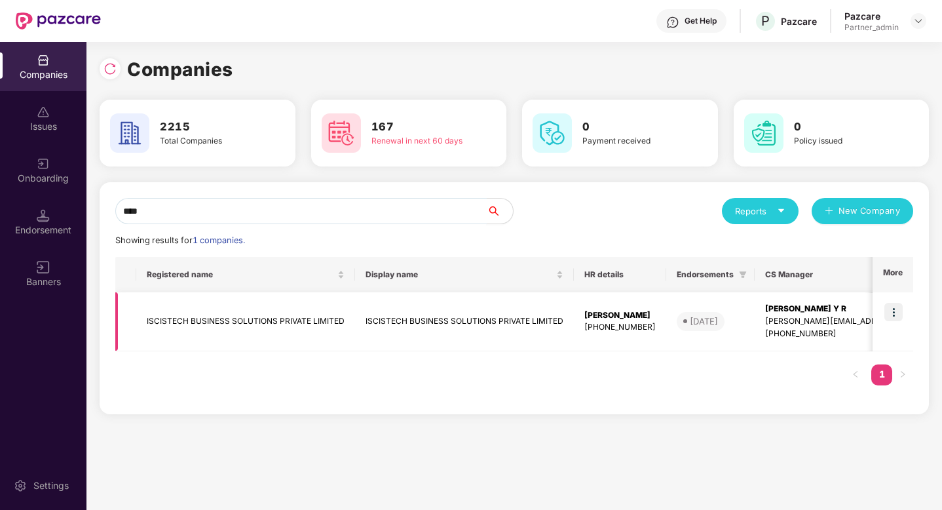
type input "****"
click at [893, 313] on img at bounding box center [894, 312] width 18 height 18
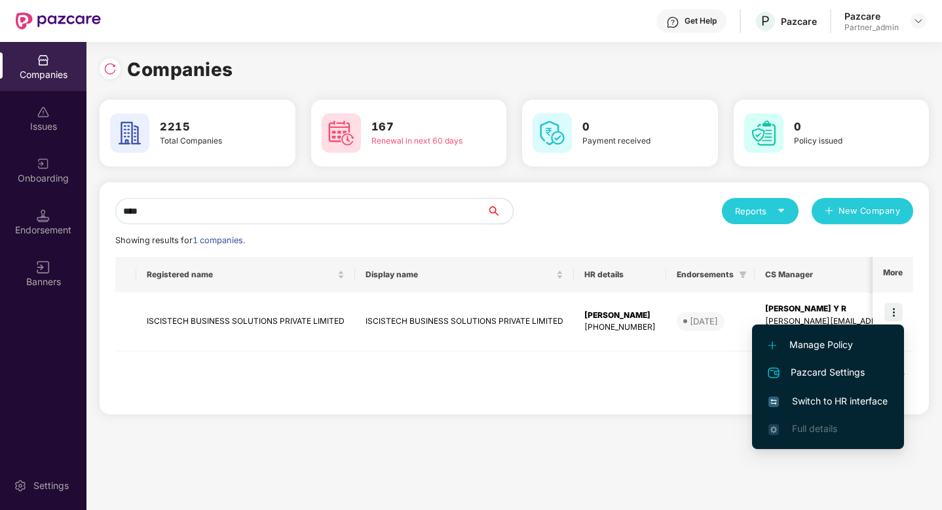
click at [829, 400] on span "Switch to HR interface" at bounding box center [828, 401] width 119 height 14
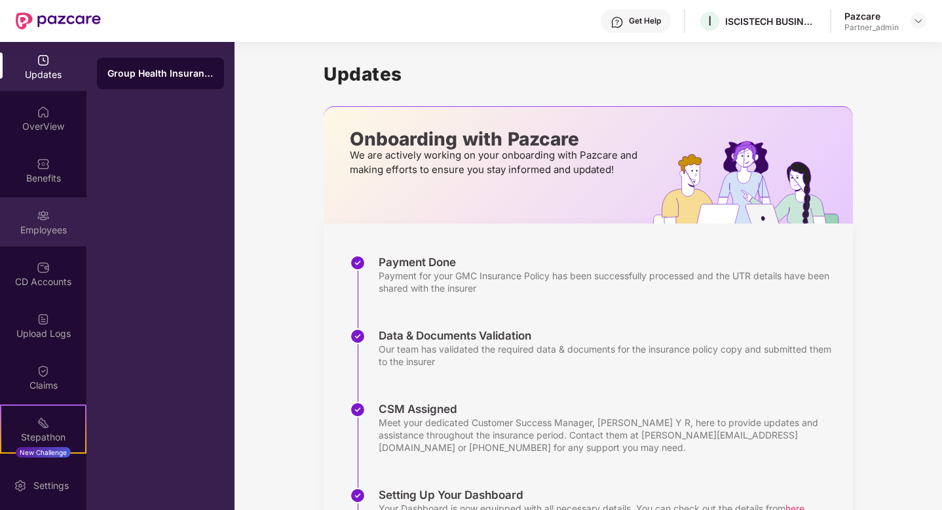
click at [60, 227] on div "Employees" at bounding box center [43, 229] width 86 height 13
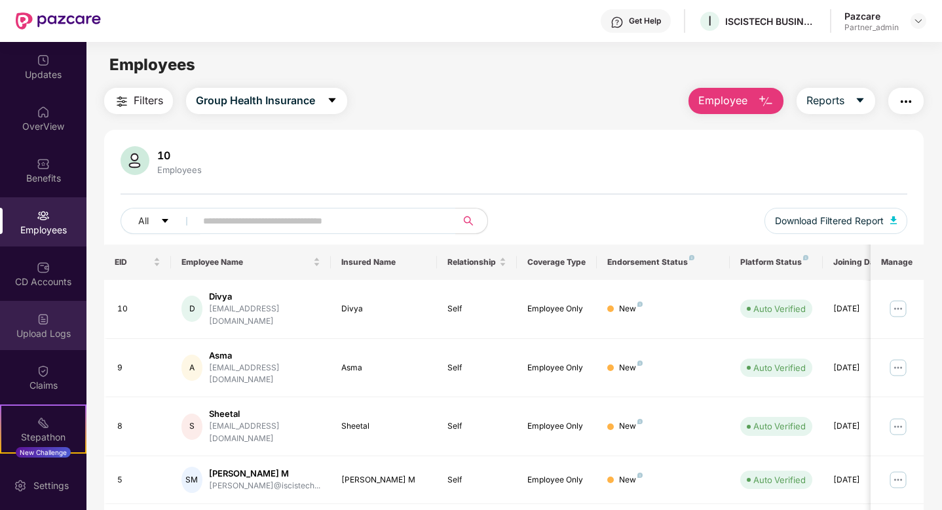
scroll to position [99, 0]
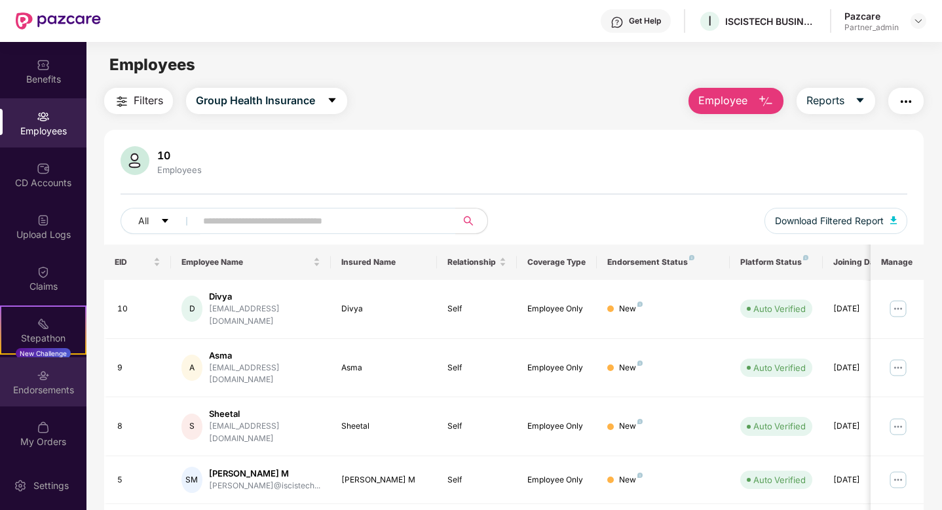
click at [47, 385] on div "Endorsements" at bounding box center [43, 389] width 86 height 13
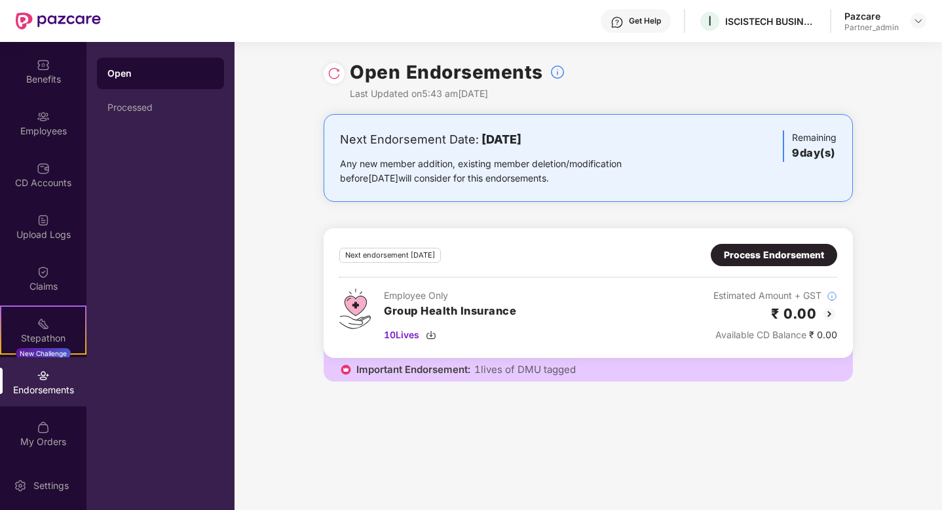
click at [761, 267] on div "Next endorsement [DATE] Process Endorsement Employee Only Group Health Insuranc…" at bounding box center [588, 293] width 498 height 98
click at [767, 264] on div "Process Endorsement" at bounding box center [774, 255] width 126 height 22
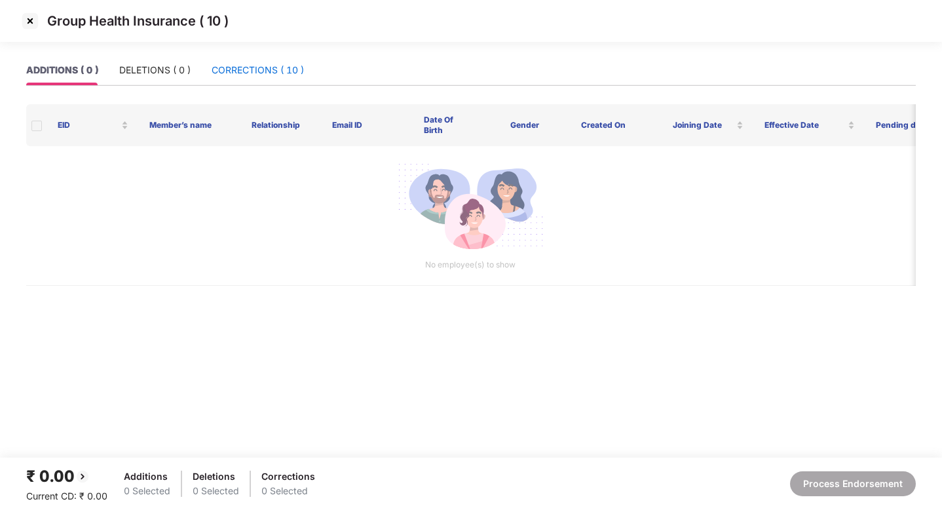
click at [279, 73] on div "CORRECTIONS ( 10 )" at bounding box center [258, 70] width 92 height 14
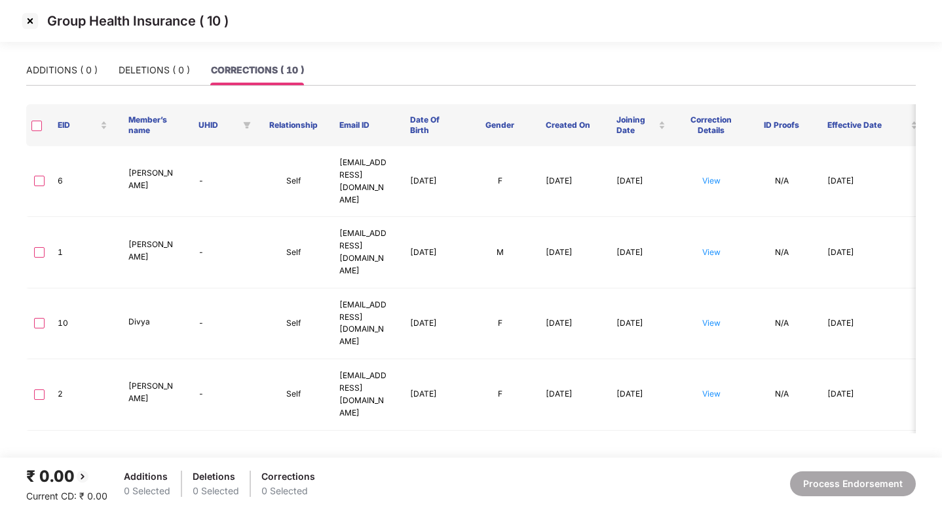
click at [43, 128] on th at bounding box center [36, 125] width 21 height 42
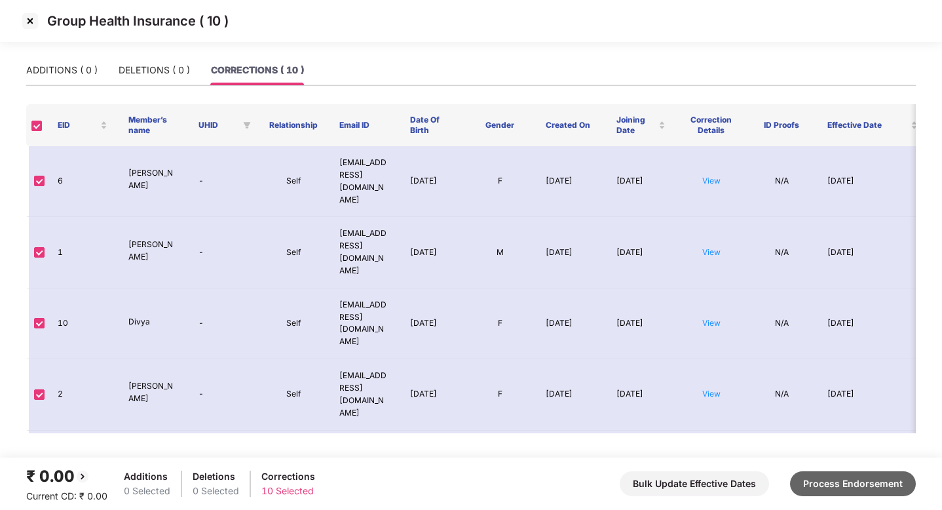
click at [877, 480] on button "Process Endorsement" at bounding box center [853, 483] width 126 height 25
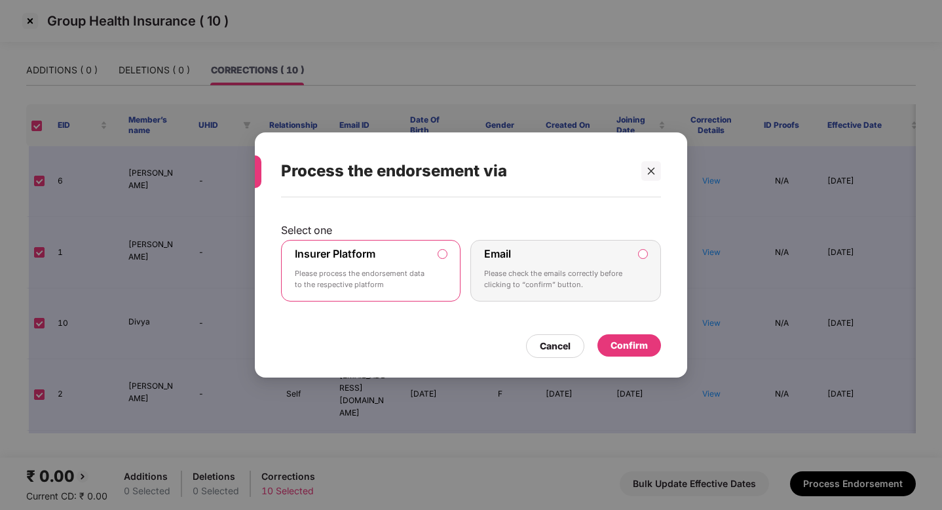
click at [629, 341] on div "Confirm" at bounding box center [629, 345] width 37 height 14
